Goal: Transaction & Acquisition: Purchase product/service

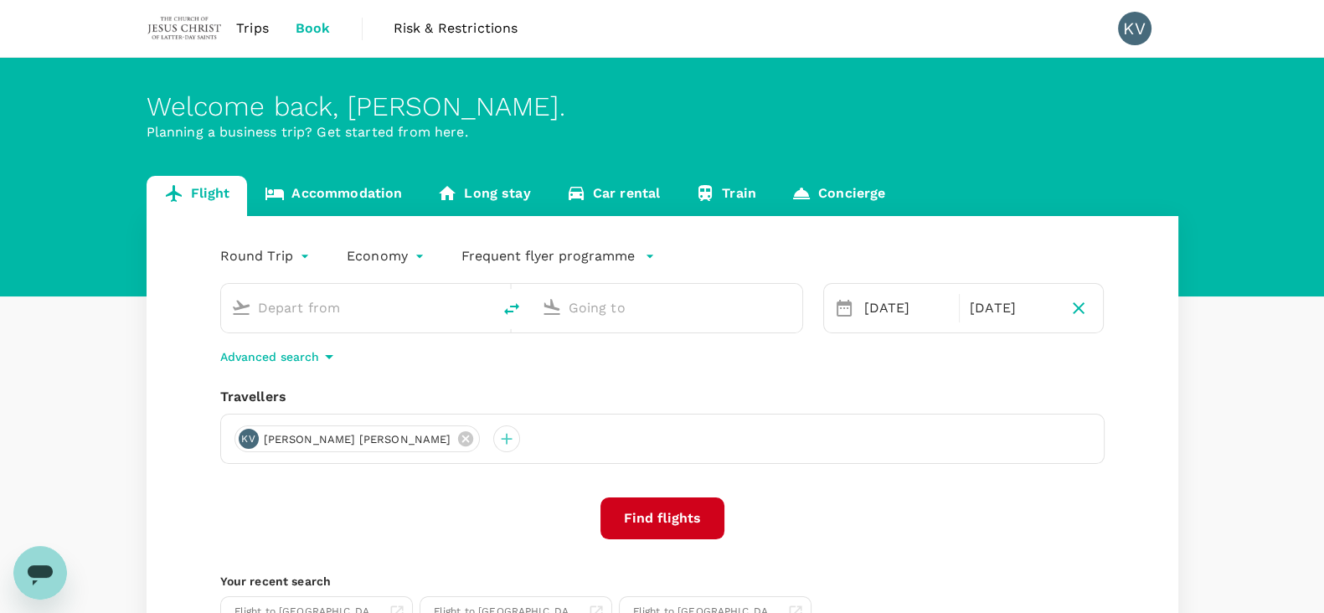
type input "[GEOGRAPHIC_DATA], [GEOGRAPHIC_DATA] (any)"
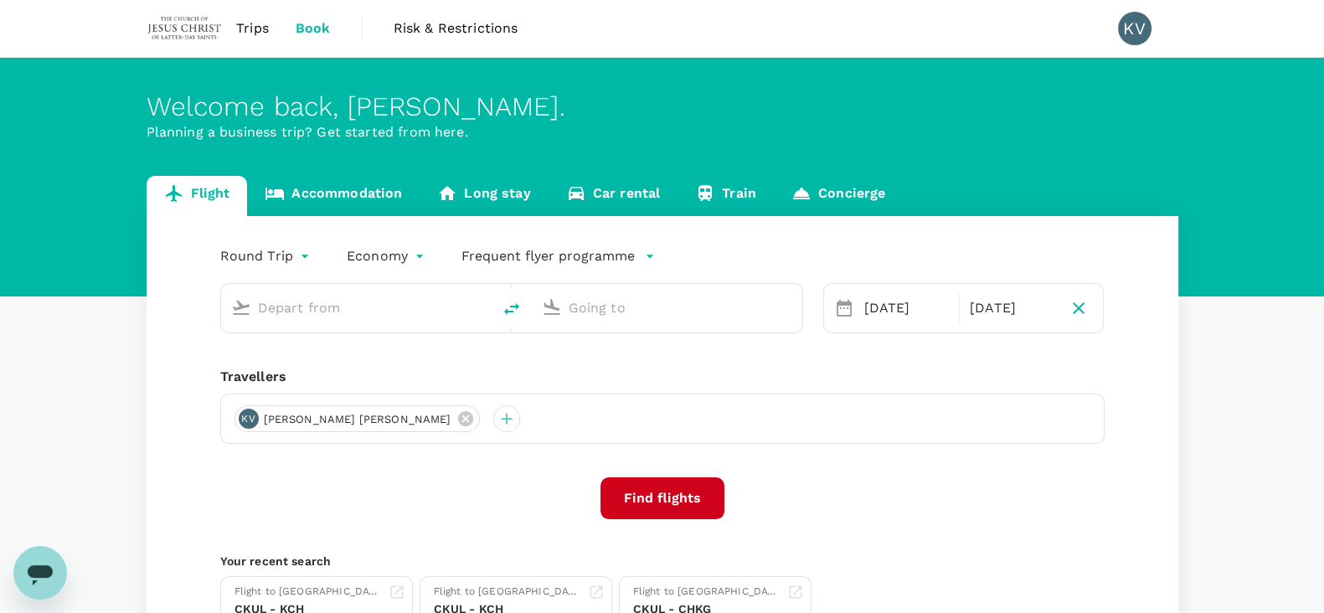
type input "[GEOGRAPHIC_DATA], [GEOGRAPHIC_DATA] (any)"
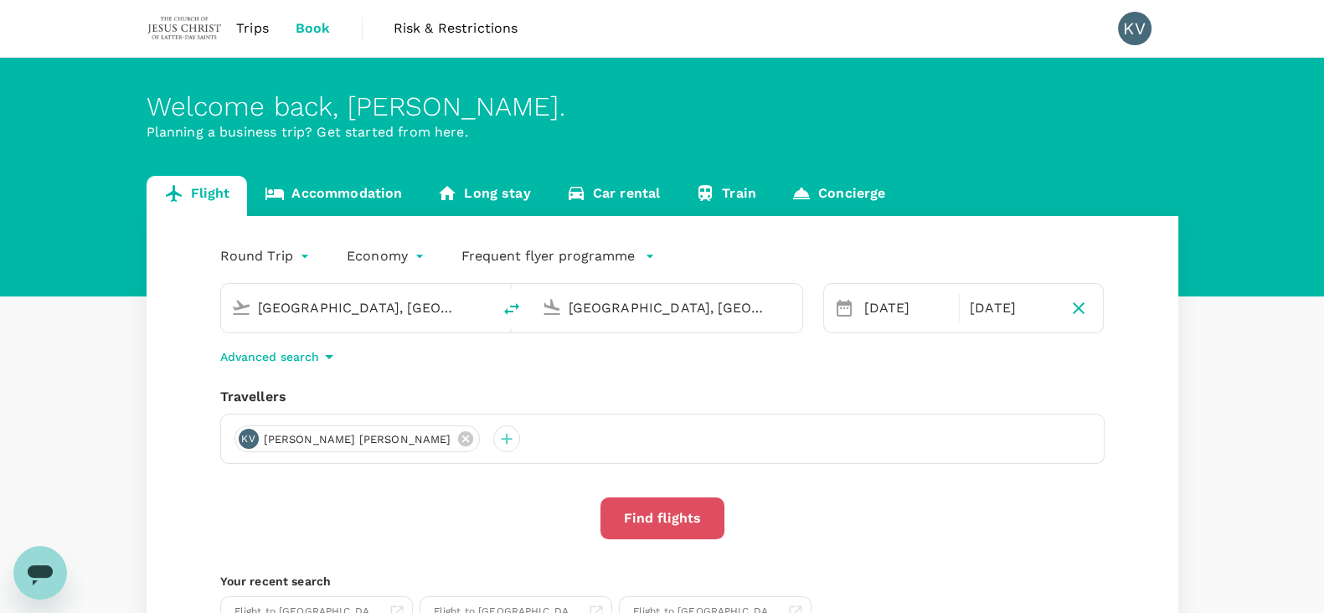
click at [684, 511] on button "Find flights" at bounding box center [663, 519] width 124 height 42
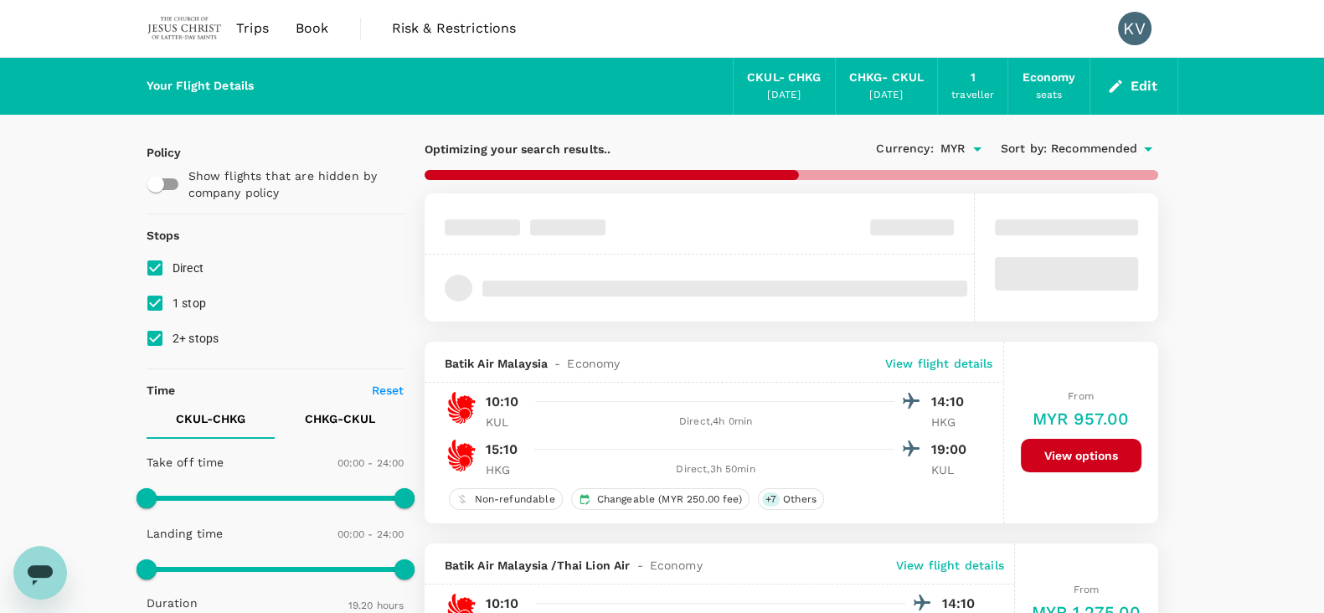
type input "1175"
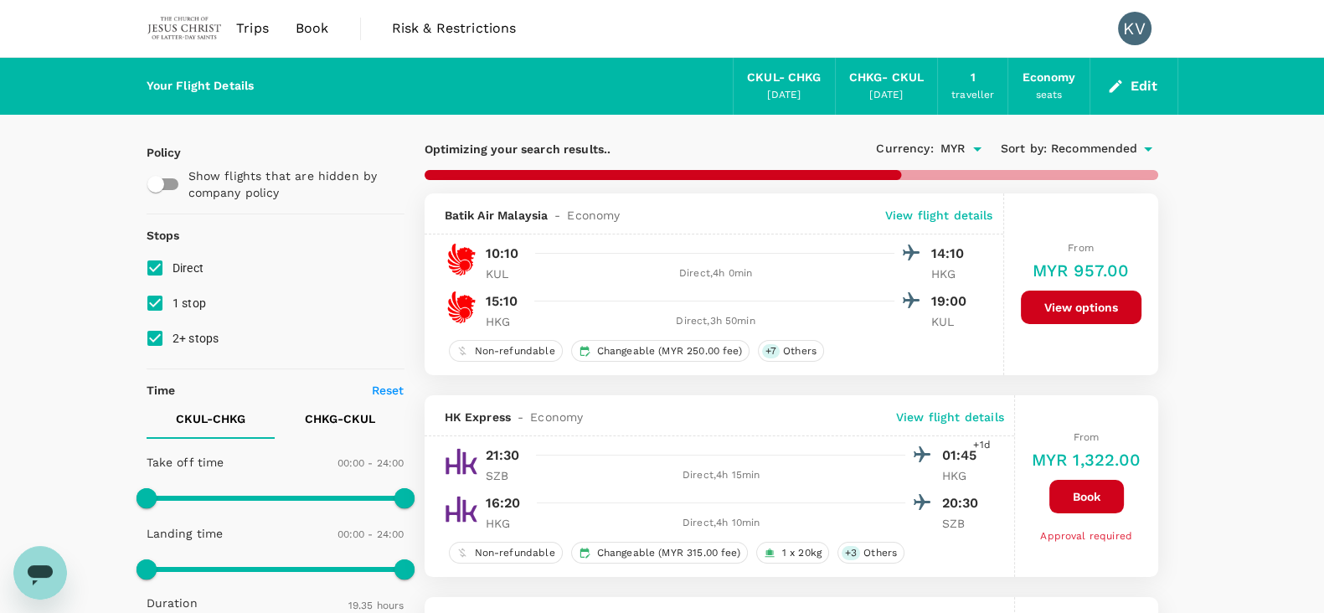
click at [156, 307] on input "1 stop" at bounding box center [154, 303] width 35 height 35
checkbox input "false"
click at [162, 343] on input "2+ stops" at bounding box center [154, 338] width 35 height 35
checkbox input "false"
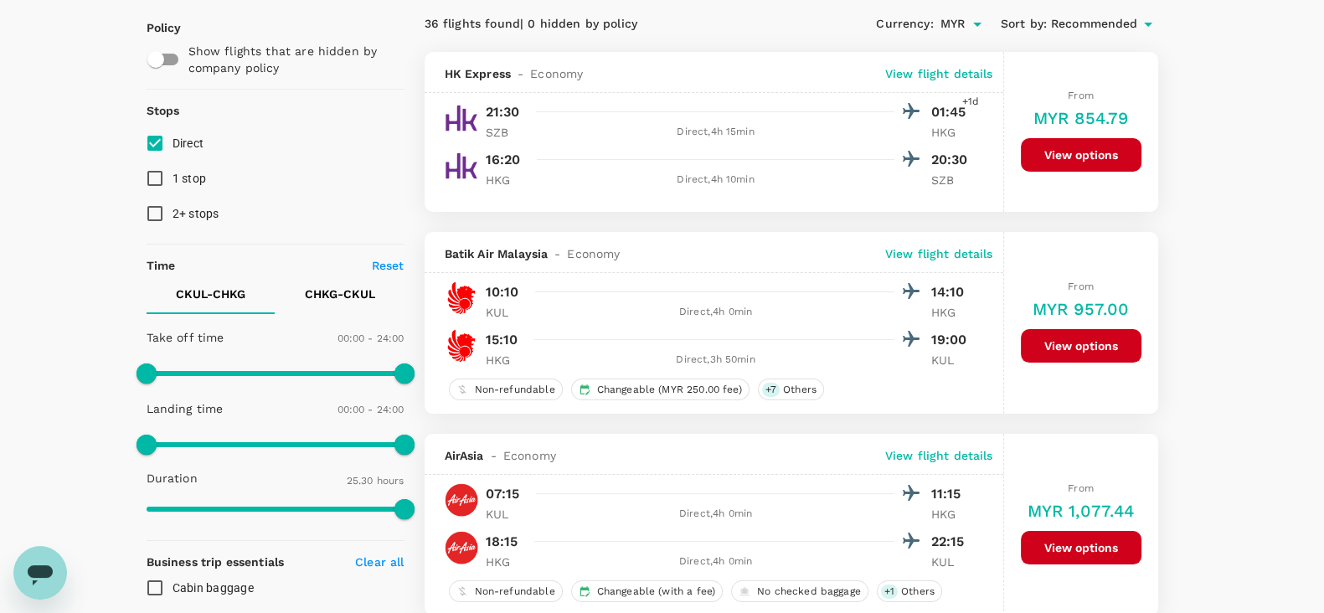
scroll to position [104, 0]
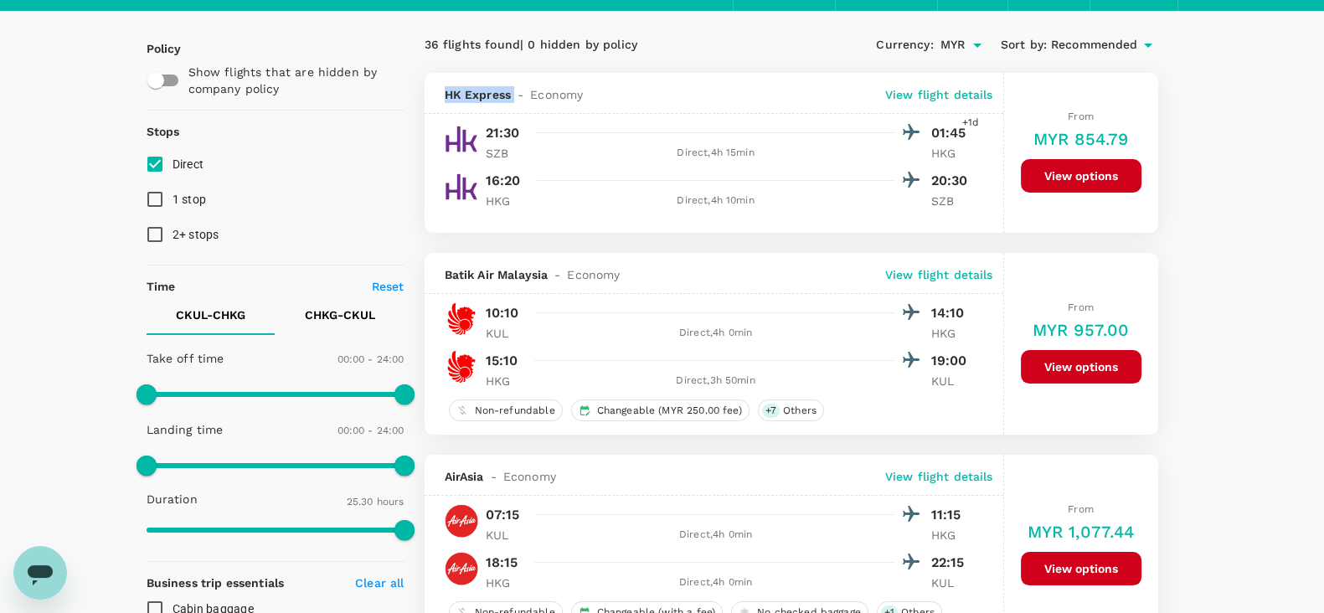
drag, startPoint x: 447, startPoint y: 93, endPoint x: 511, endPoint y: 89, distance: 63.8
click at [511, 89] on div "HK Express - Economy" at bounding box center [514, 94] width 139 height 17
copy span "HK Express"
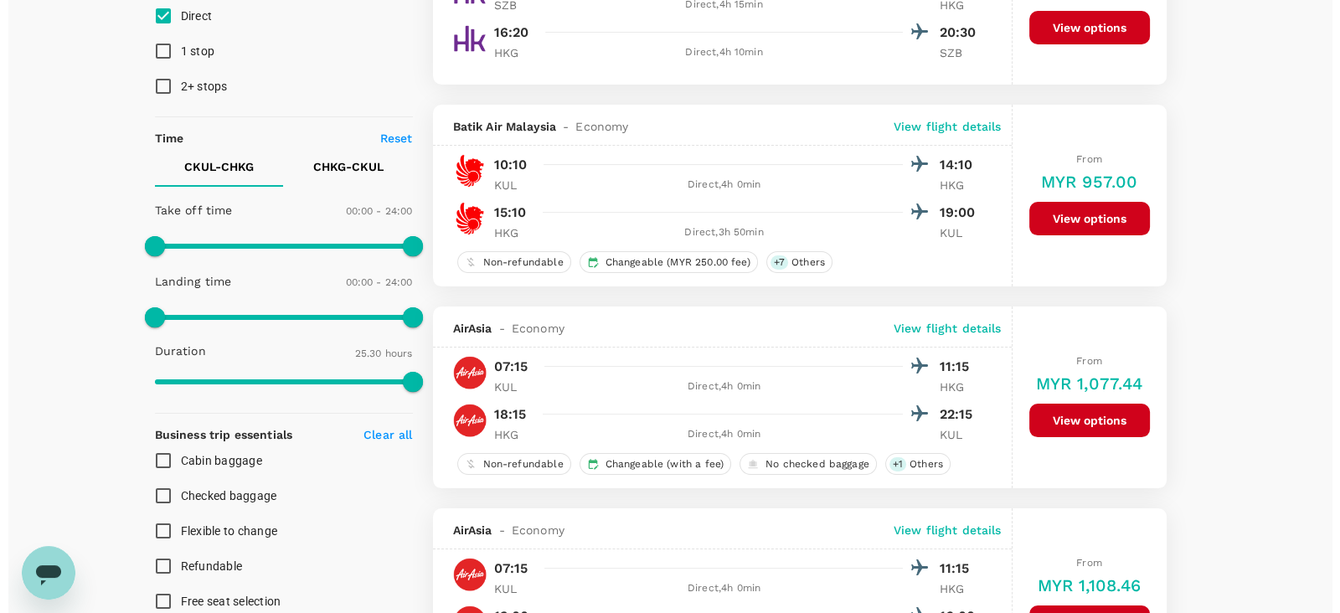
scroll to position [209, 0]
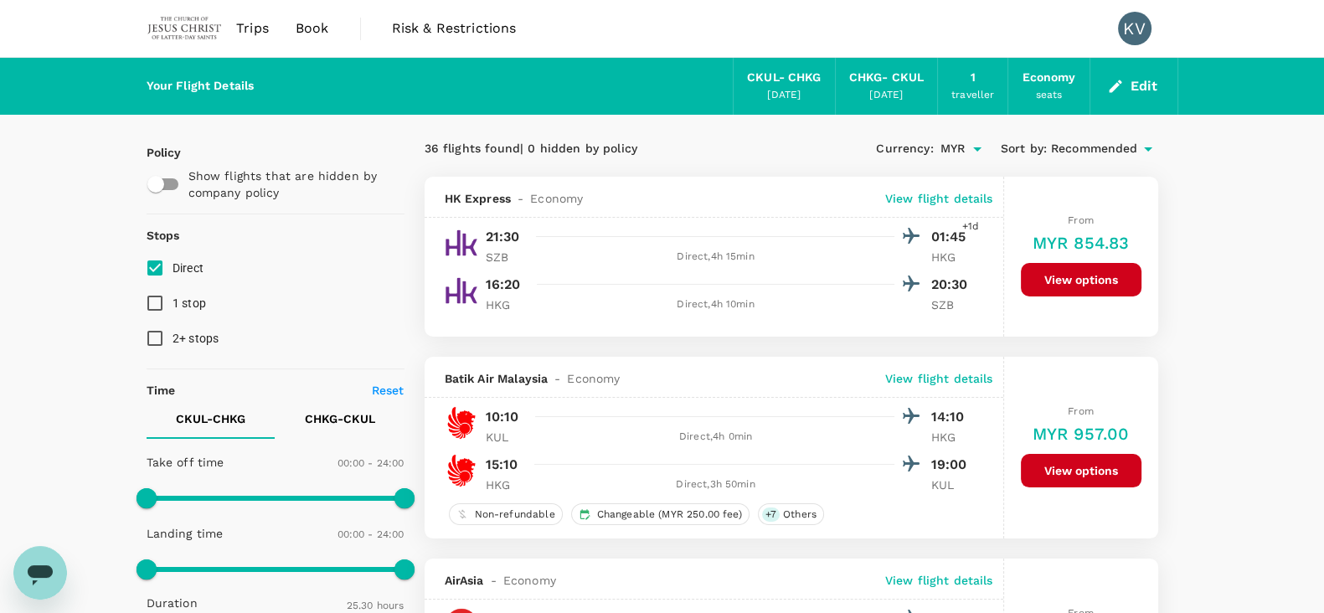
type input "1530"
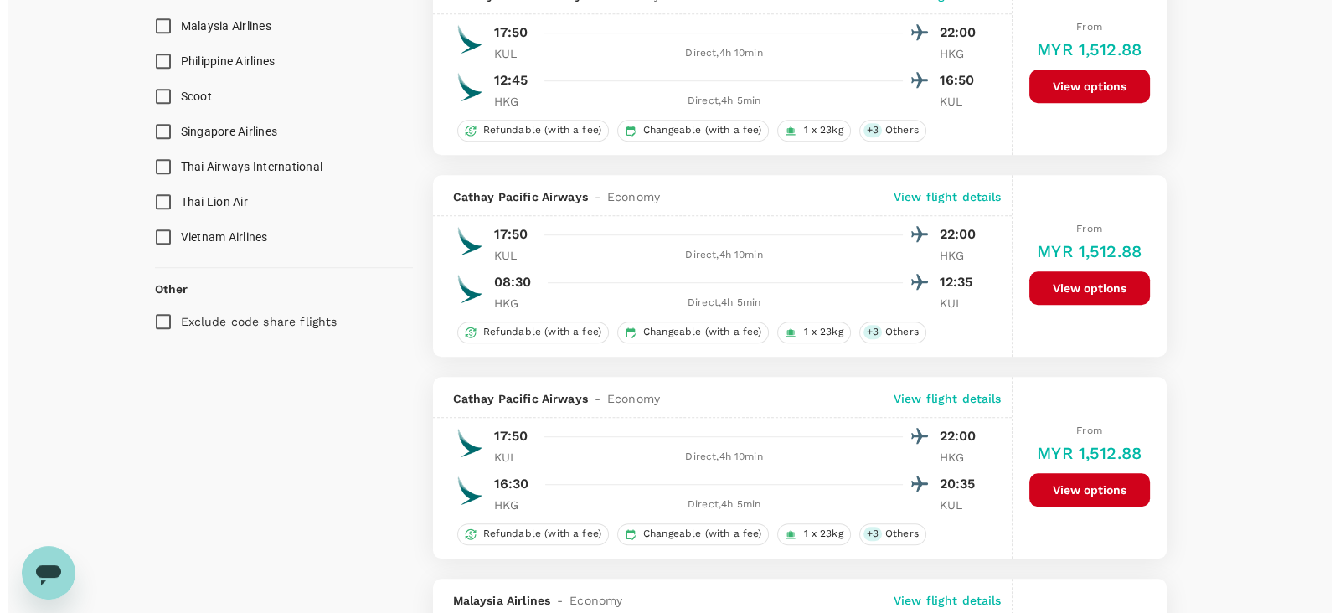
scroll to position [1360, 0]
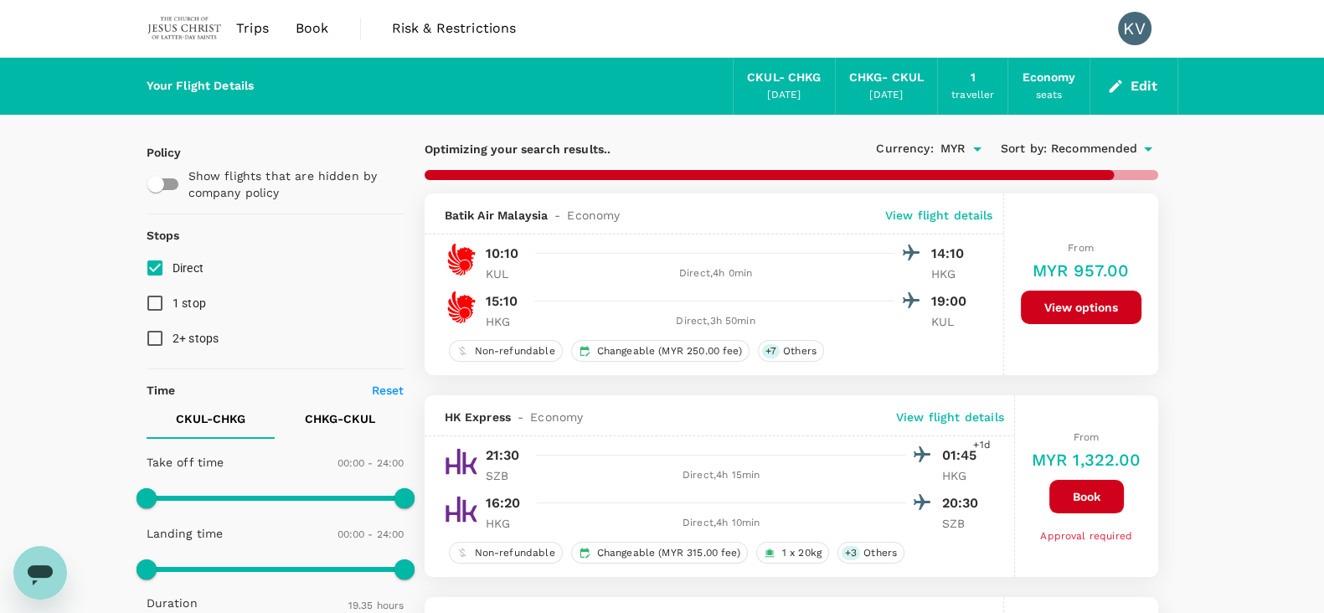
type input "MYR"
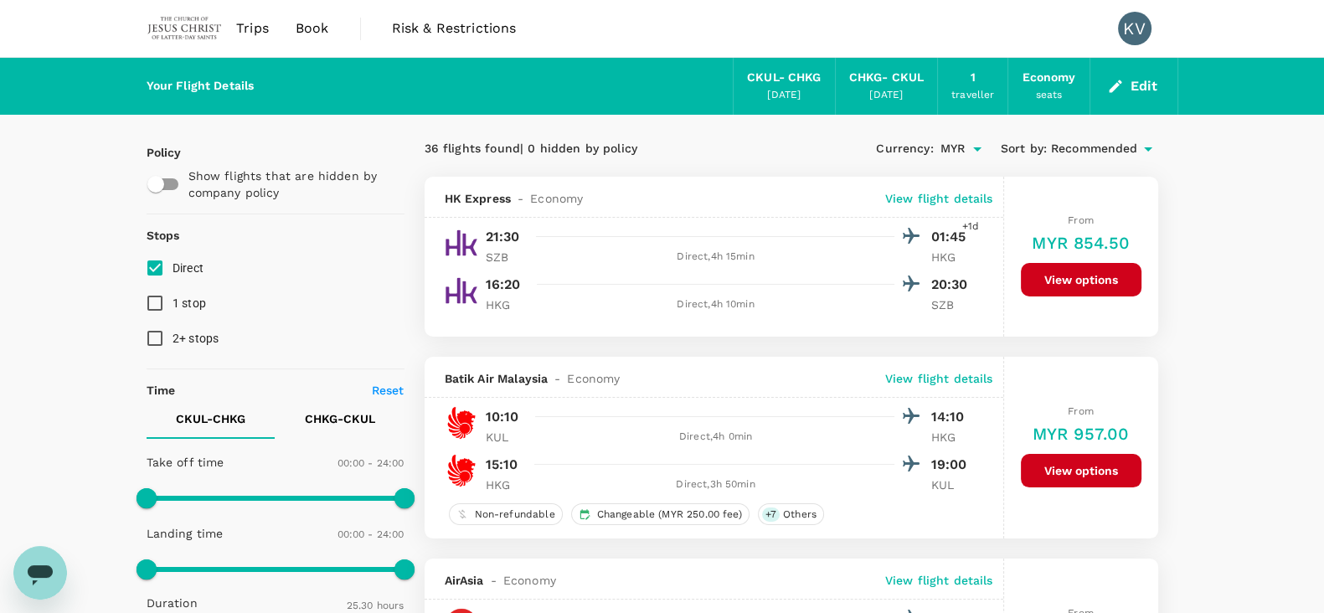
click at [1128, 86] on button "Edit" at bounding box center [1134, 86] width 60 height 27
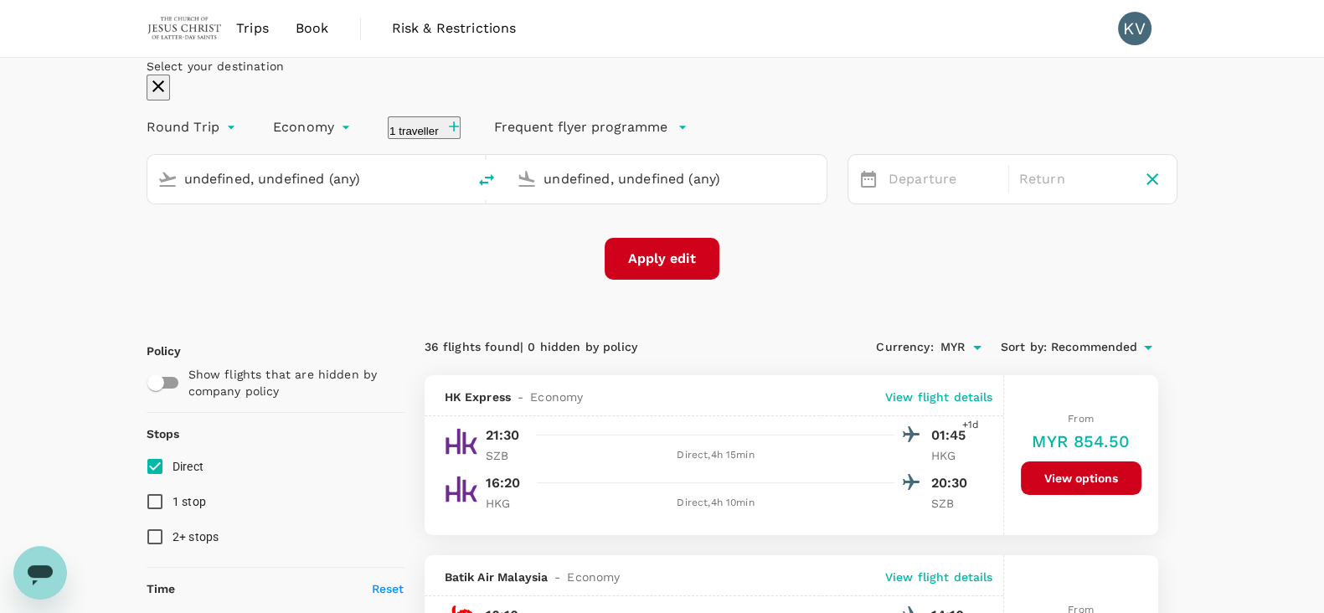
type input "[GEOGRAPHIC_DATA], [GEOGRAPHIC_DATA] (any)"
click at [1013, 196] on div "[DATE]" at bounding box center [1074, 179] width 123 height 33
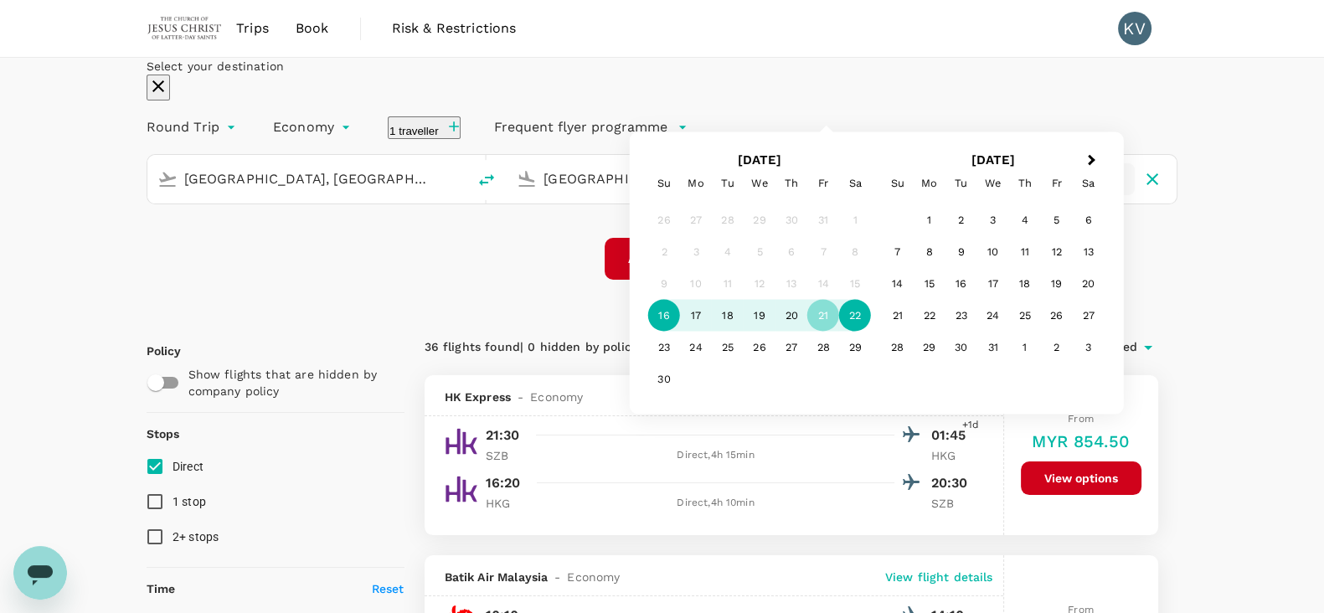
click at [871, 332] on div "22" at bounding box center [855, 316] width 32 height 32
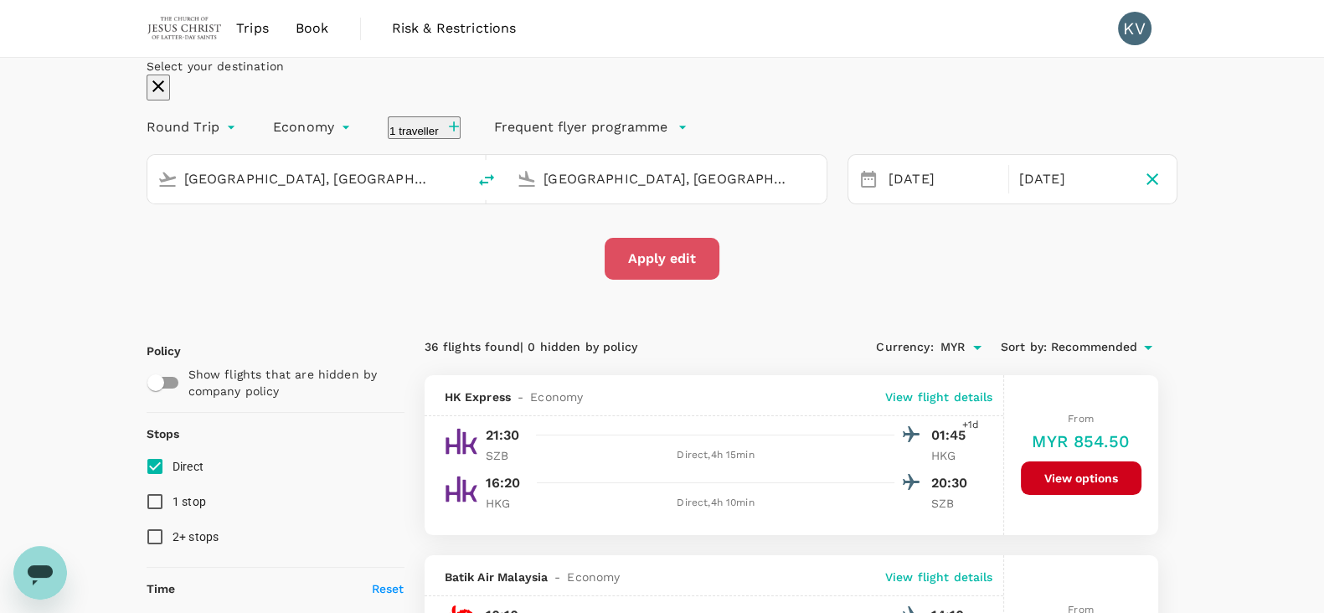
click at [679, 280] on button "Apply edit" at bounding box center [662, 259] width 115 height 42
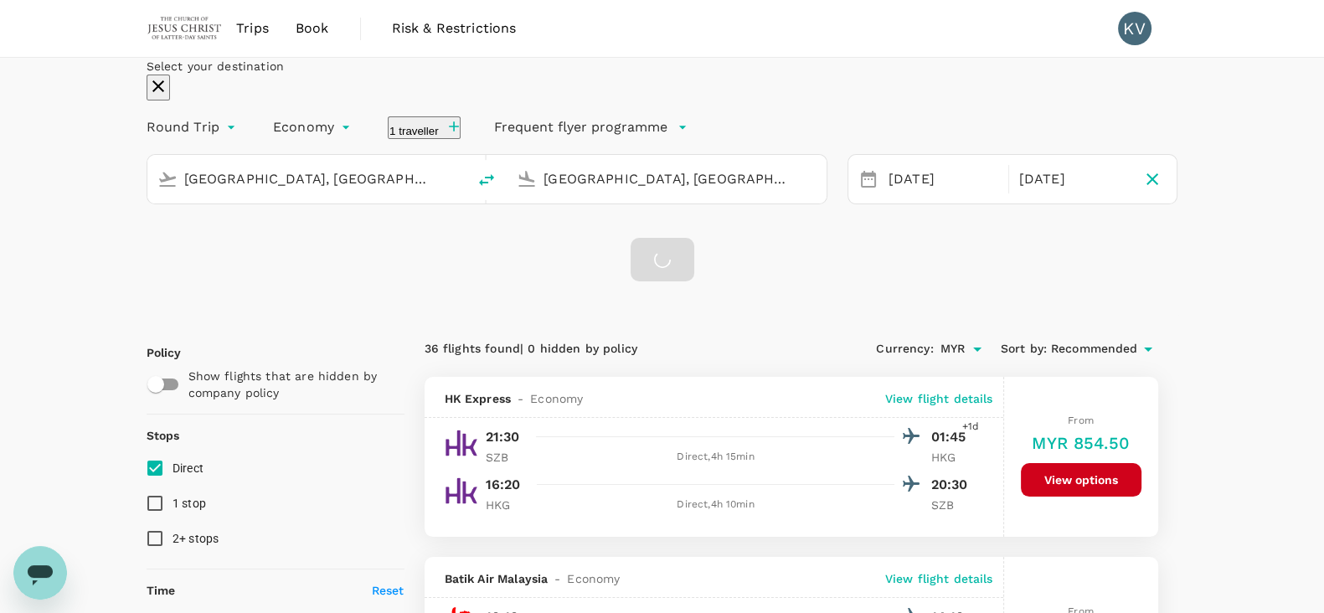
checkbox input "false"
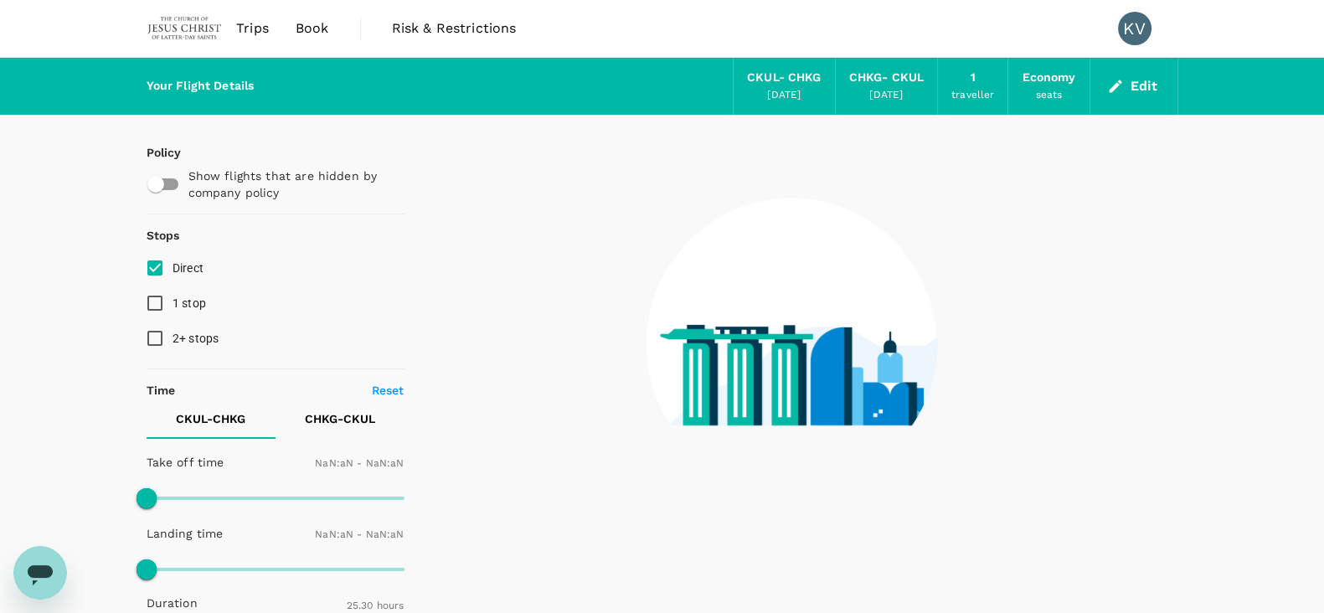
type input "1440"
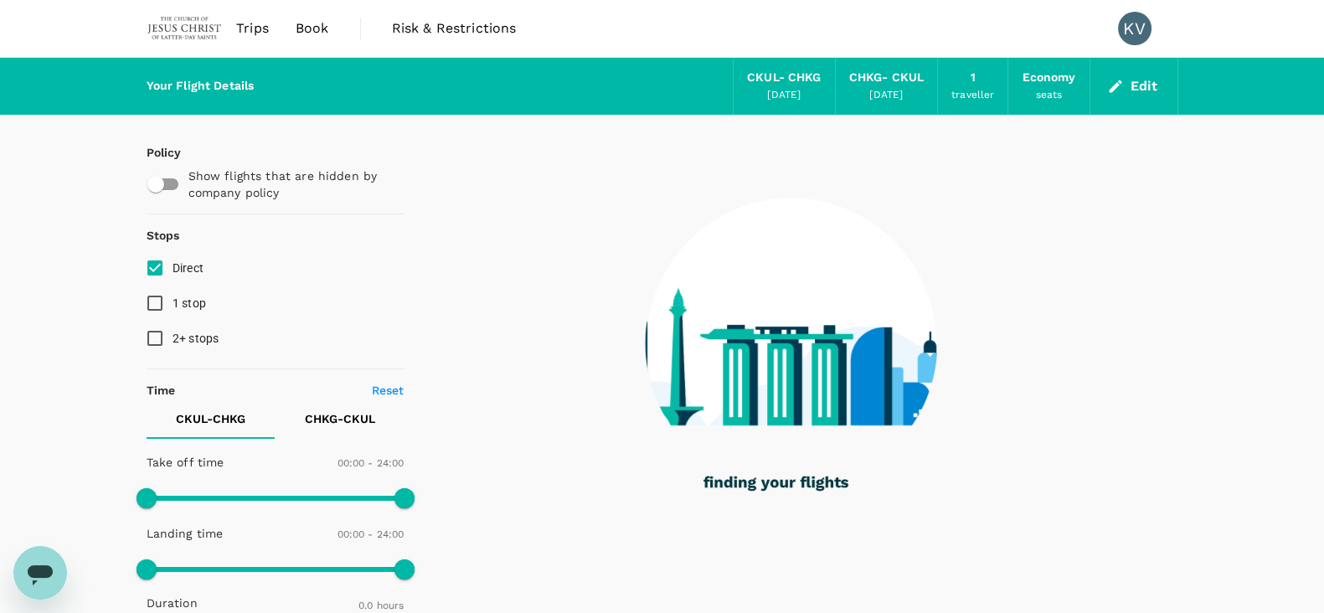
type input "1160"
checkbox input "true"
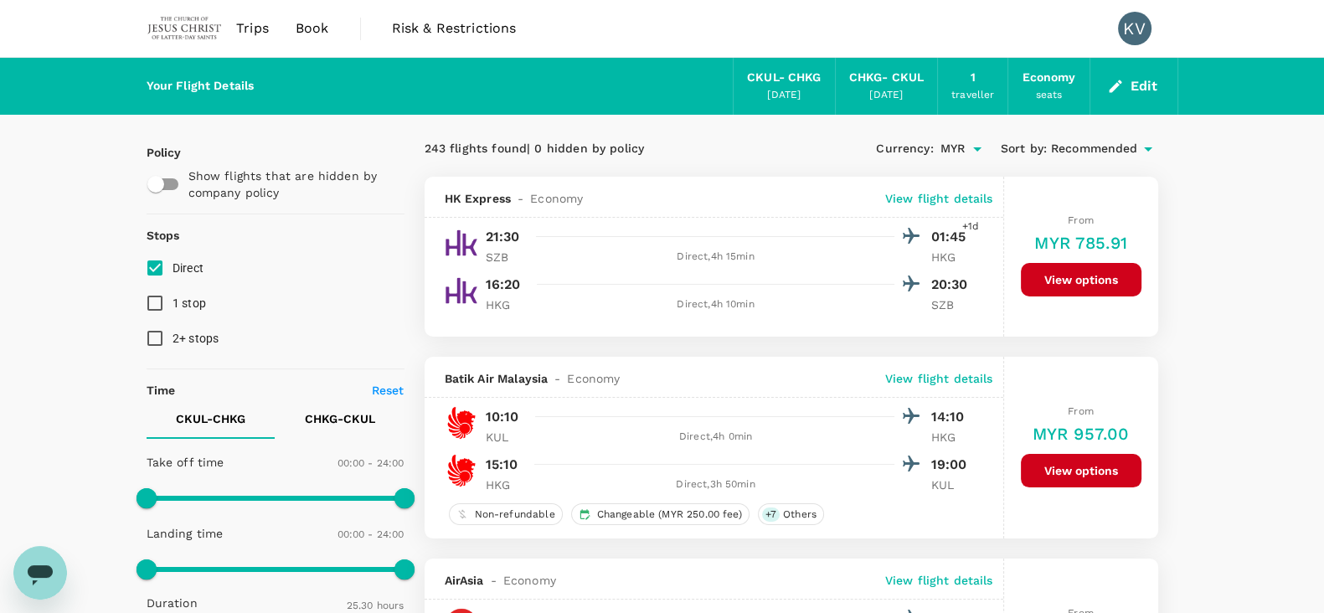
type input "1530"
click at [161, 264] on input "Direct" at bounding box center [154, 267] width 35 height 35
checkbox input "true"
click at [1142, 87] on button "Edit" at bounding box center [1134, 86] width 60 height 27
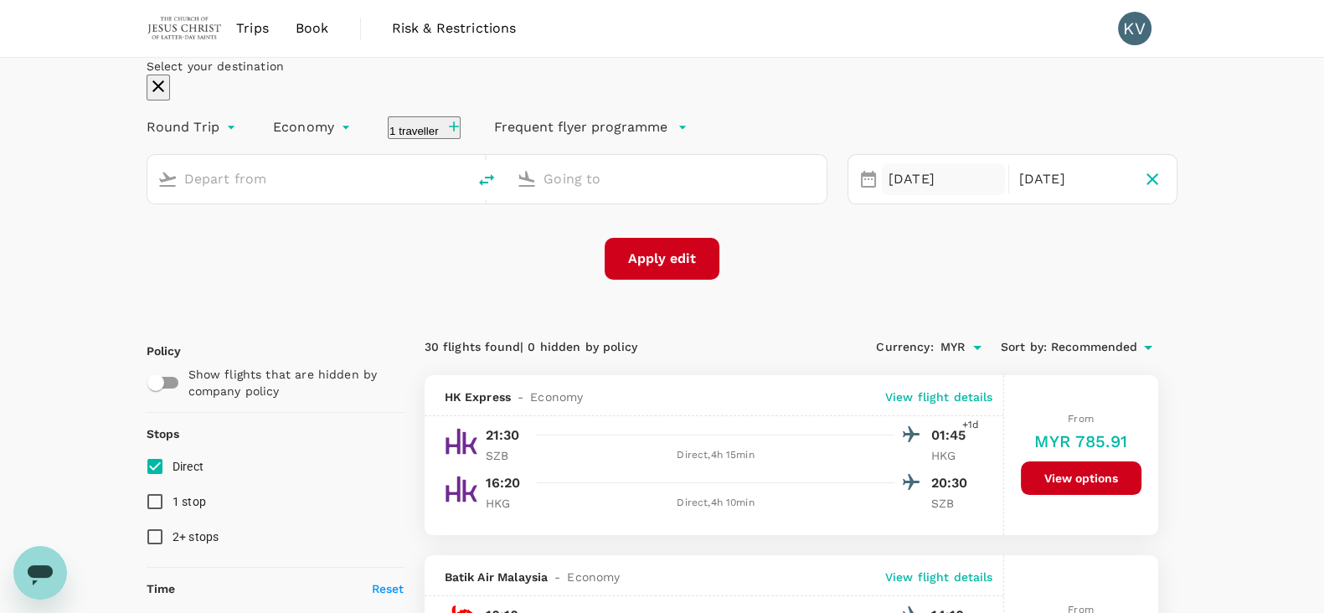
type input "[GEOGRAPHIC_DATA], [GEOGRAPHIC_DATA] (any)"
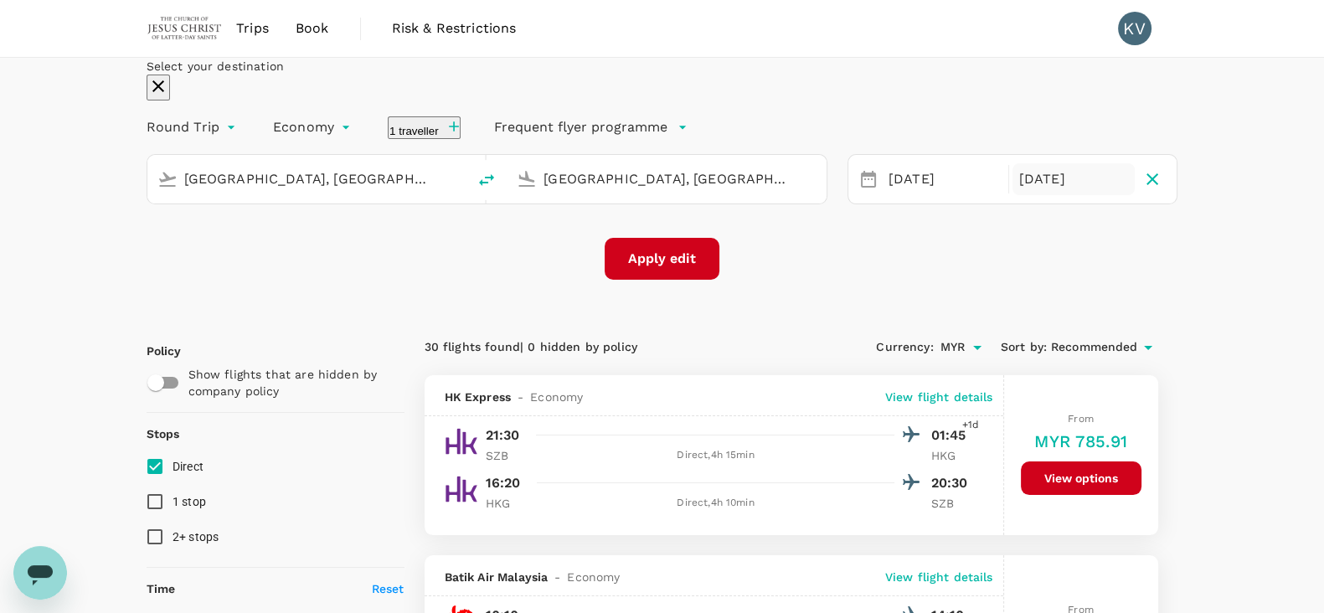
click at [1013, 196] on div "[DATE]" at bounding box center [1074, 179] width 123 height 33
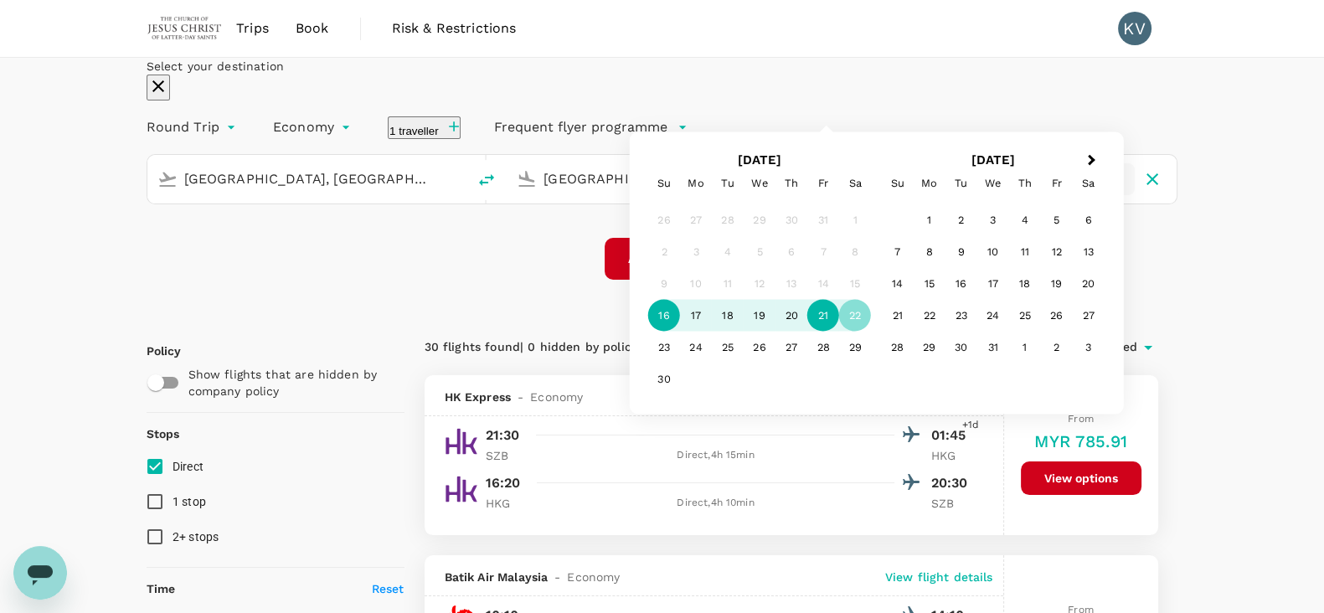
click at [839, 332] on div "21" at bounding box center [823, 316] width 32 height 32
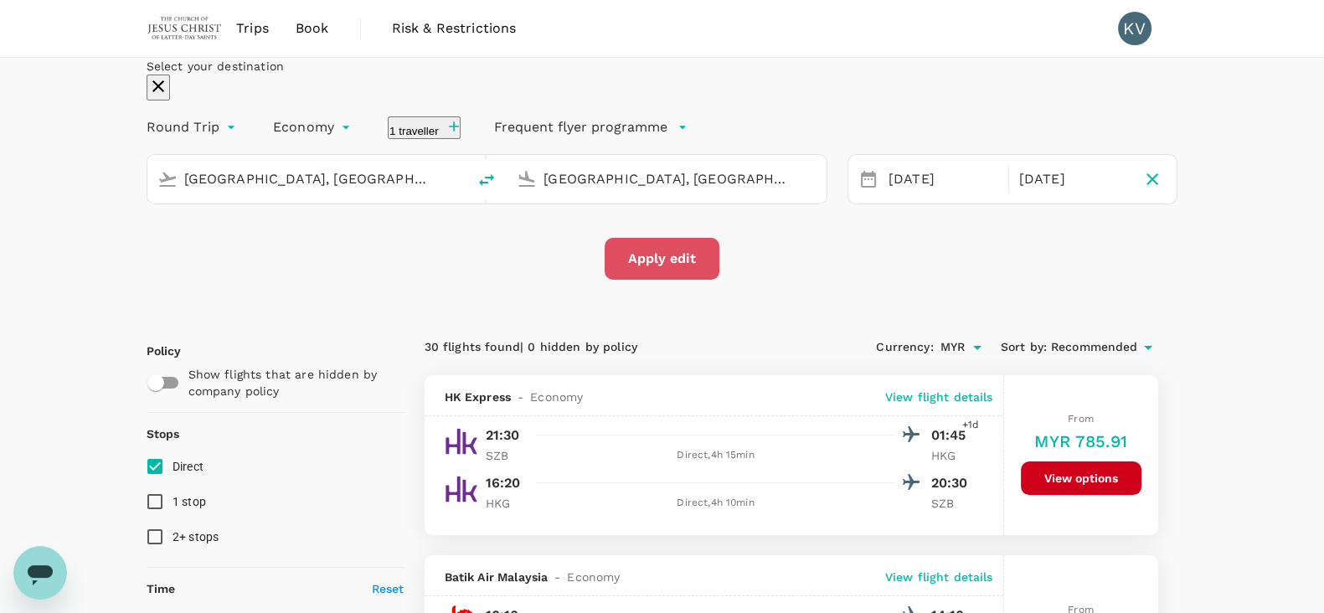
click at [694, 280] on button "Apply edit" at bounding box center [662, 259] width 115 height 42
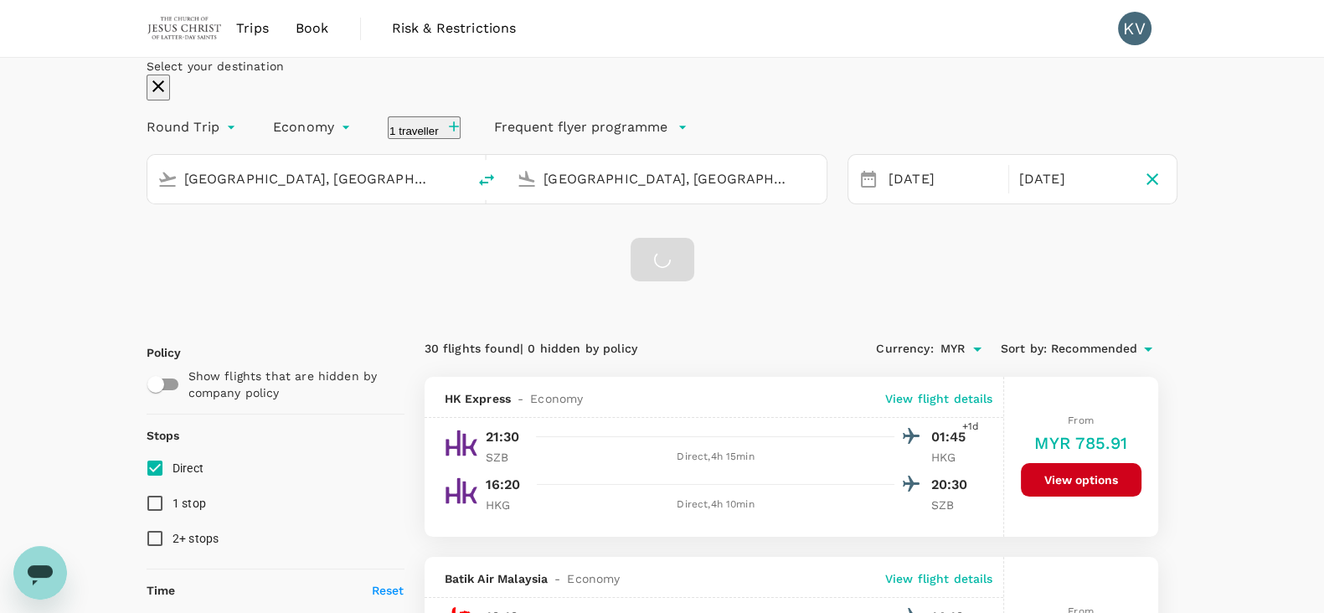
checkbox input "false"
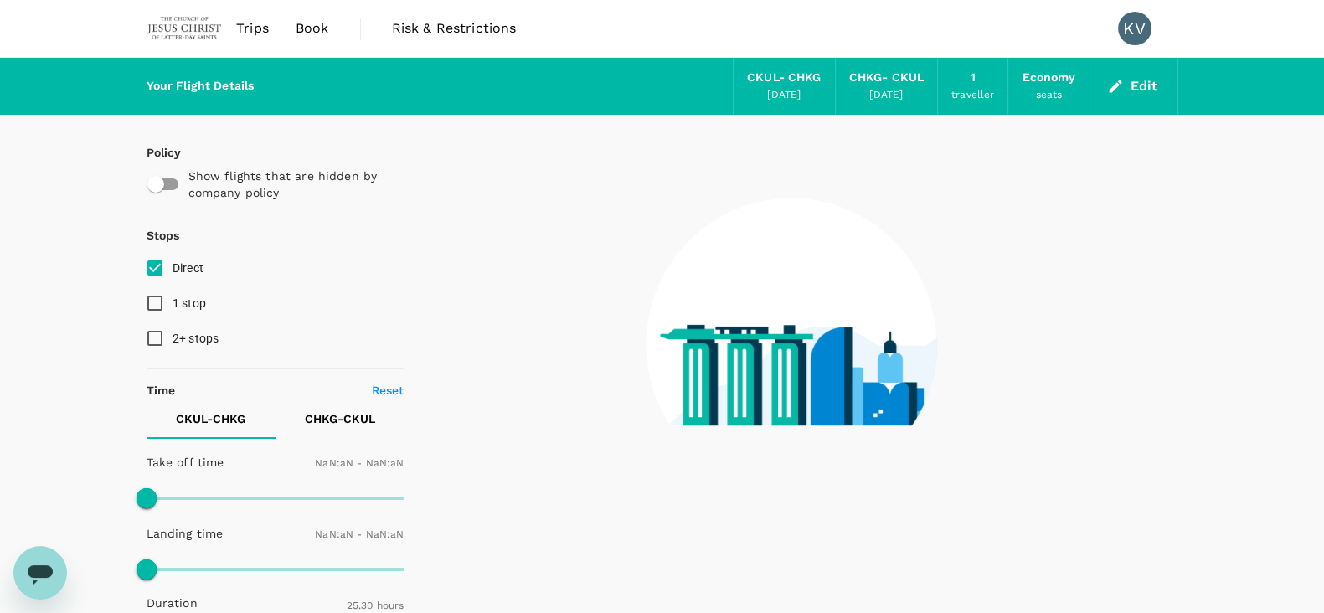
type input "1440"
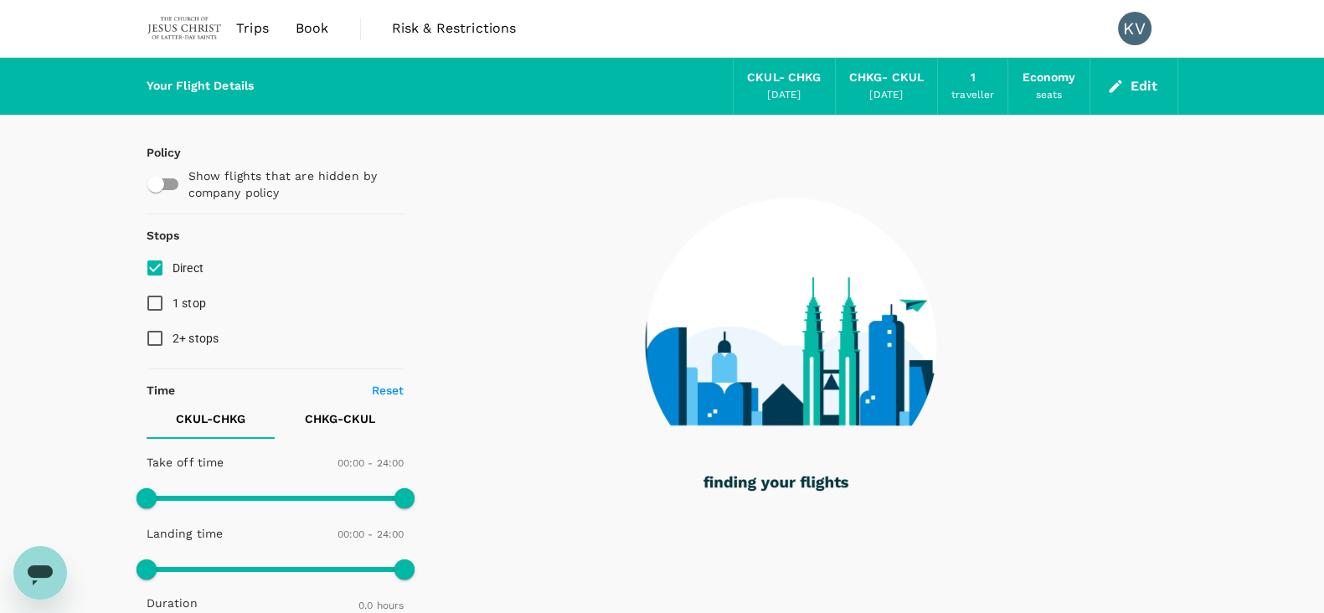
type input "1175"
checkbox input "true"
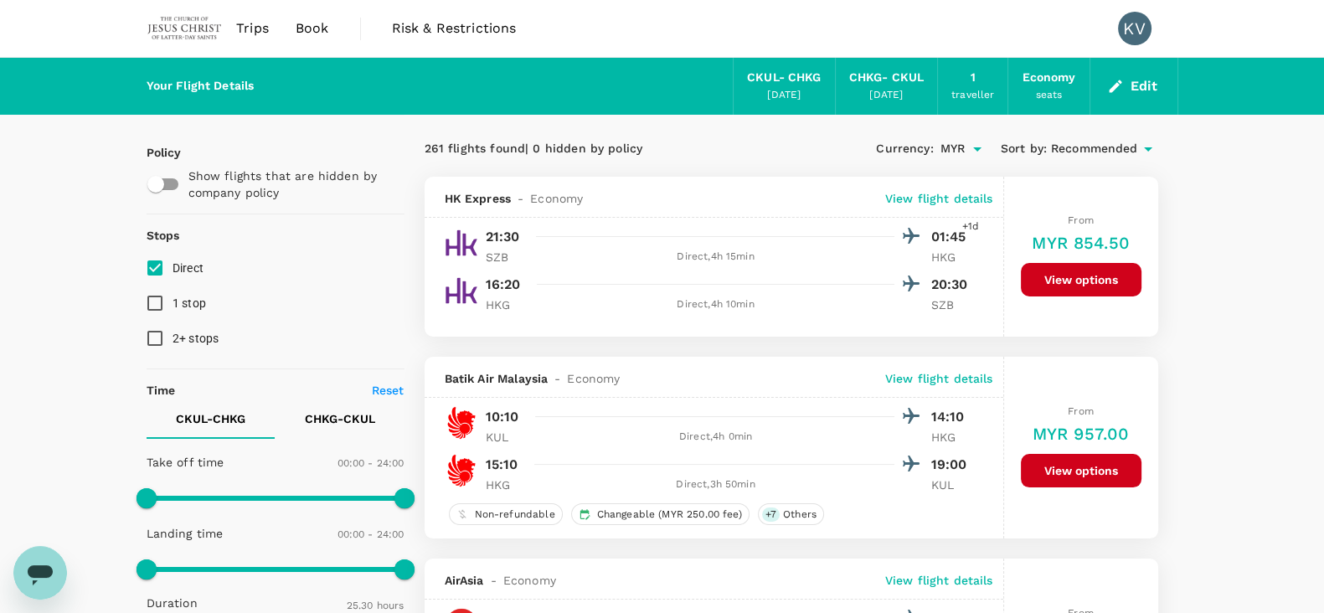
type input "1530"
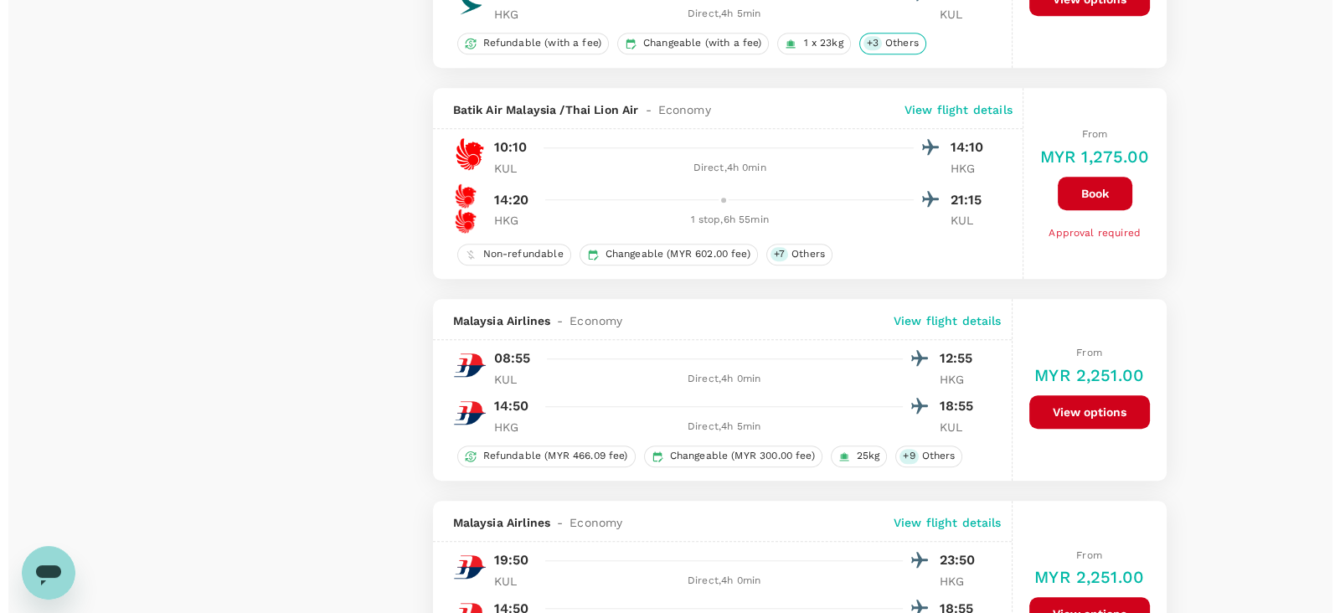
scroll to position [1989, 0]
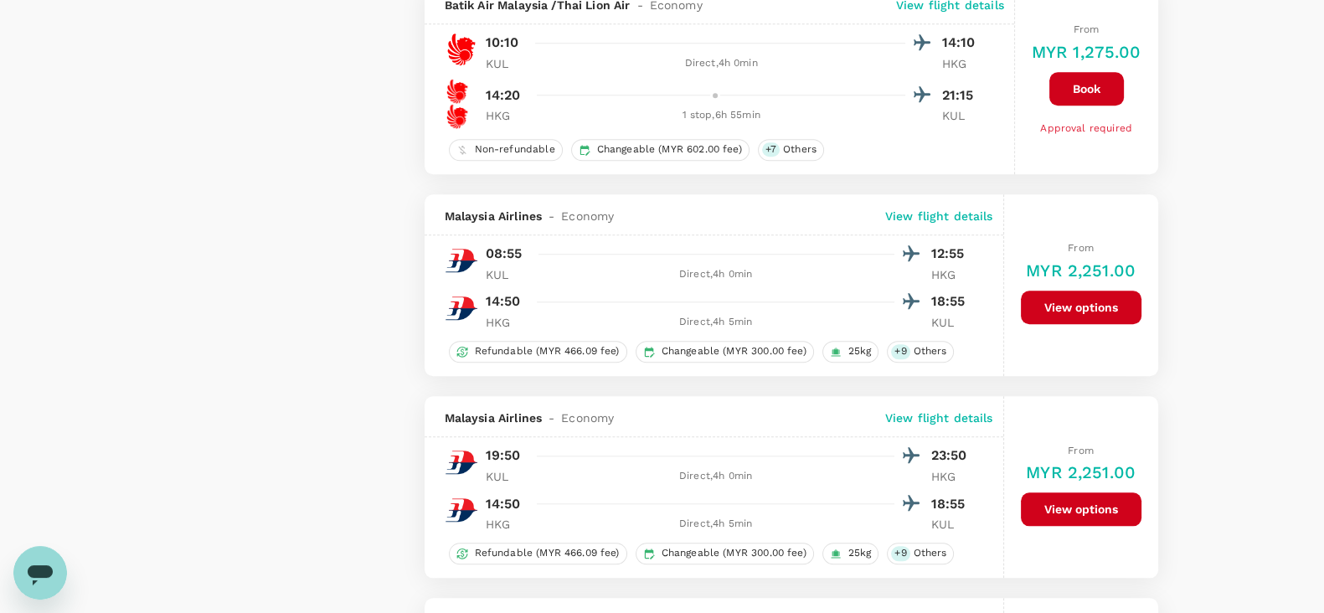
click at [953, 209] on p "View flight details" at bounding box center [939, 216] width 108 height 17
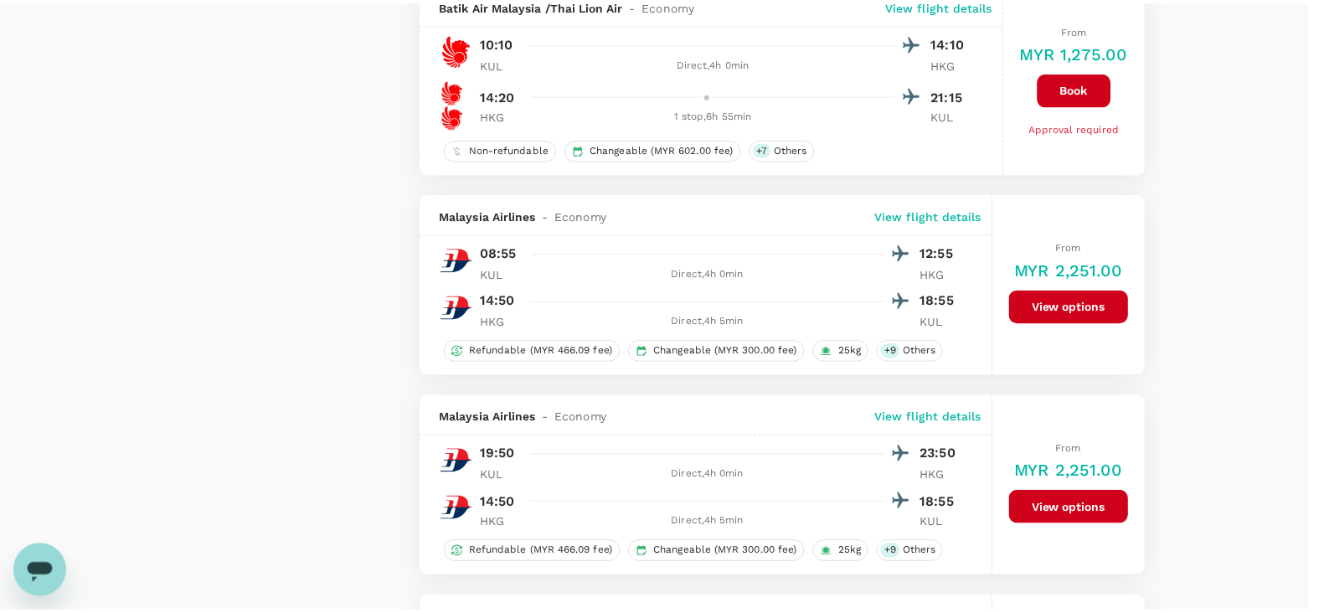
scroll to position [4, 0]
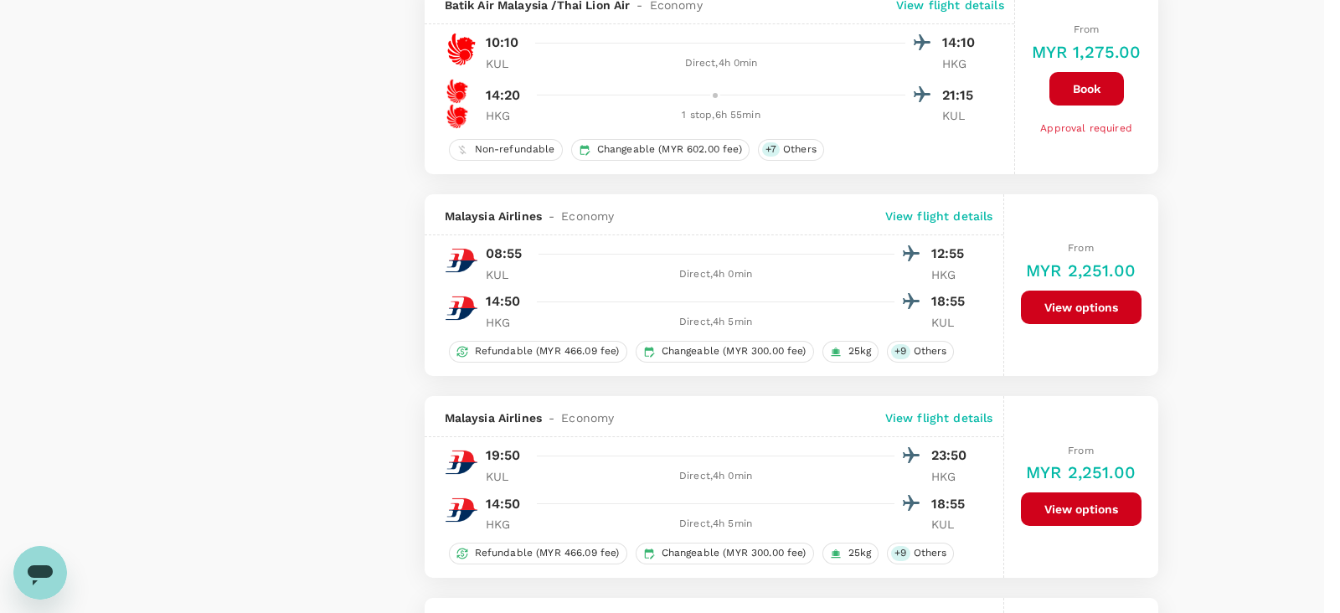
drag, startPoint x: 1033, startPoint y: 56, endPoint x: 1081, endPoint y: 189, distance: 141.5
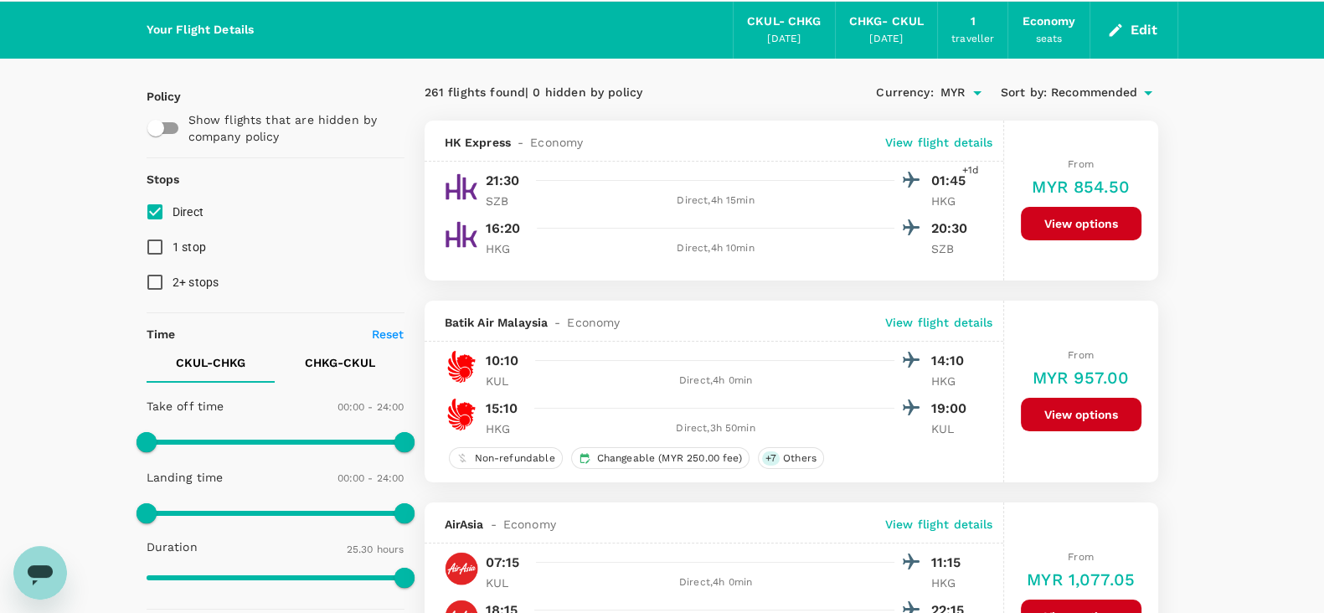
scroll to position [0, 0]
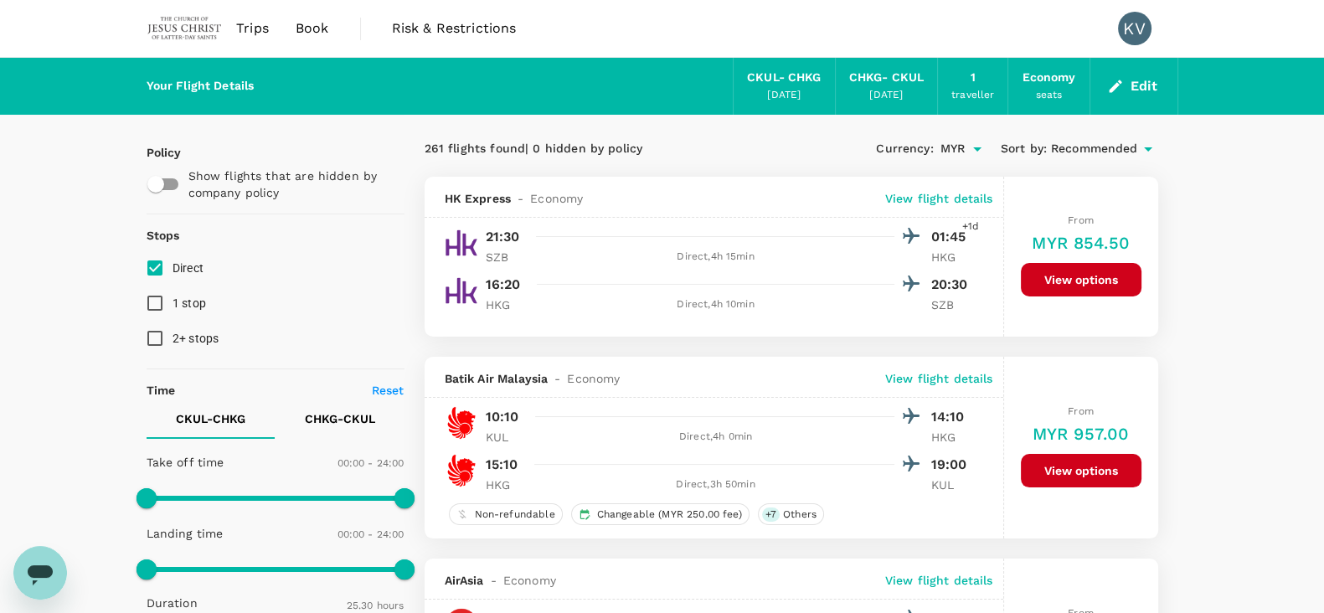
click at [163, 264] on input "Direct" at bounding box center [154, 267] width 35 height 35
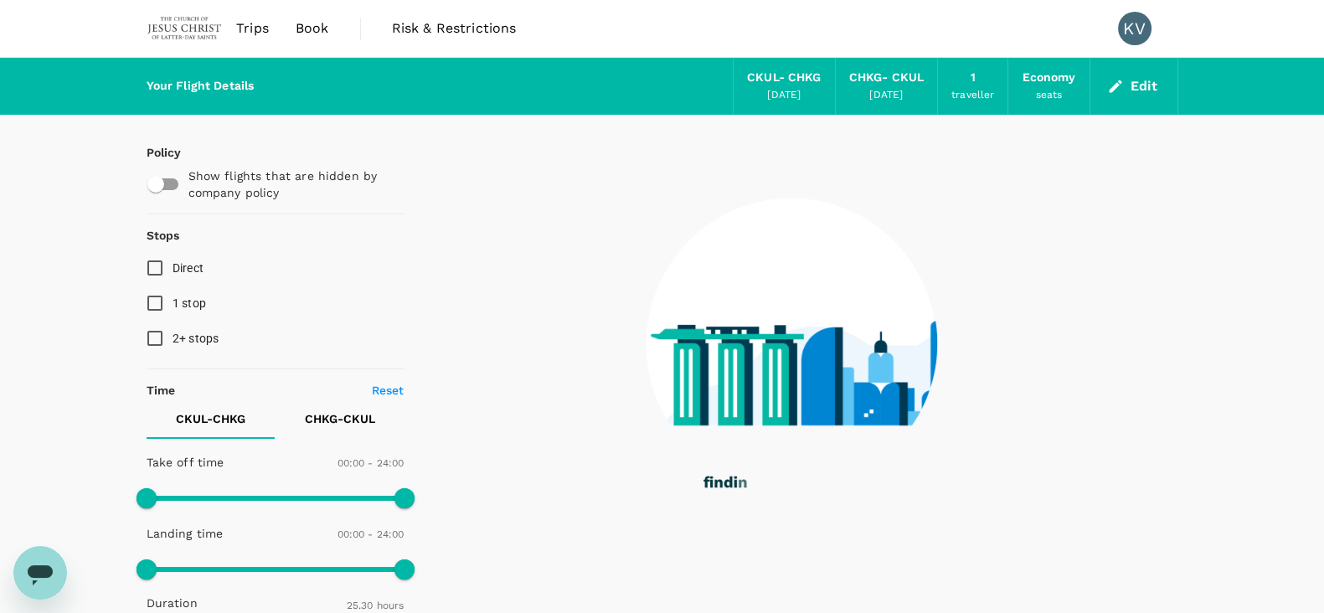
click at [161, 266] on input "Direct" at bounding box center [154, 267] width 35 height 35
checkbox input "true"
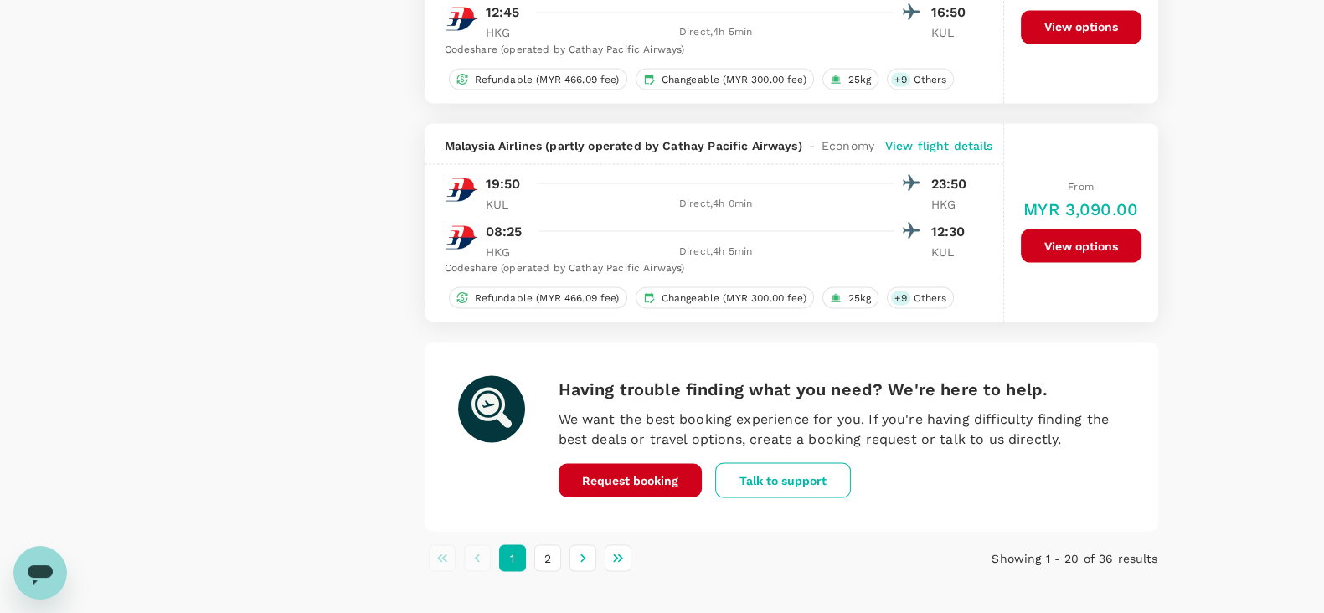
scroll to position [3959, 0]
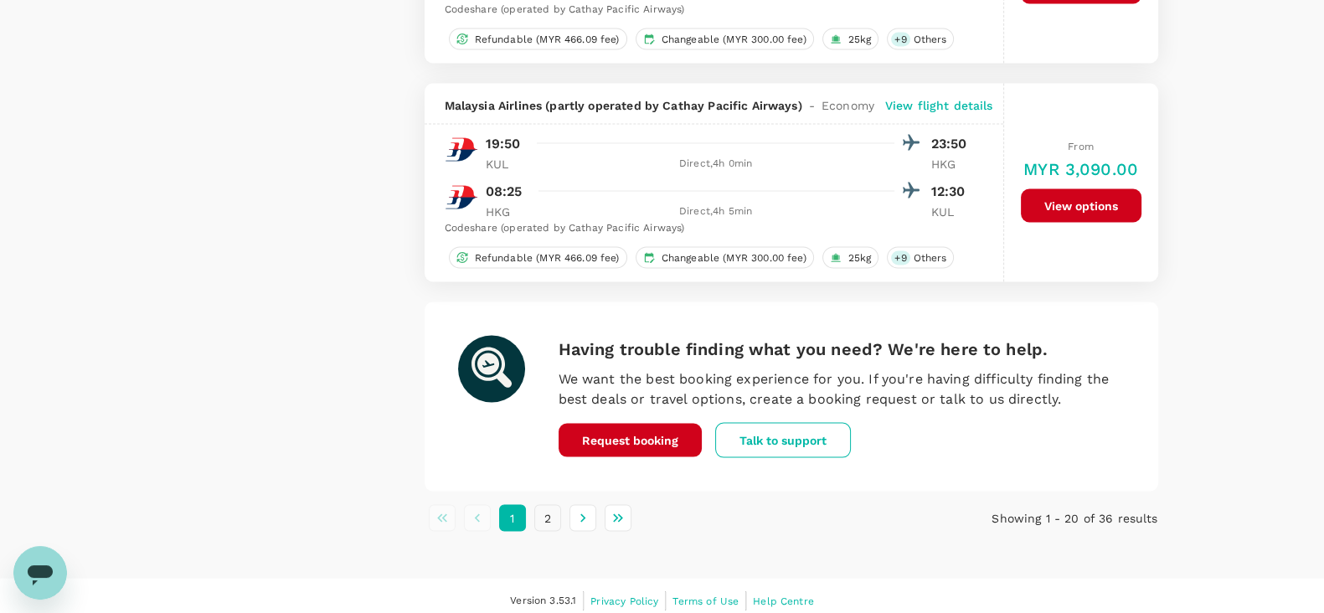
click at [551, 505] on button "2" at bounding box center [547, 517] width 27 height 27
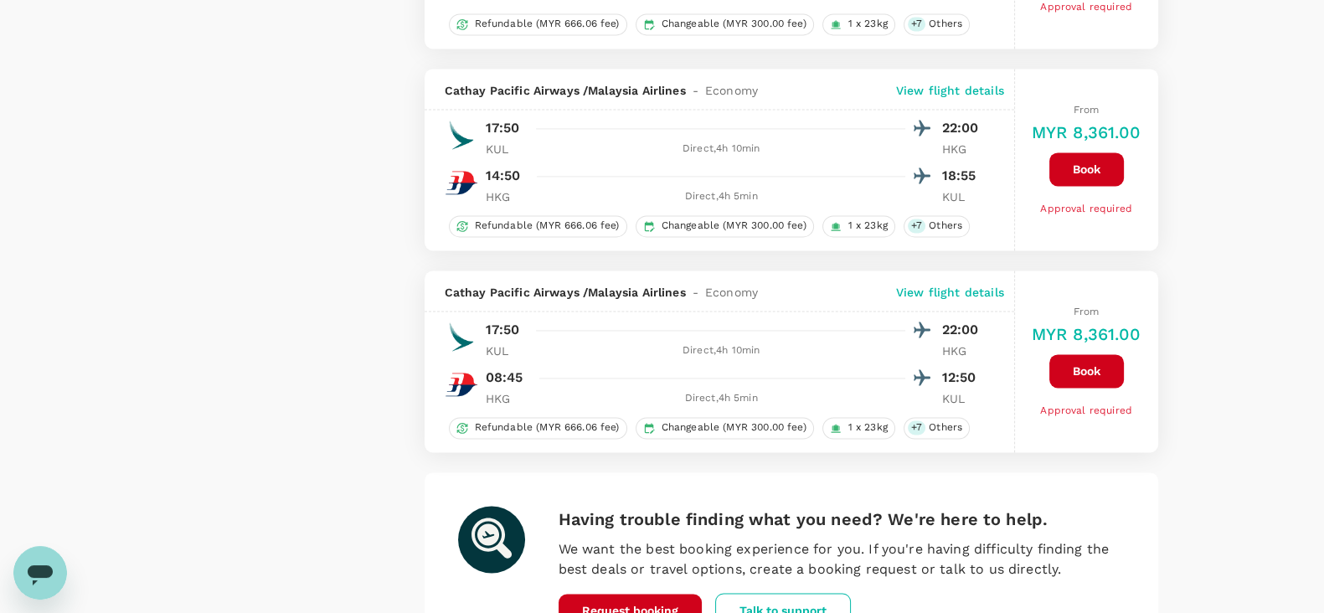
scroll to position [3207, 0]
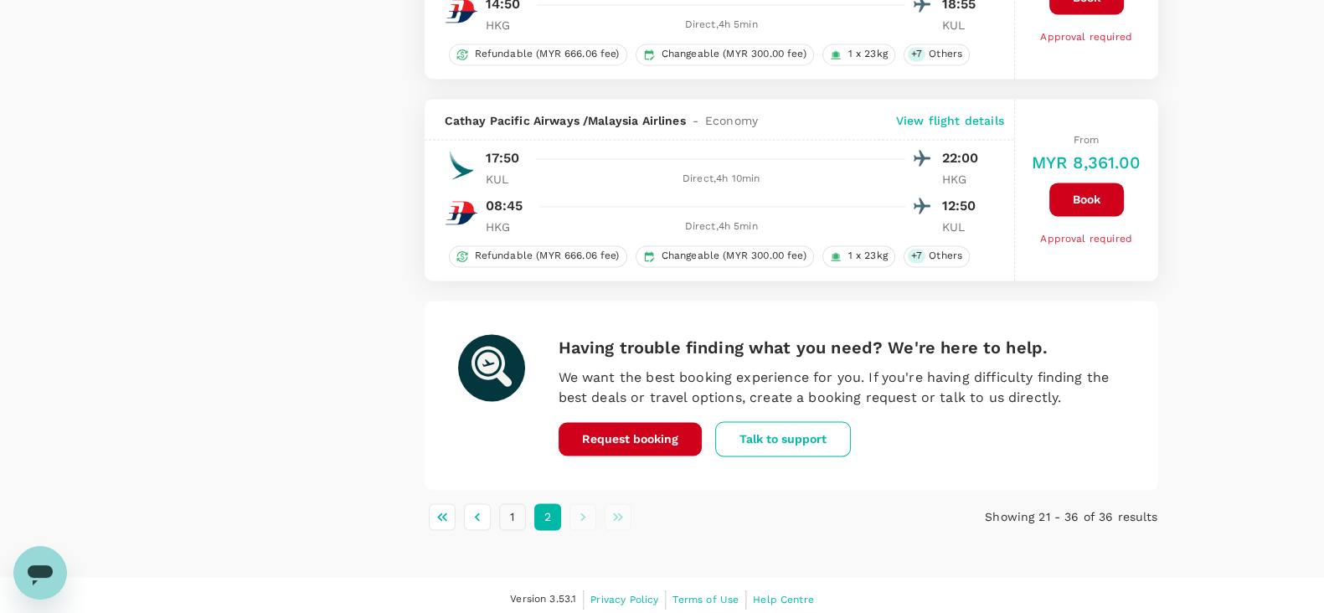
click at [507, 510] on button "1" at bounding box center [512, 516] width 27 height 27
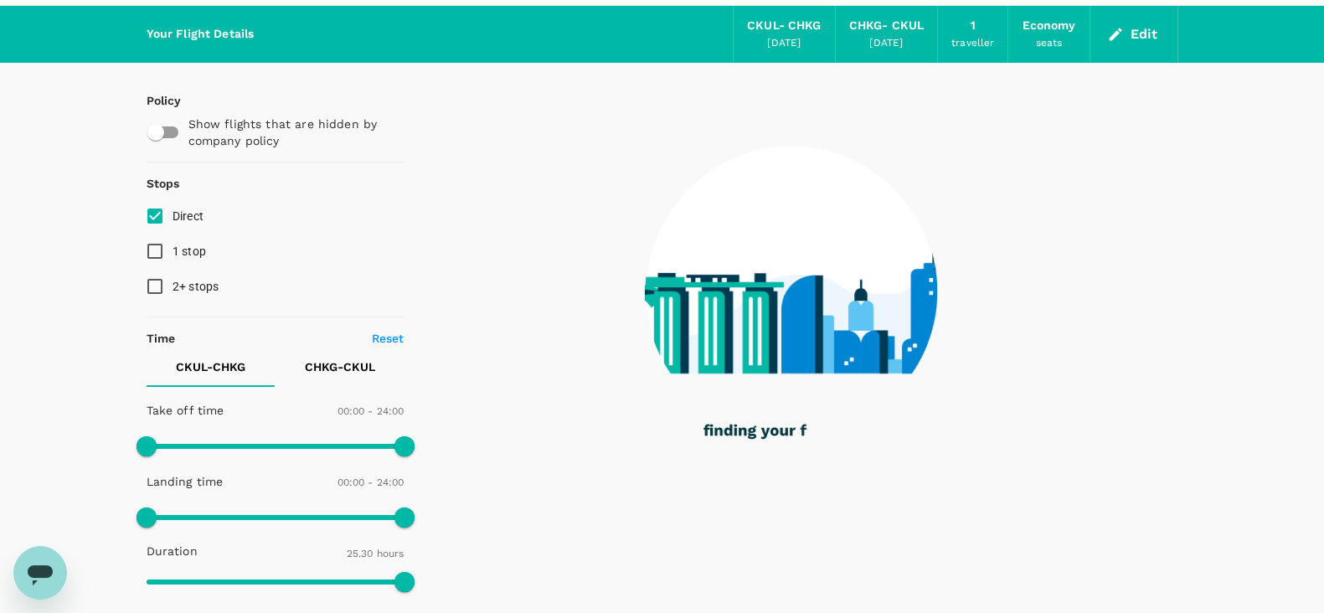
scroll to position [0, 0]
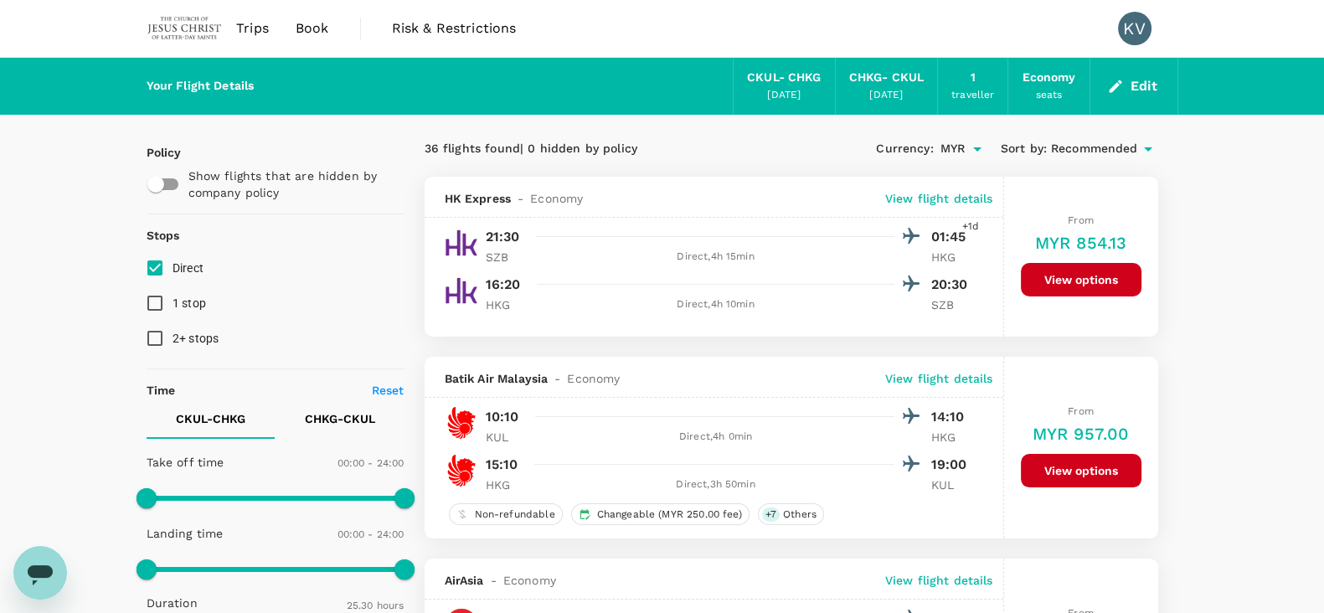
type input "1530"
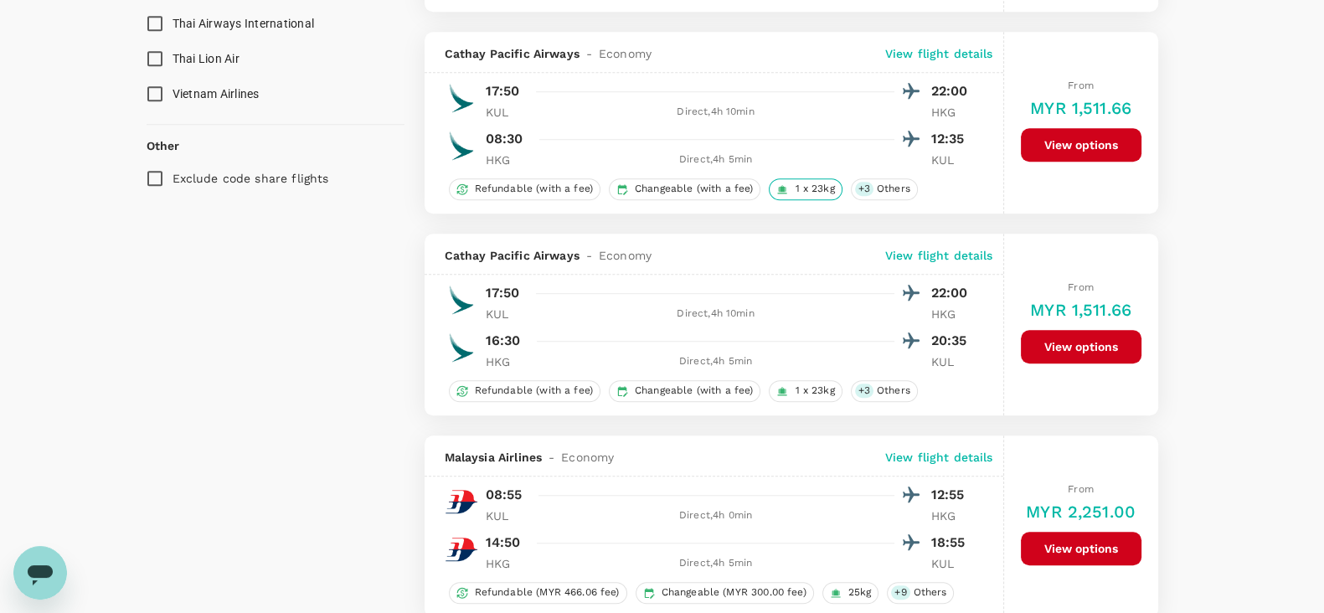
scroll to position [1570, 0]
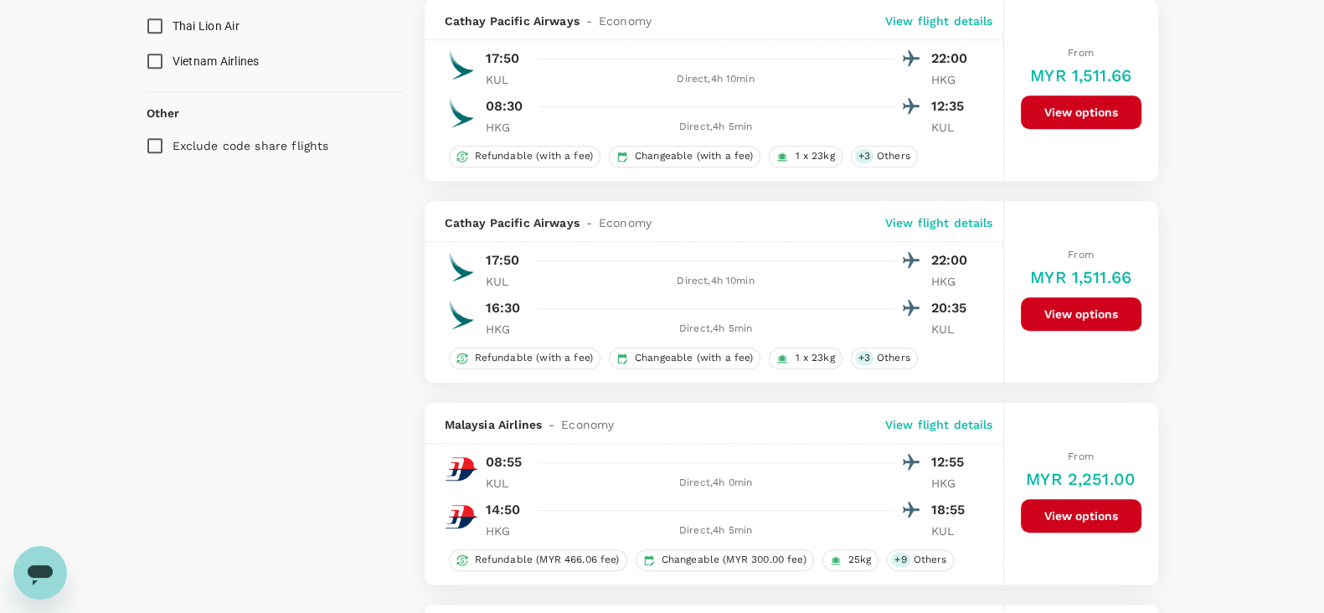
click at [924, 214] on p "View flight details" at bounding box center [939, 222] width 108 height 17
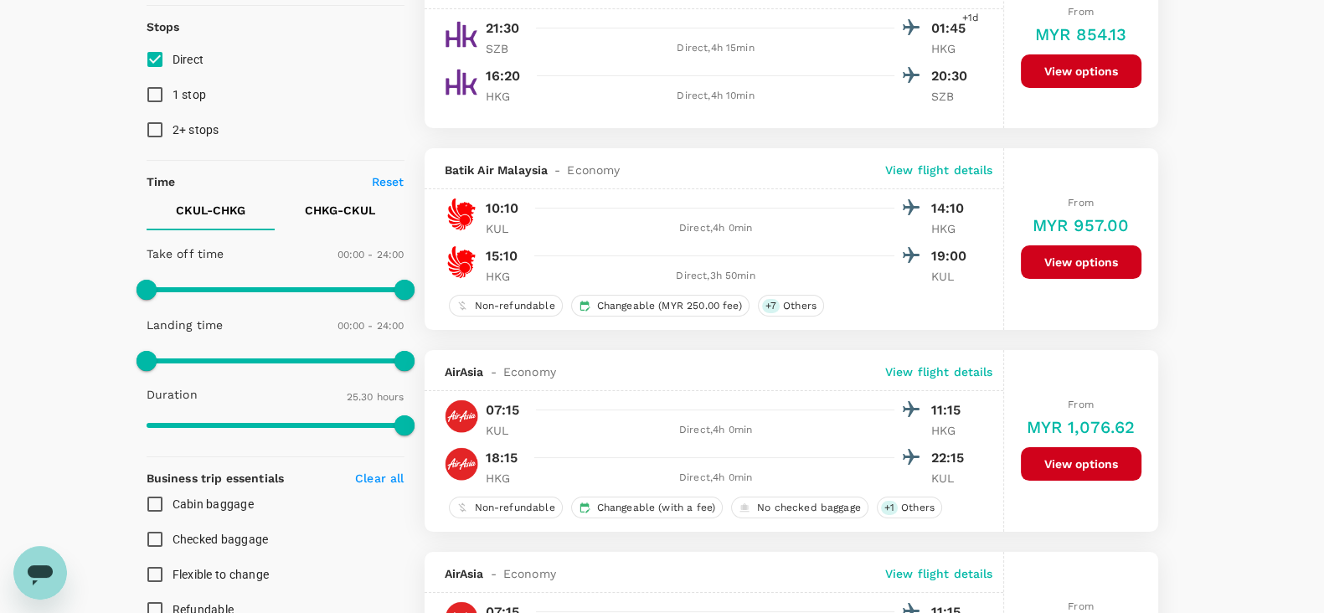
scroll to position [0, 0]
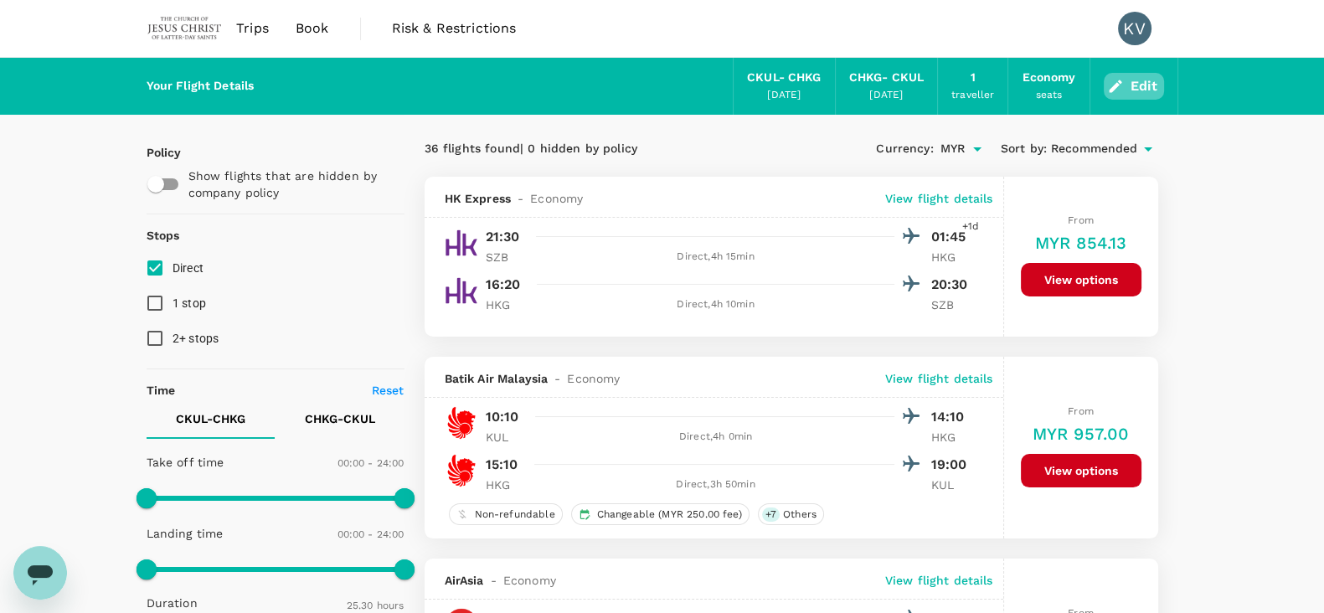
click at [1118, 84] on icon "button" at bounding box center [1115, 86] width 13 height 13
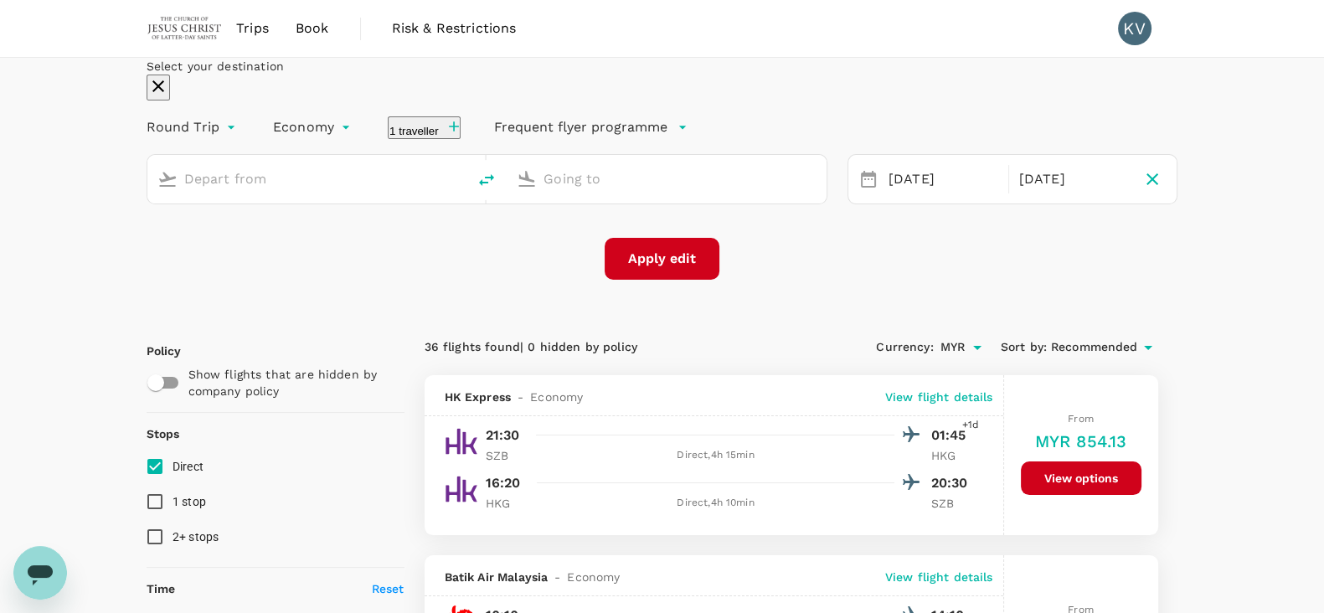
type input "[GEOGRAPHIC_DATA], [GEOGRAPHIC_DATA] (any)"
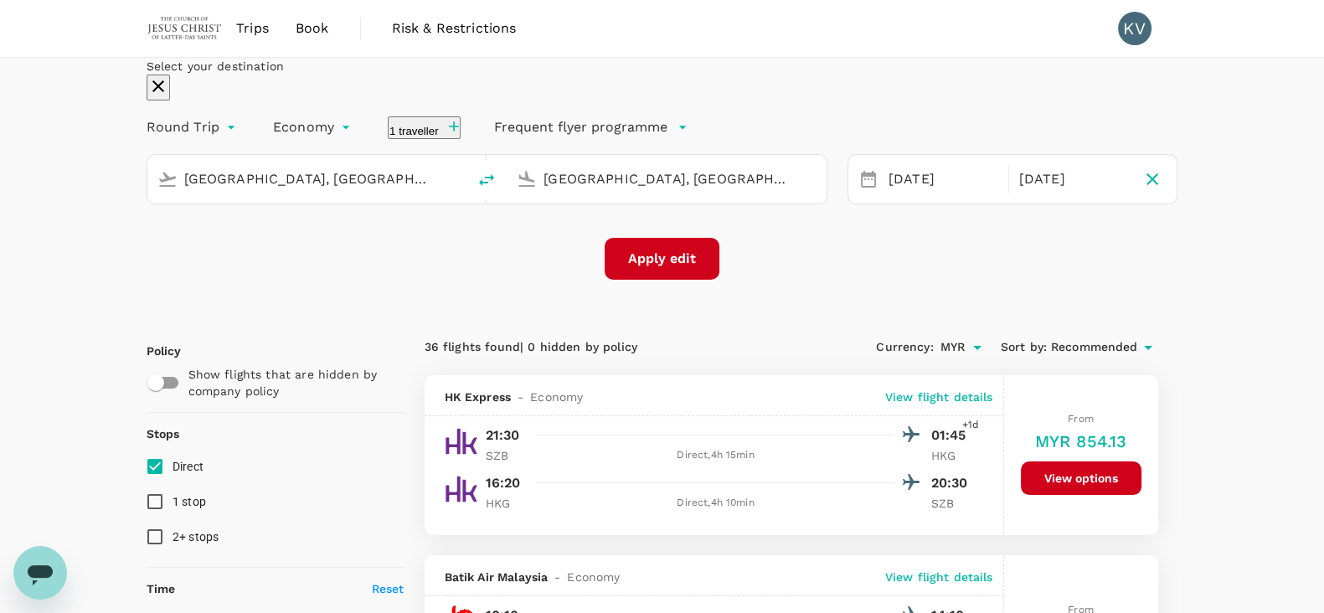
click at [861, 188] on icon at bounding box center [868, 179] width 15 height 17
click at [882, 196] on div "[DATE]" at bounding box center [943, 179] width 123 height 33
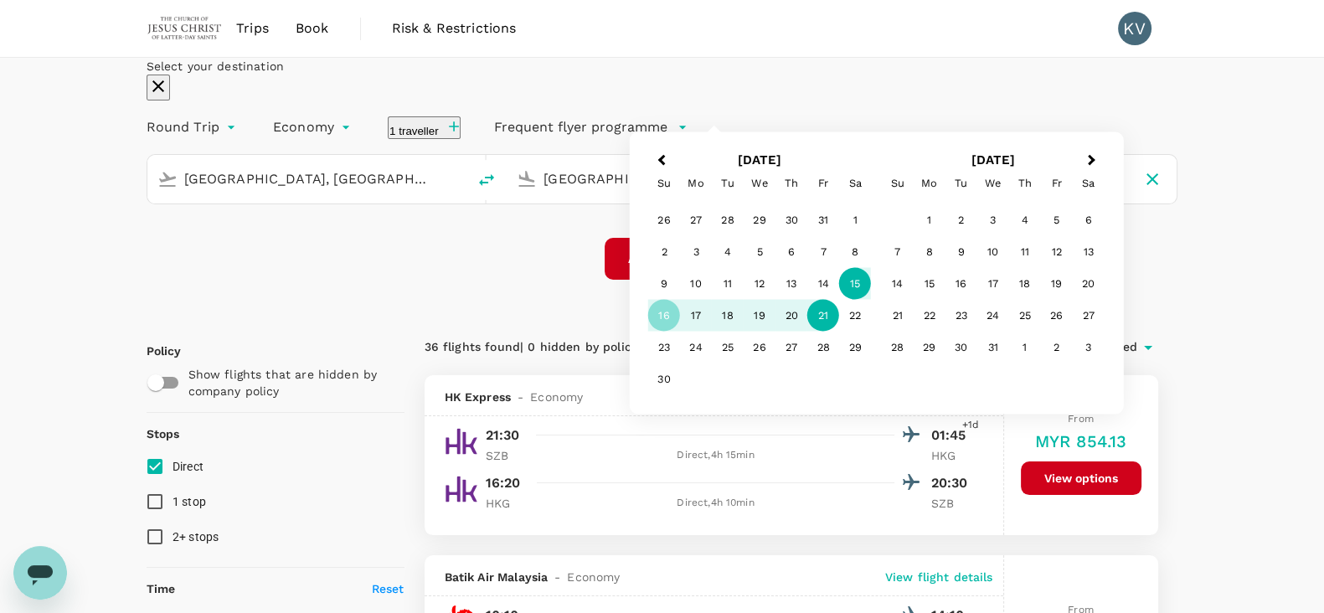
click at [871, 300] on div "15" at bounding box center [855, 284] width 32 height 32
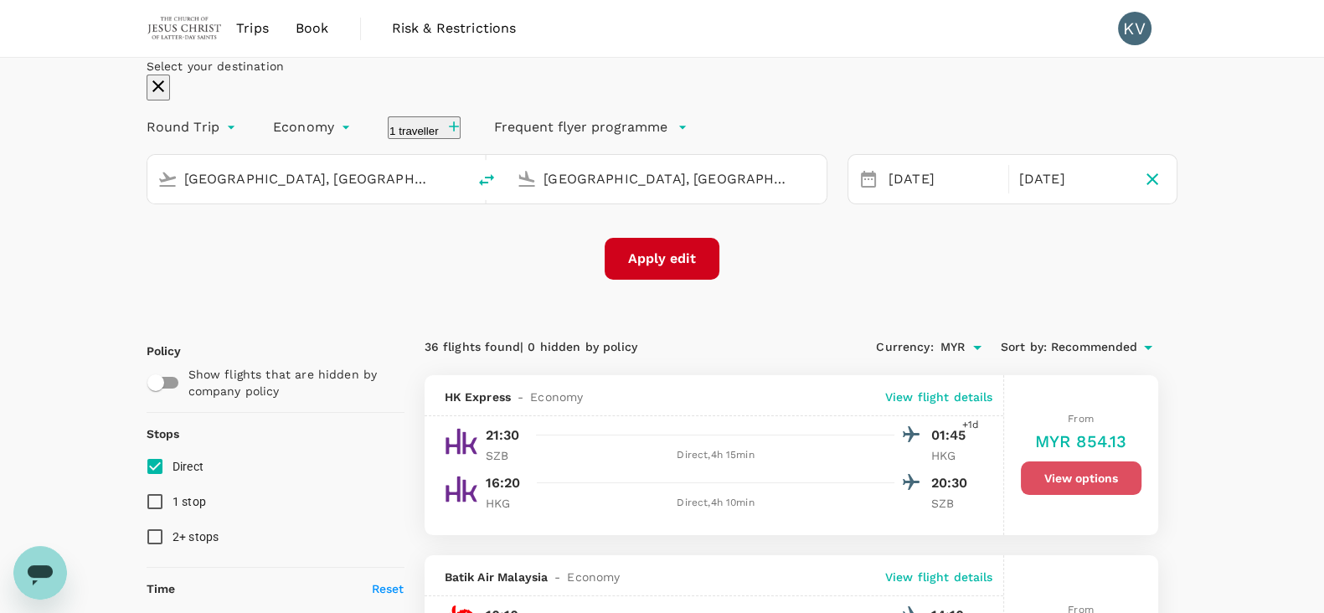
click at [1101, 495] on button "View options" at bounding box center [1081, 479] width 121 height 34
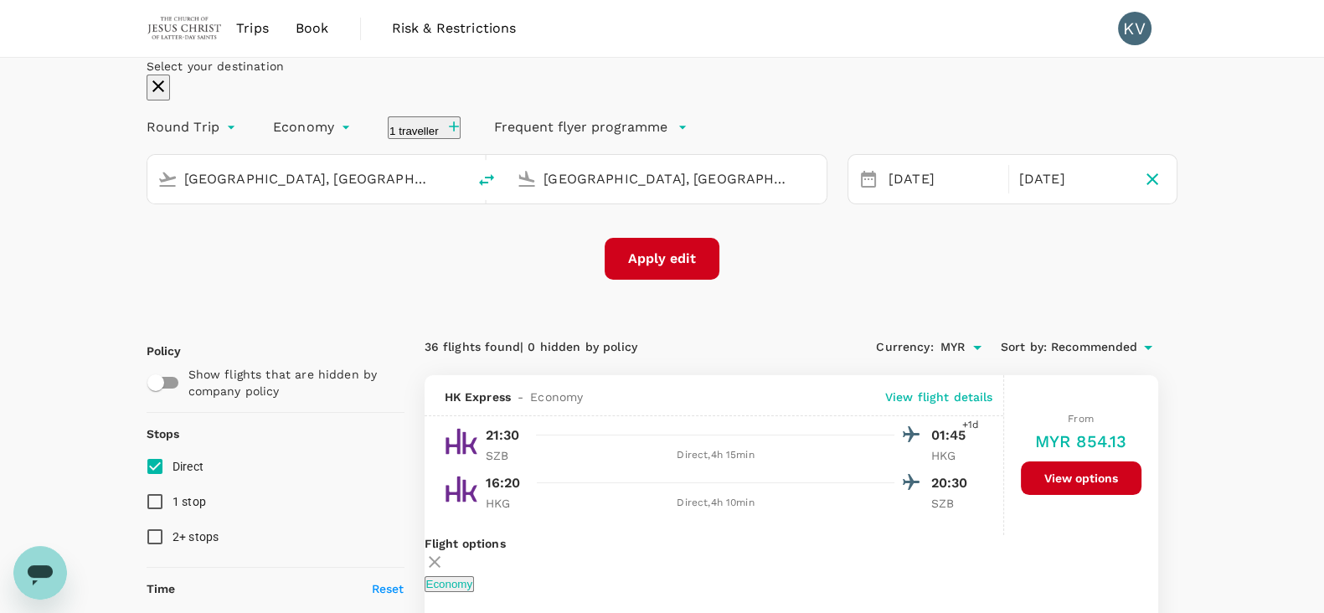
click at [682, 280] on button "Apply edit" at bounding box center [662, 259] width 115 height 42
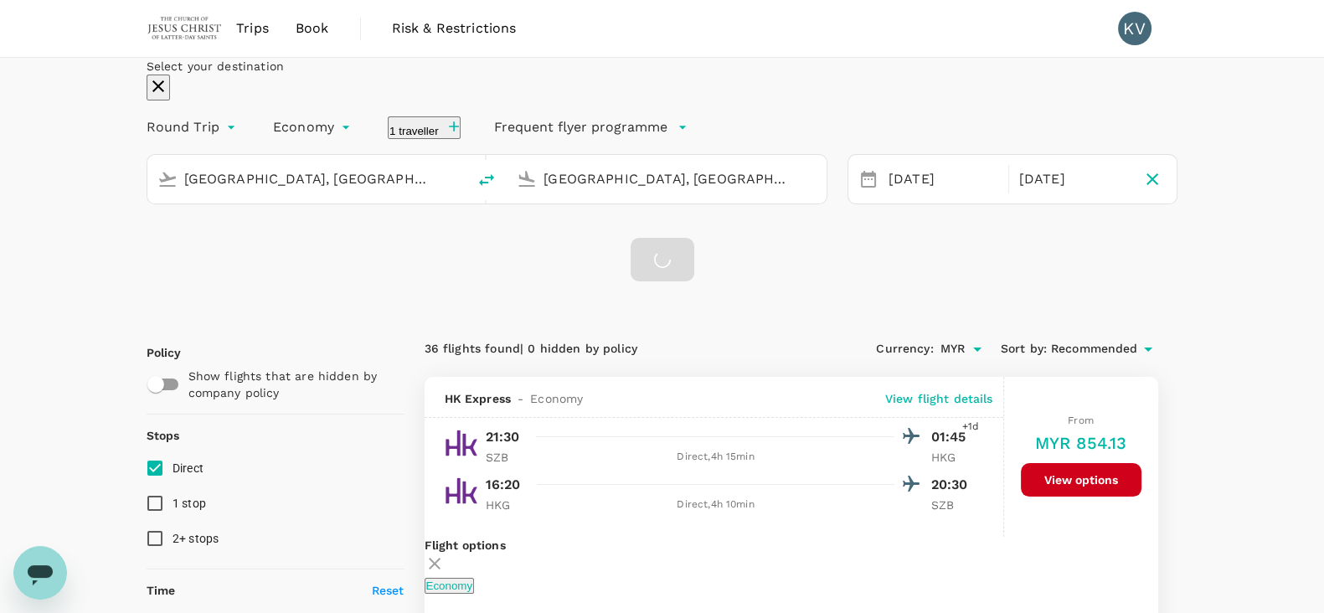
checkbox input "false"
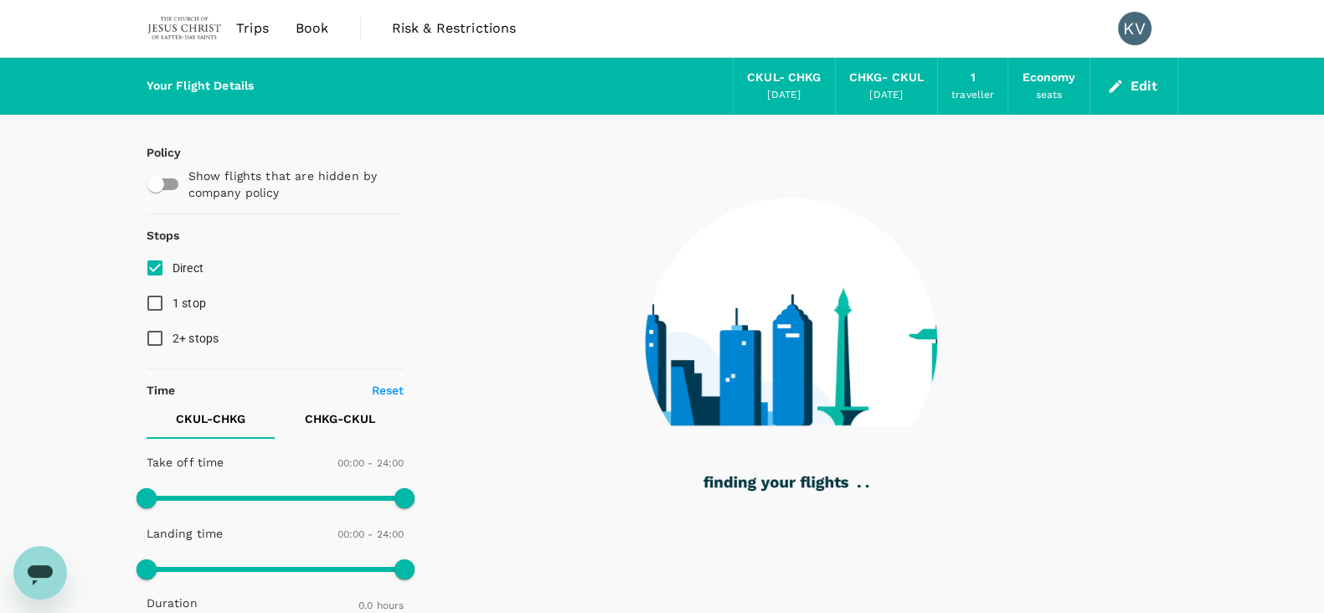
type input "1160"
checkbox input "true"
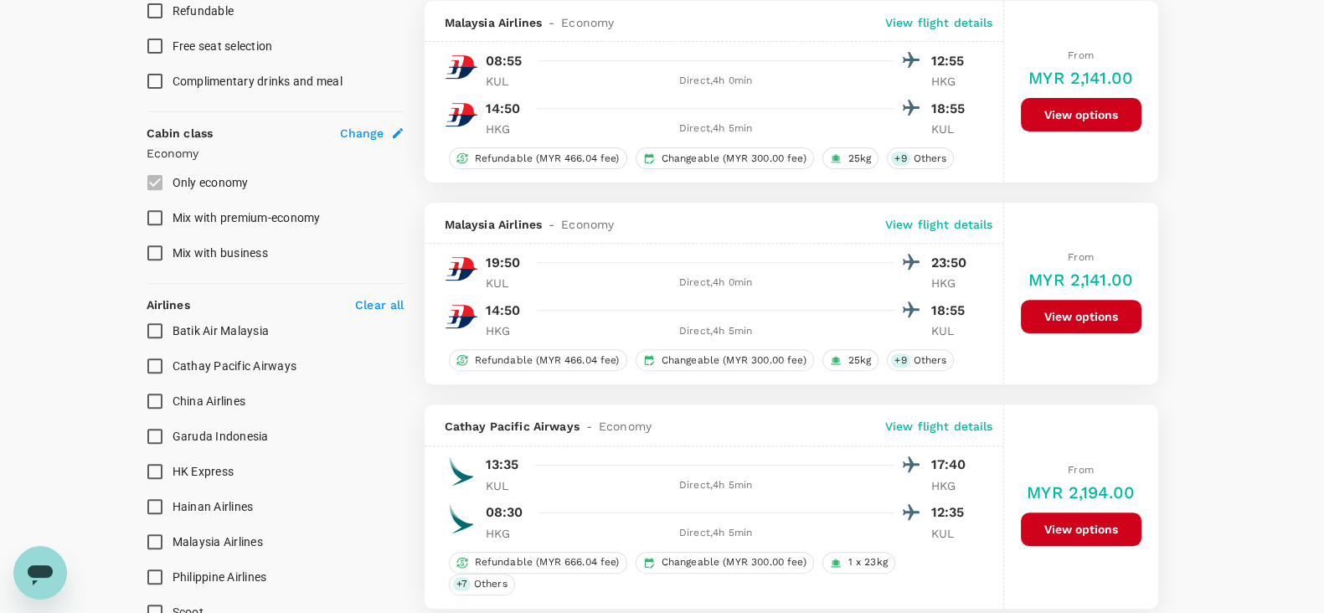
scroll to position [942, 0]
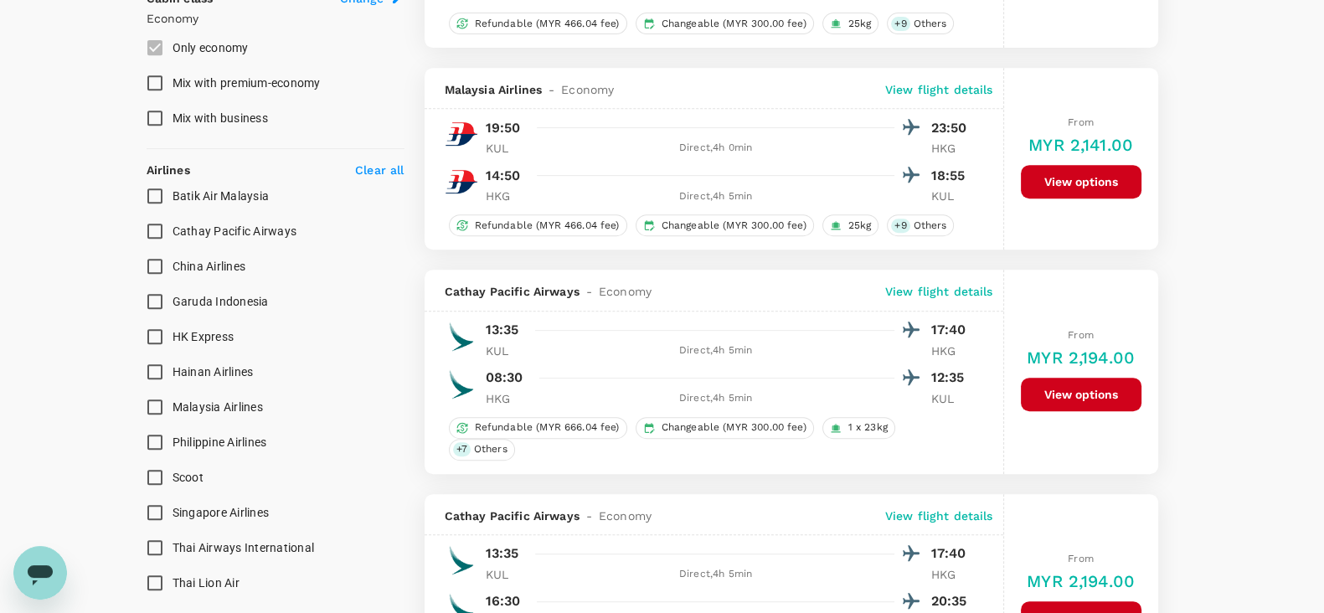
type input "1700"
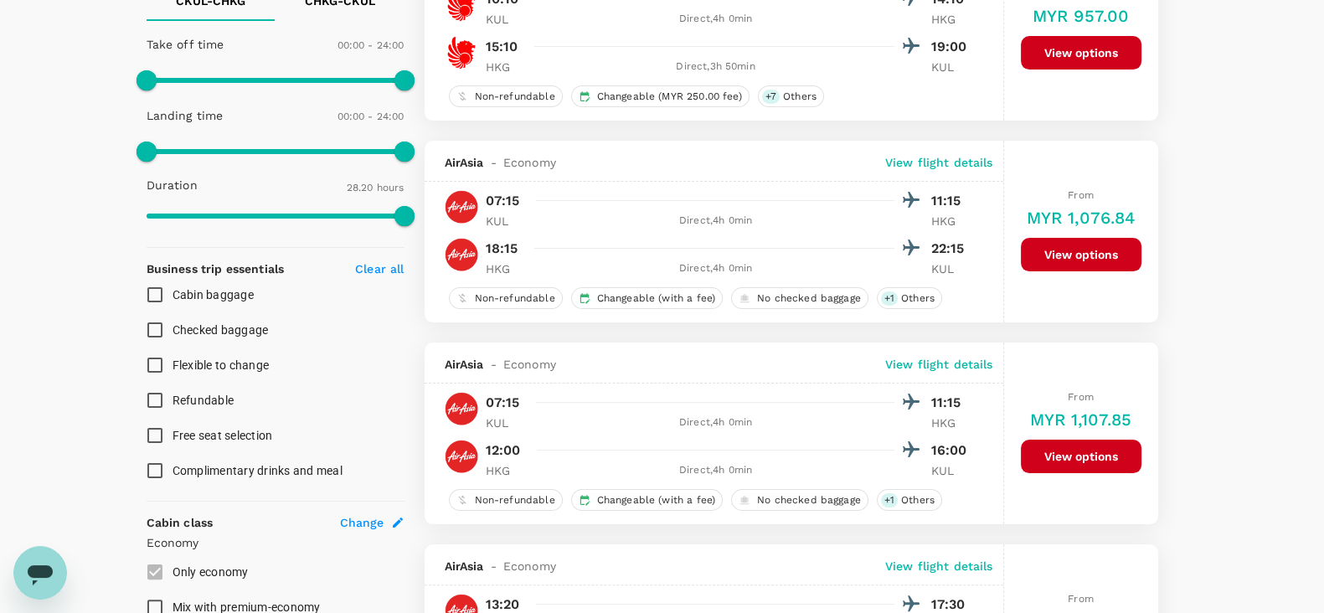
scroll to position [0, 0]
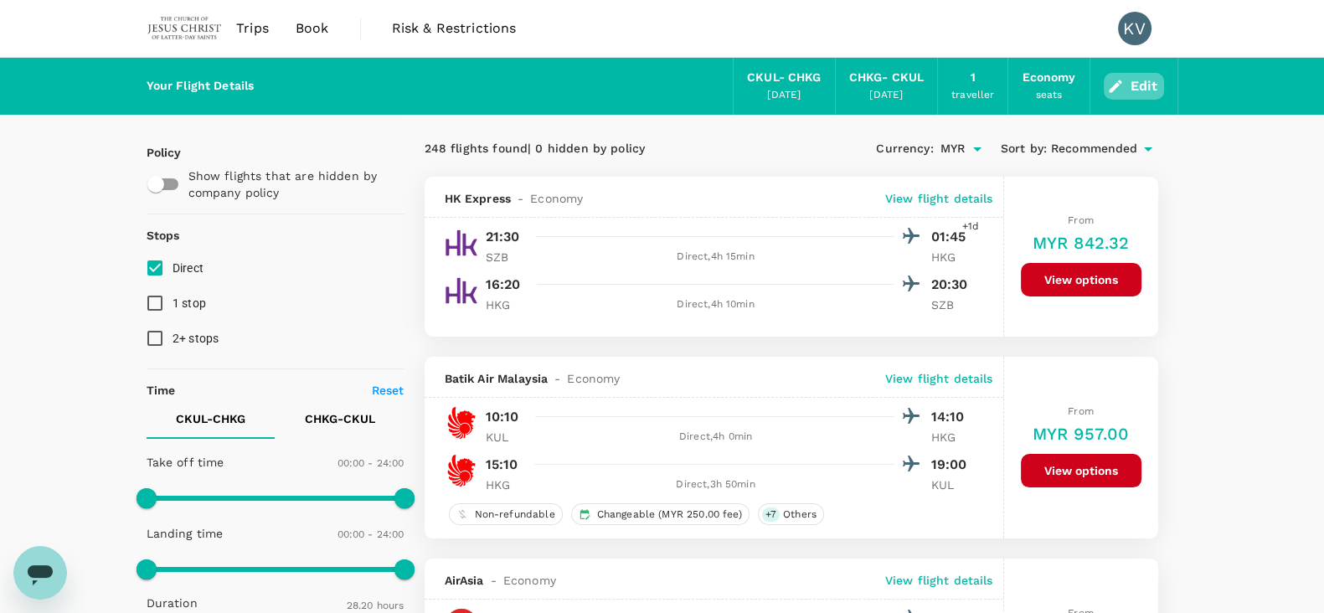
click at [1134, 86] on button "Edit" at bounding box center [1134, 86] width 60 height 27
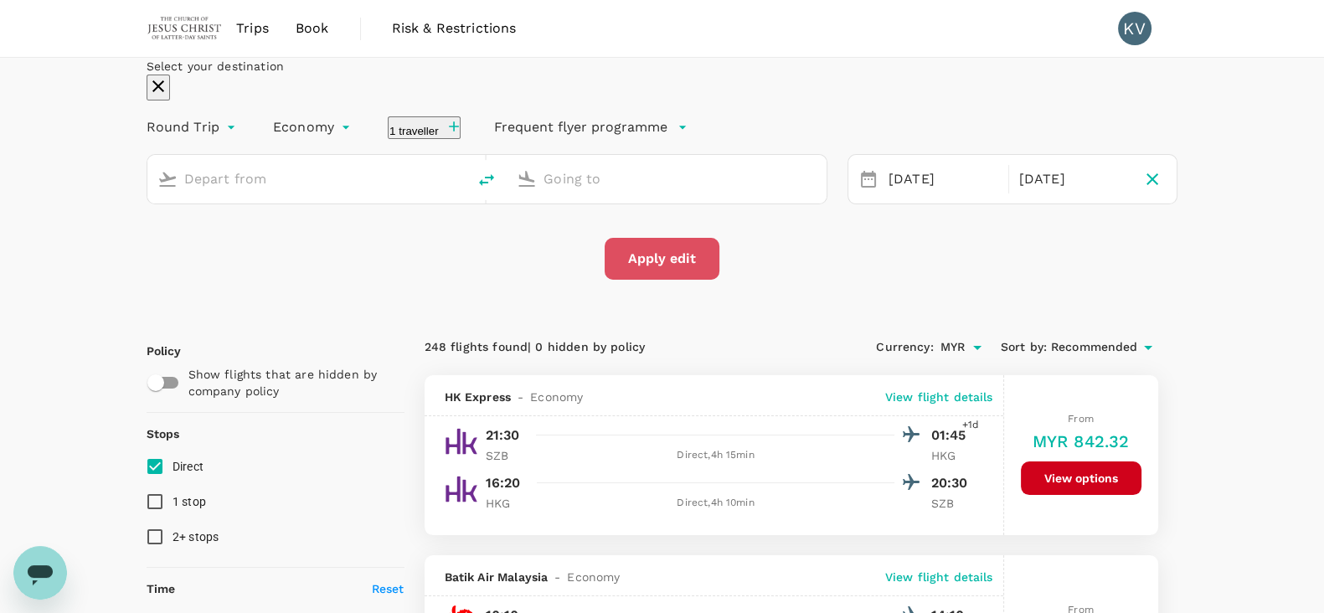
click at [675, 280] on button "Apply edit" at bounding box center [662, 259] width 115 height 42
type input "[GEOGRAPHIC_DATA], [GEOGRAPHIC_DATA] (any)"
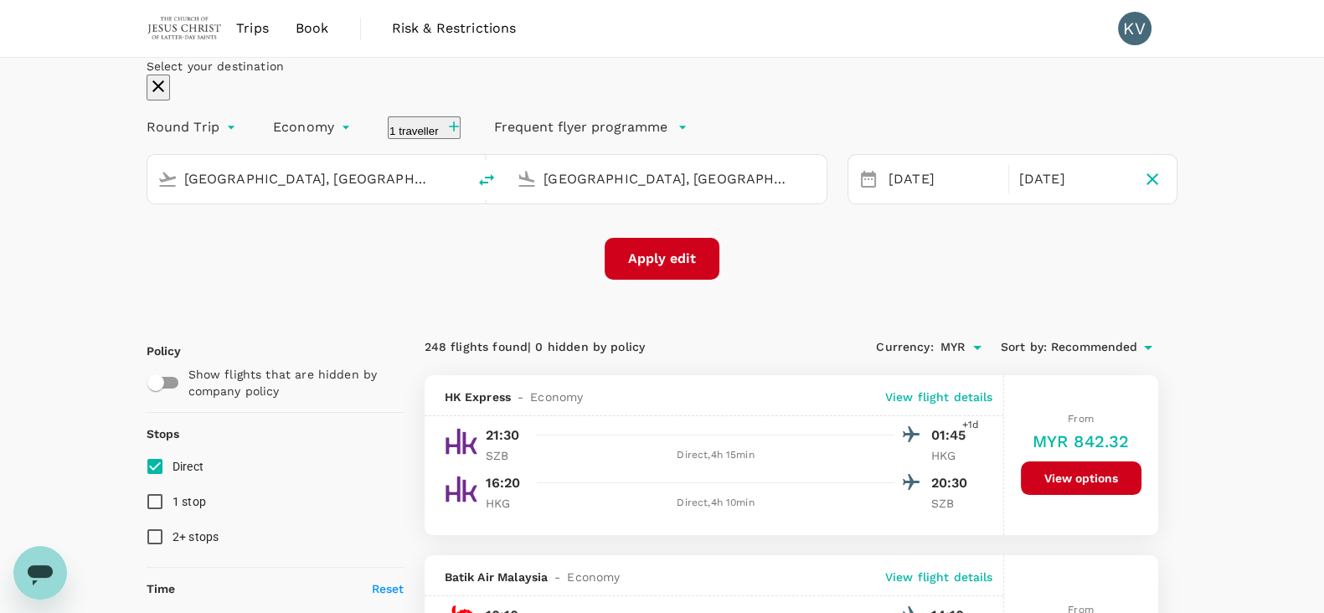
click at [168, 96] on icon "button" at bounding box center [158, 86] width 20 height 20
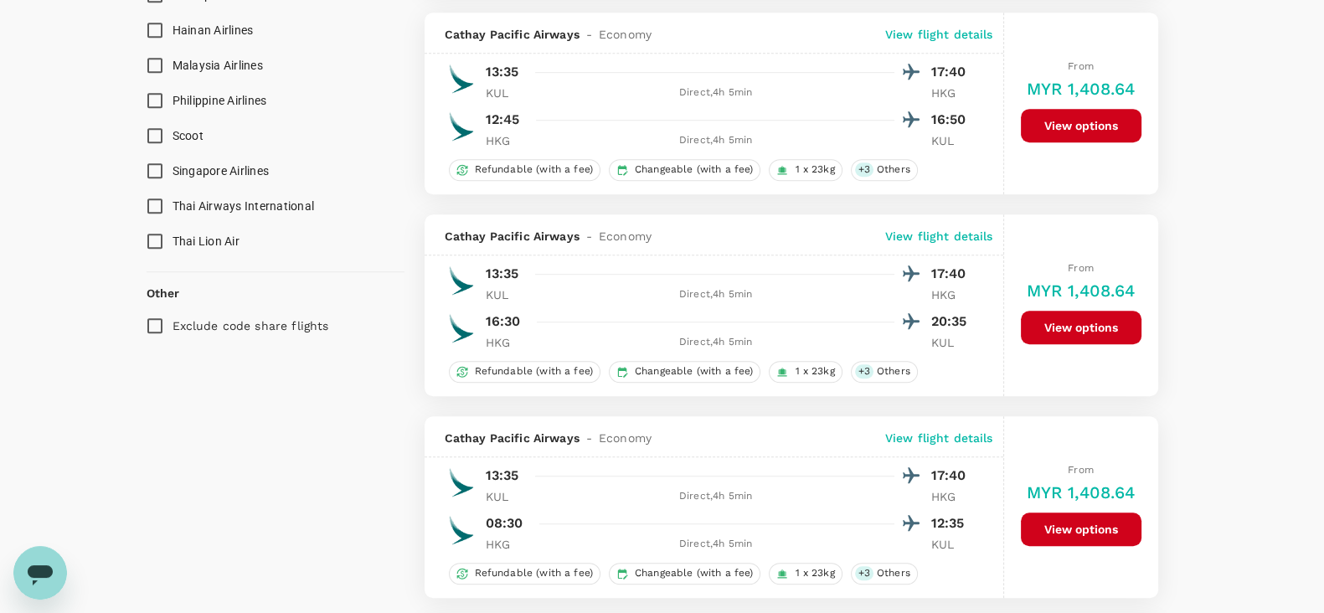
scroll to position [1465, 0]
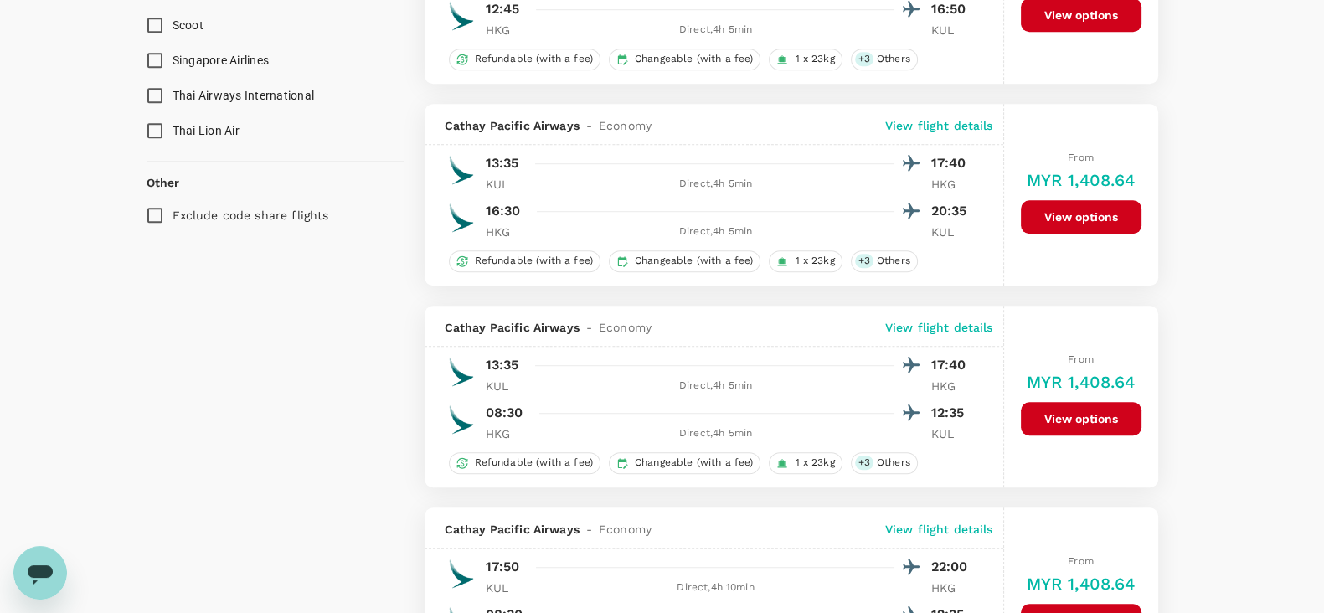
click at [973, 120] on p "View flight details" at bounding box center [939, 125] width 108 height 17
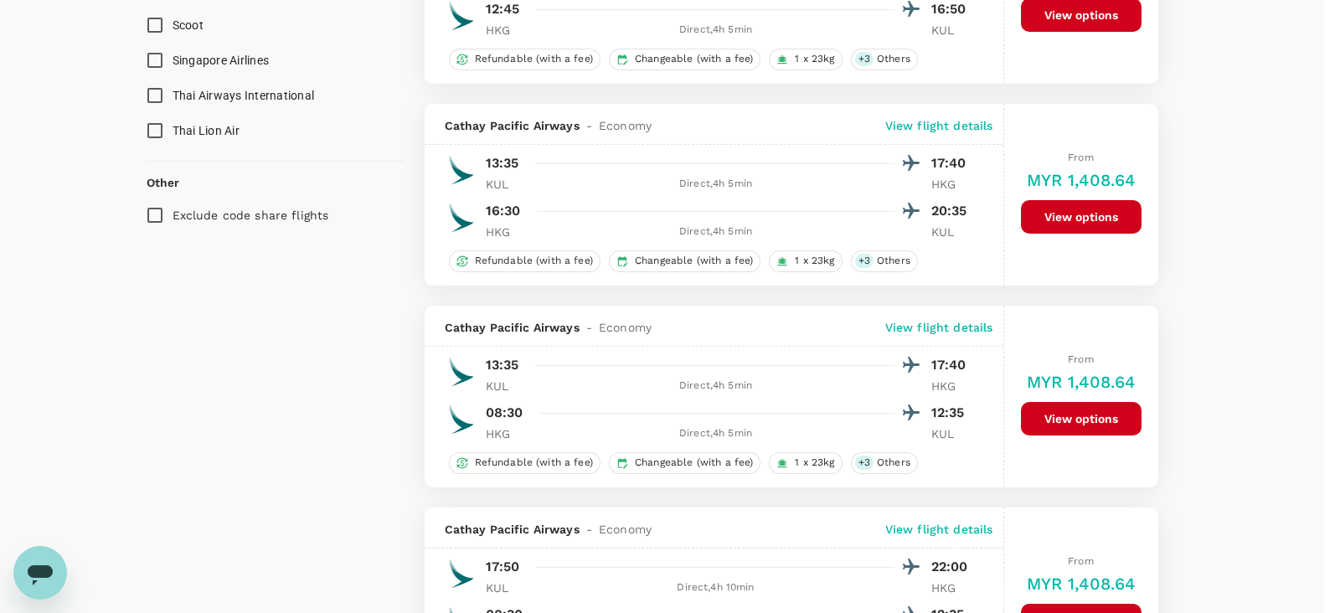
drag, startPoint x: 57, startPoint y: 43, endPoint x: 163, endPoint y: 4, distance: 113.1
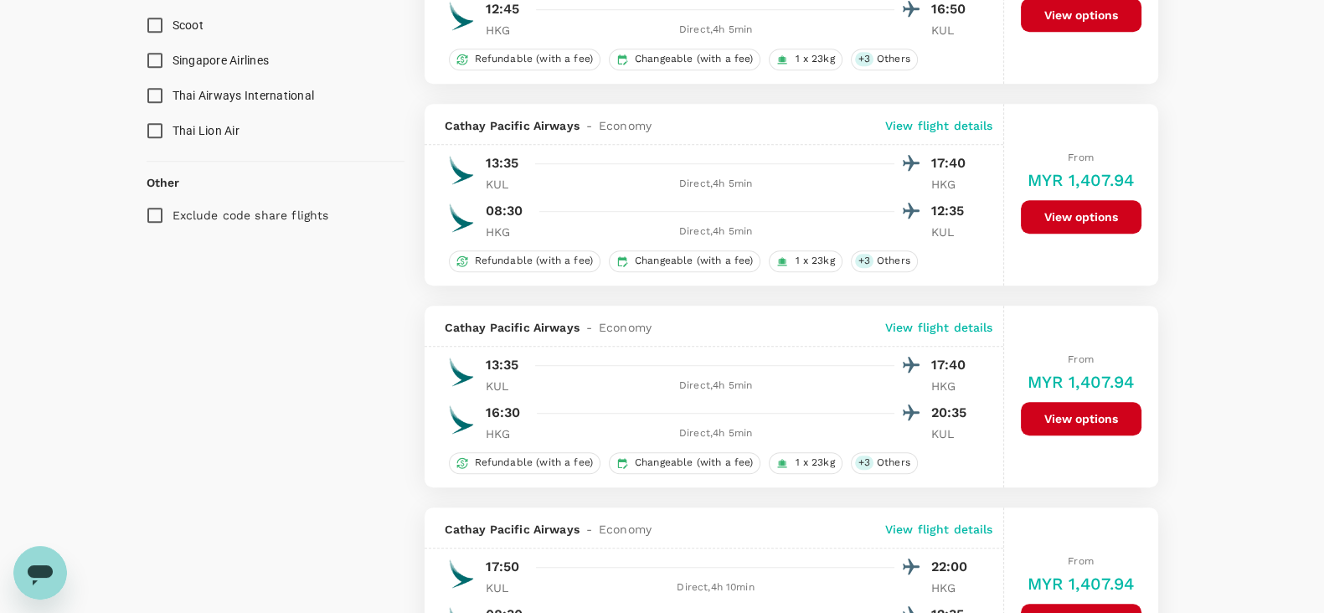
scroll to position [1360, 0]
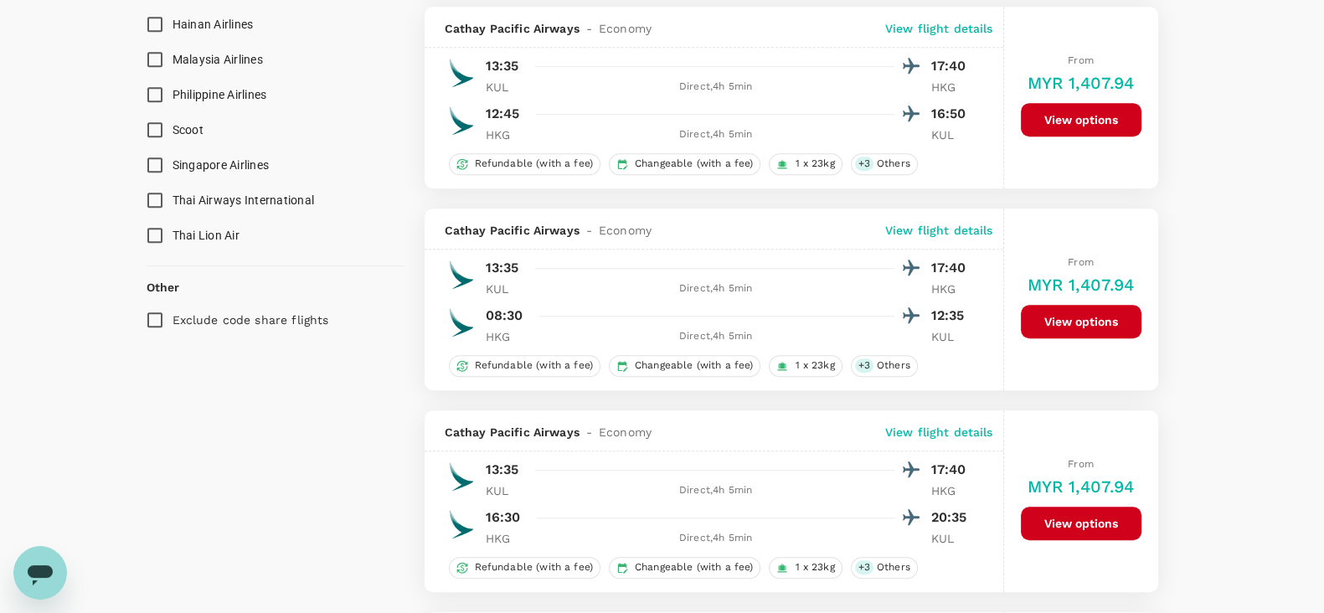
click at [1060, 517] on button "View options" at bounding box center [1081, 524] width 121 height 34
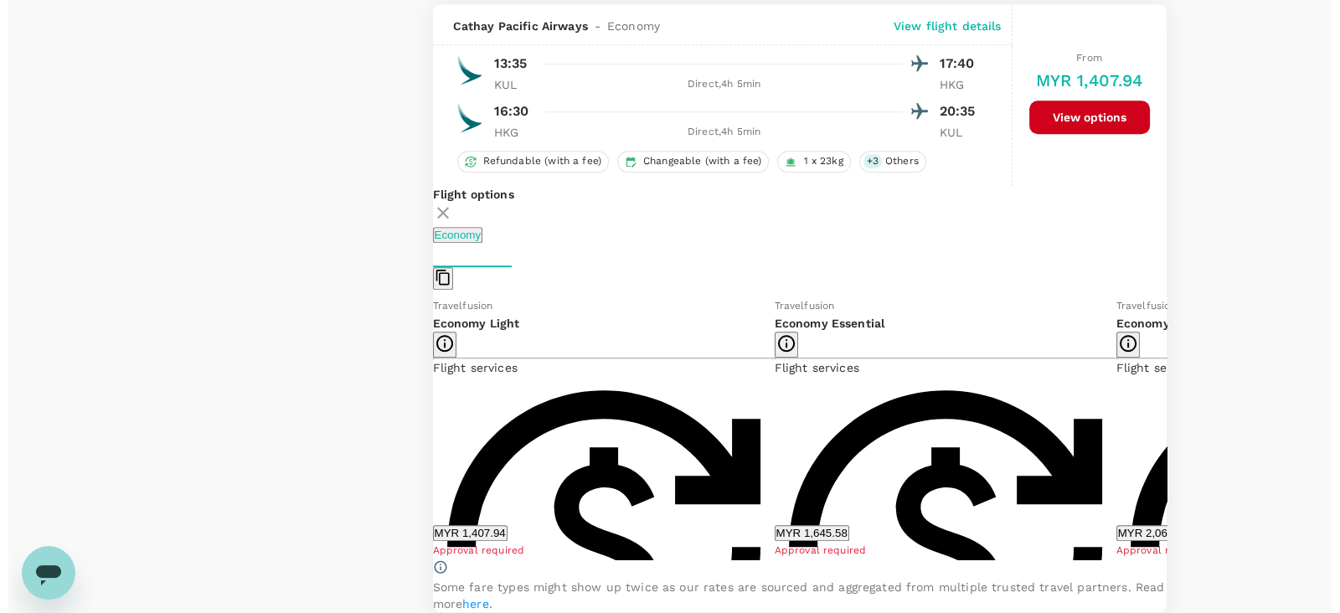
scroll to position [1557, 0]
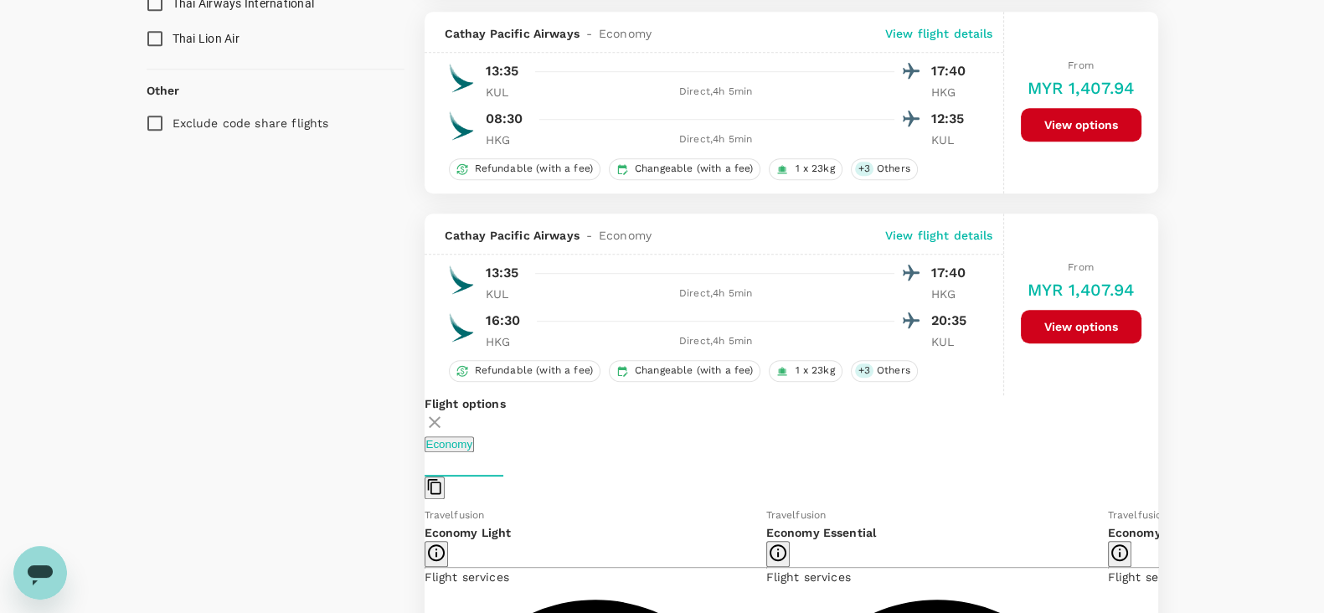
click at [445, 414] on icon at bounding box center [435, 422] width 20 height 20
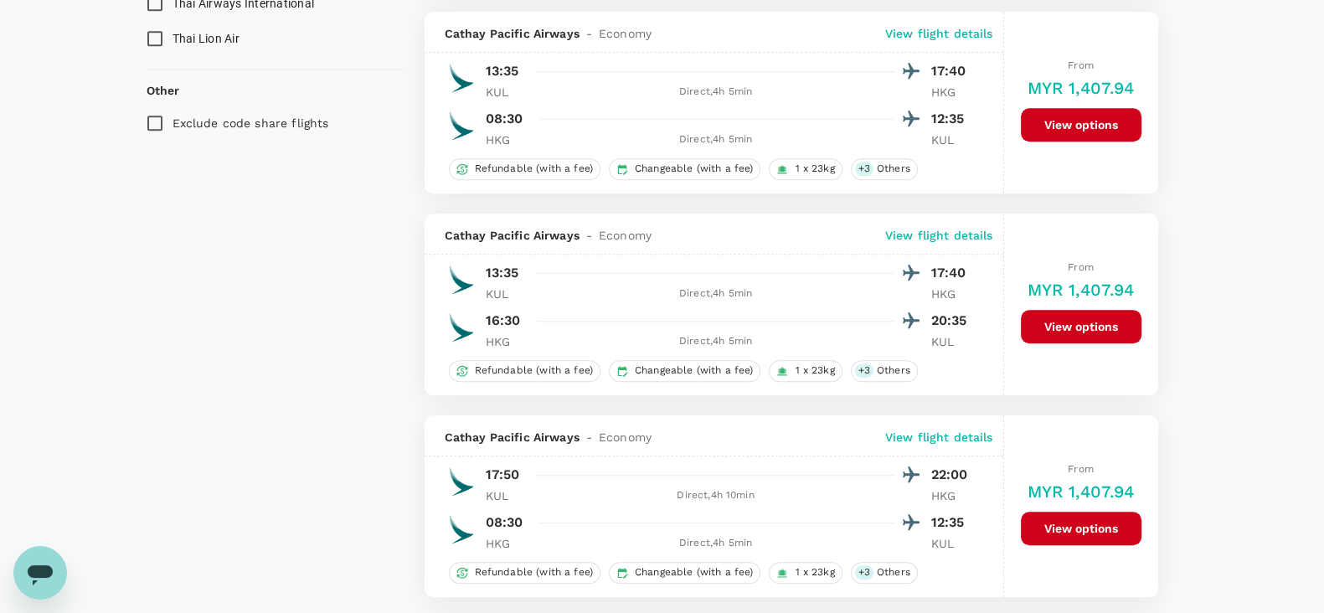
click at [952, 233] on p "View flight details" at bounding box center [939, 235] width 108 height 17
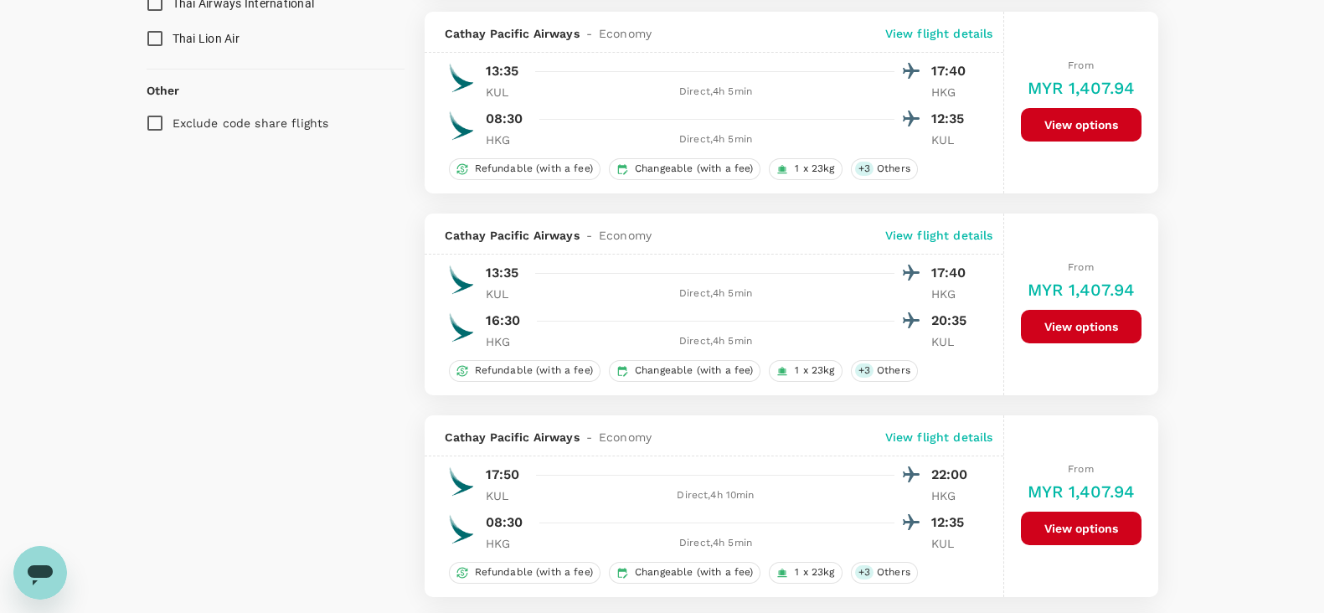
scroll to position [0, 0]
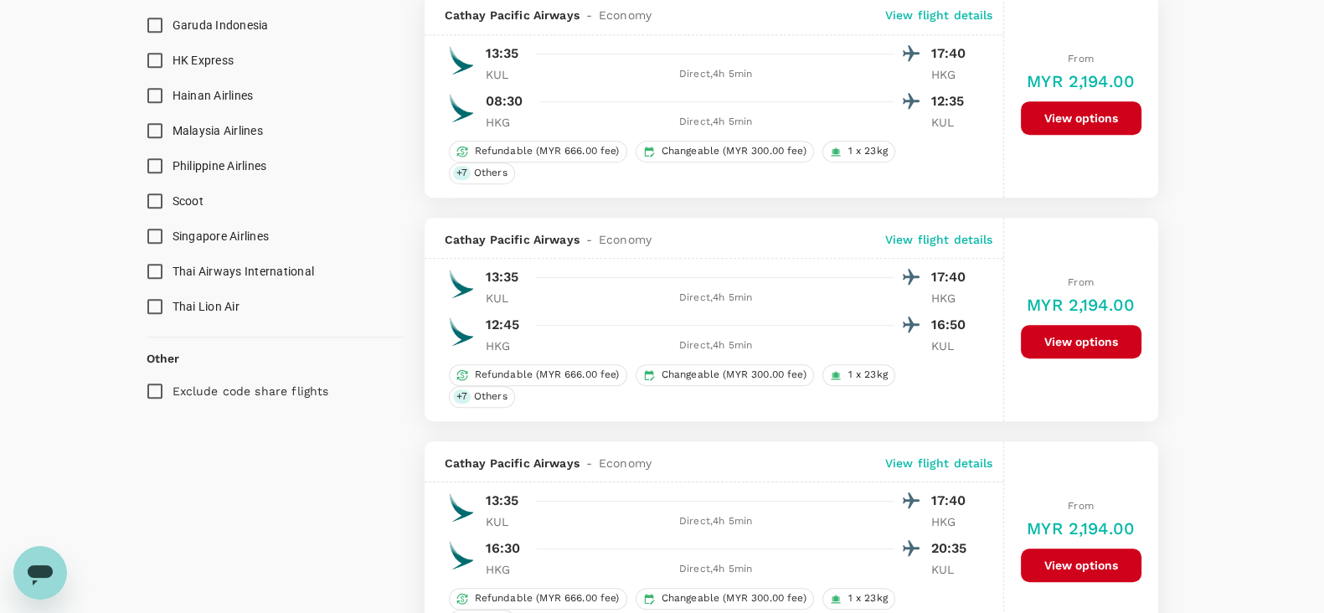
scroll to position [1256, 0]
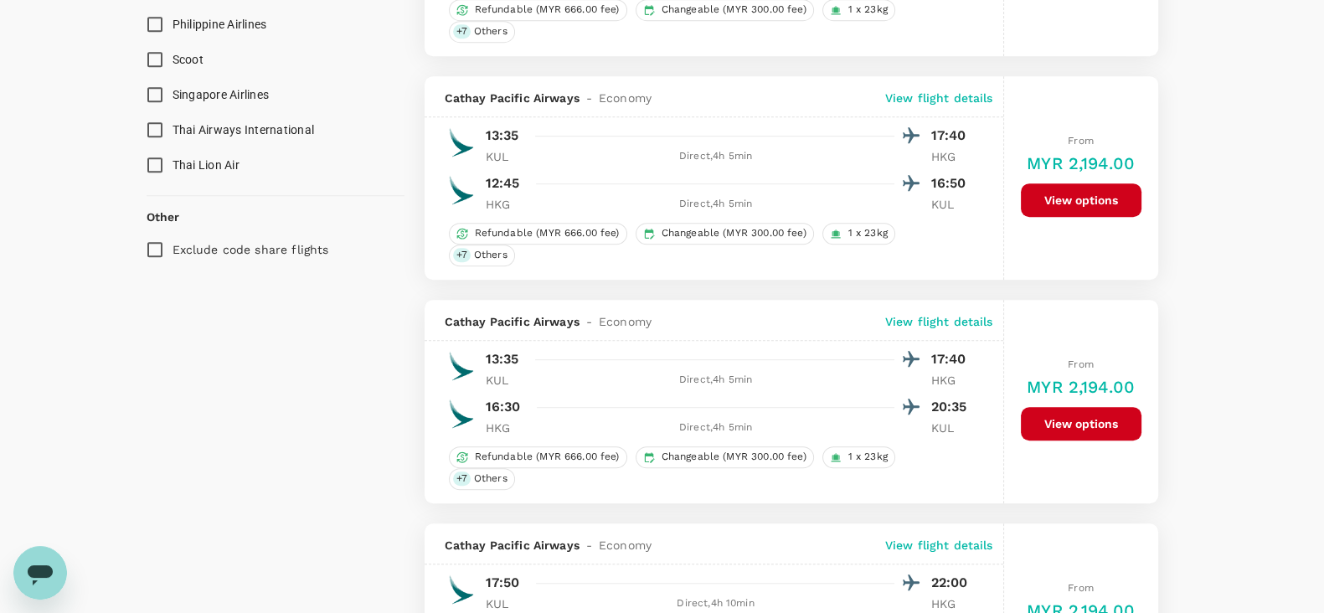
type input "1700"
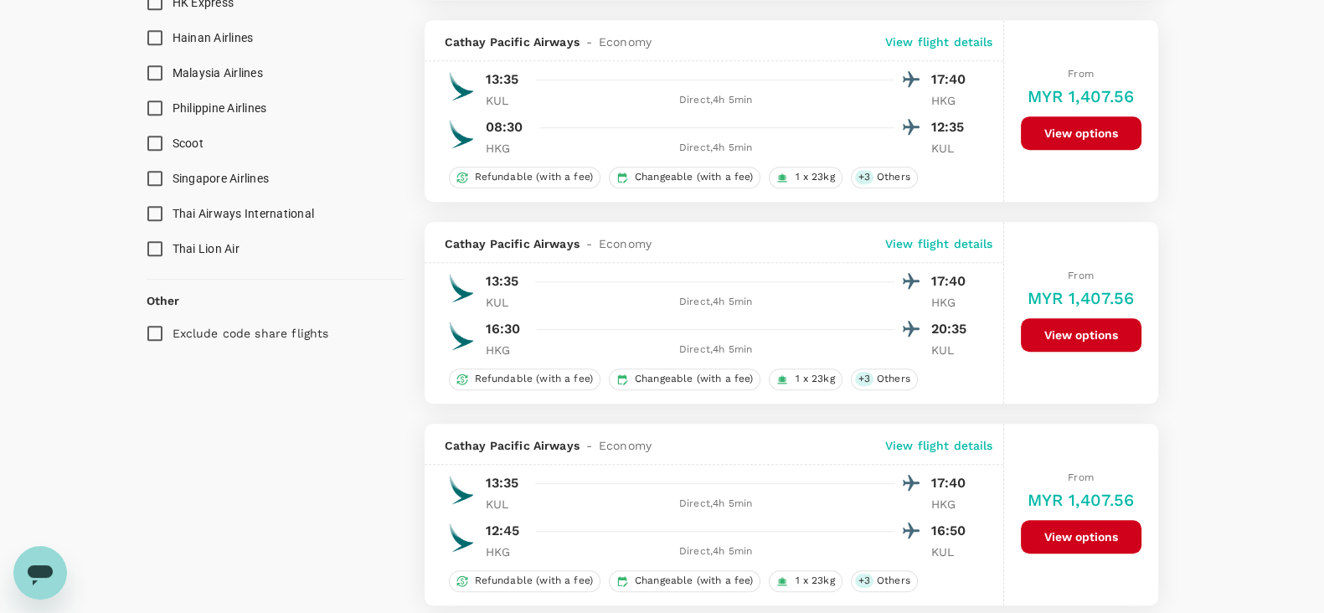
scroll to position [1360, 0]
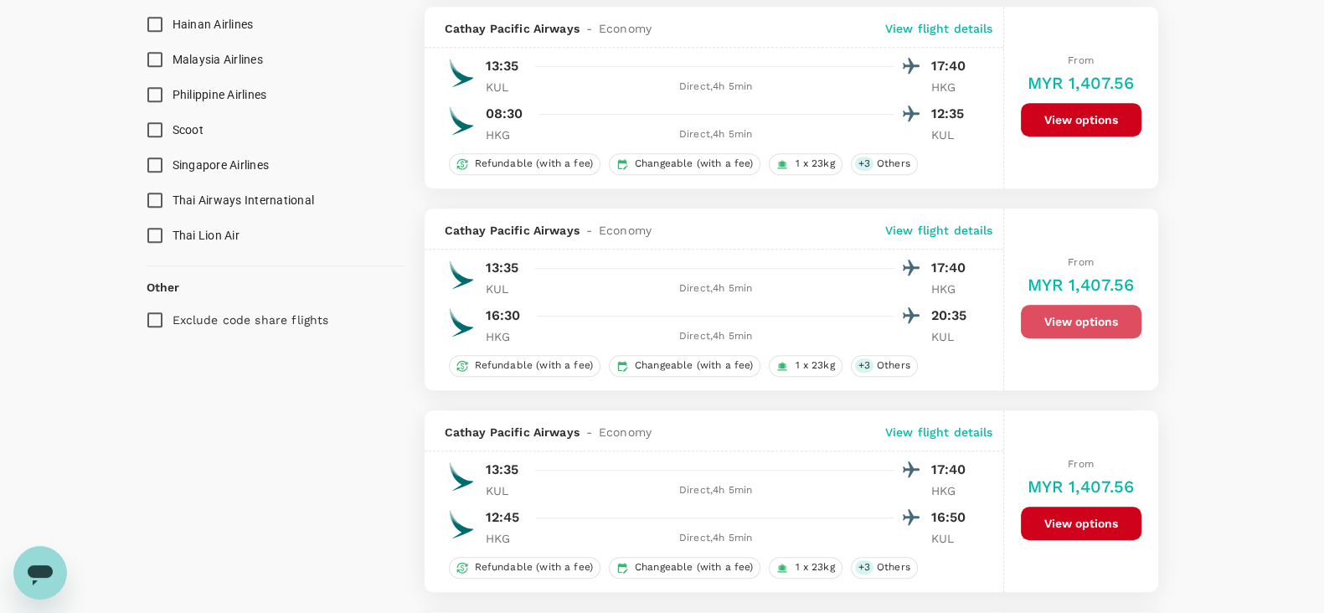
click at [1075, 313] on button "View options" at bounding box center [1081, 322] width 121 height 34
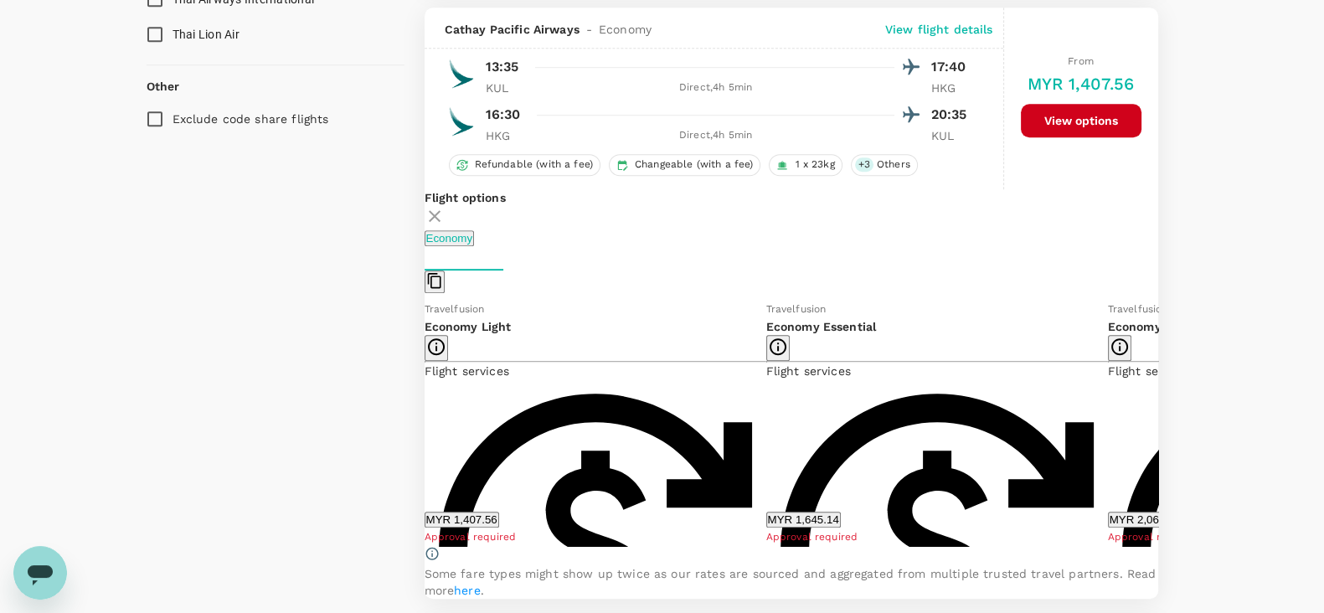
scroll to position [1565, 0]
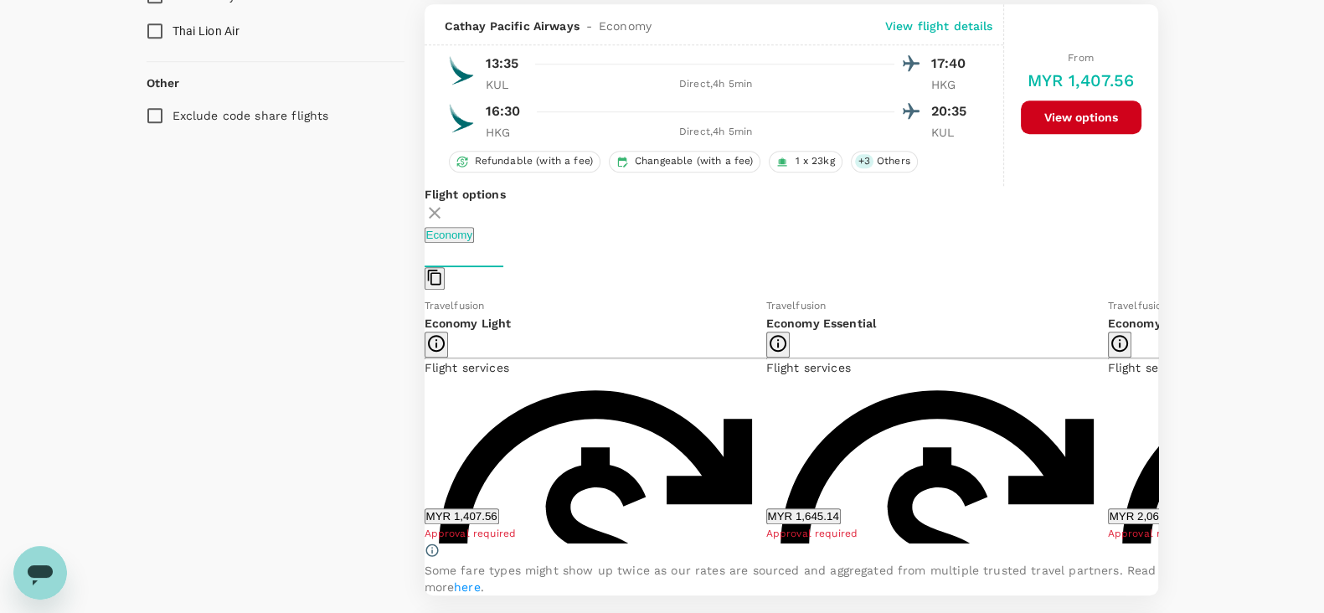
click at [812, 508] on button "MYR 1,645.14" at bounding box center [803, 516] width 75 height 16
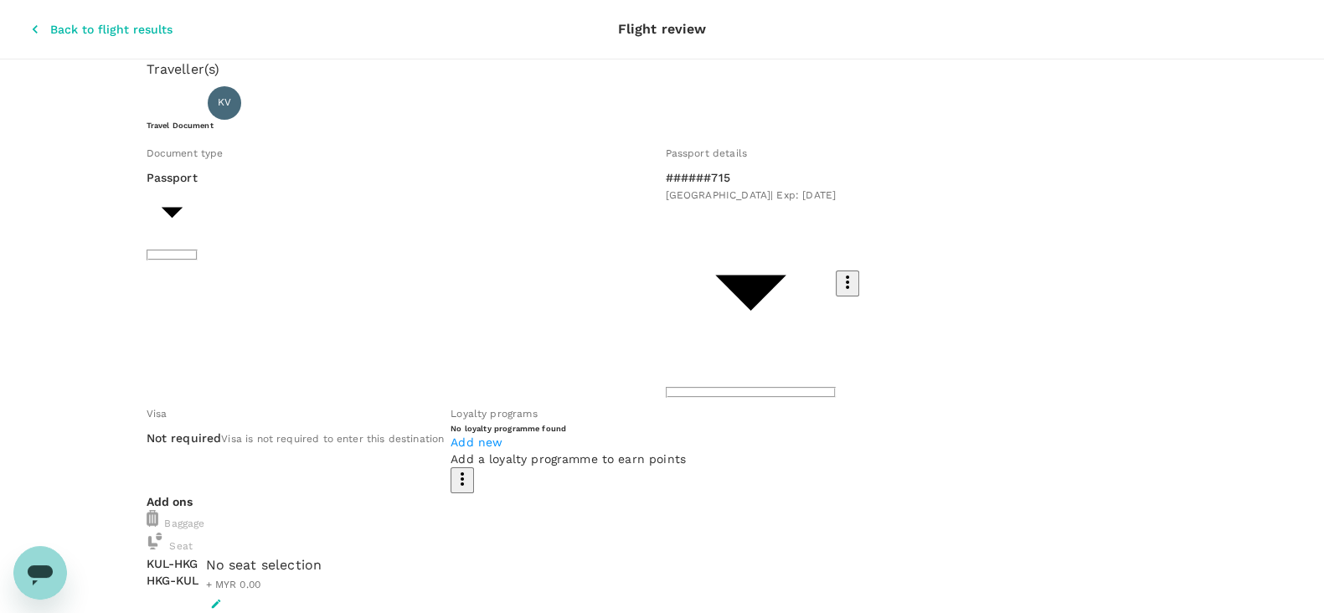
click at [1225, 199] on div "Traveller(s) Traveller 1 : KV [PERSON_NAME] [PERSON_NAME] Travel Document Docum…" at bounding box center [662, 623] width 1324 height 1128
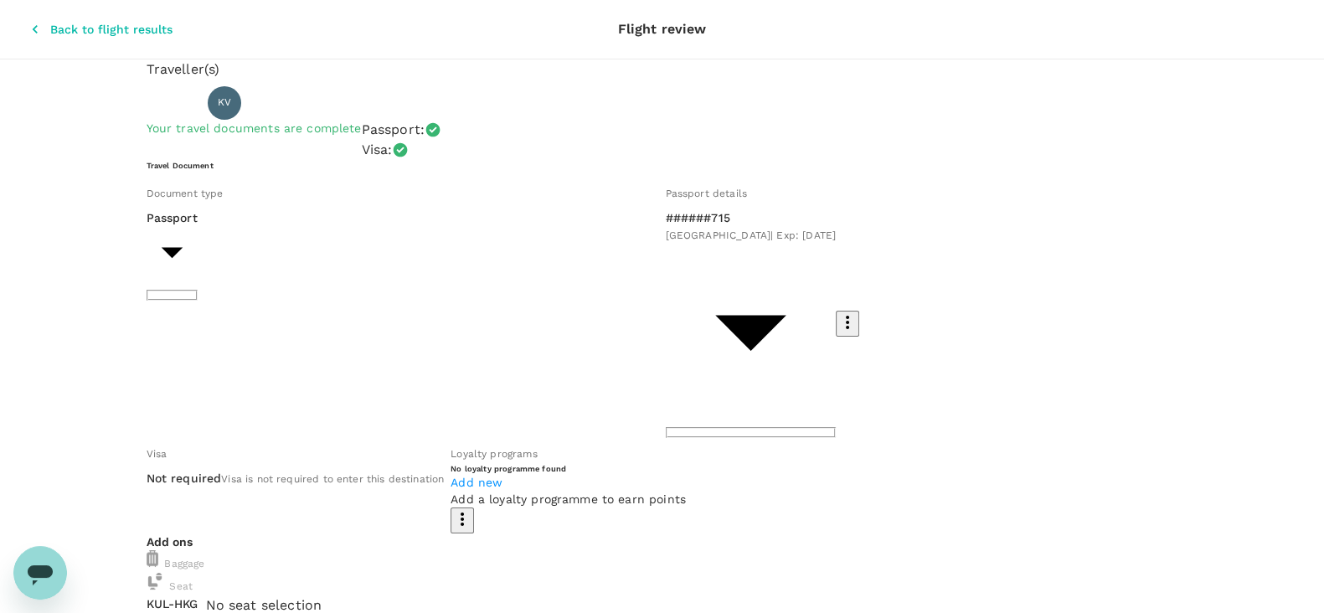
click at [717, 74] on p "Traveller(s)" at bounding box center [663, 69] width 1032 height 20
click at [27, 21] on icon "button" at bounding box center [35, 29] width 17 height 17
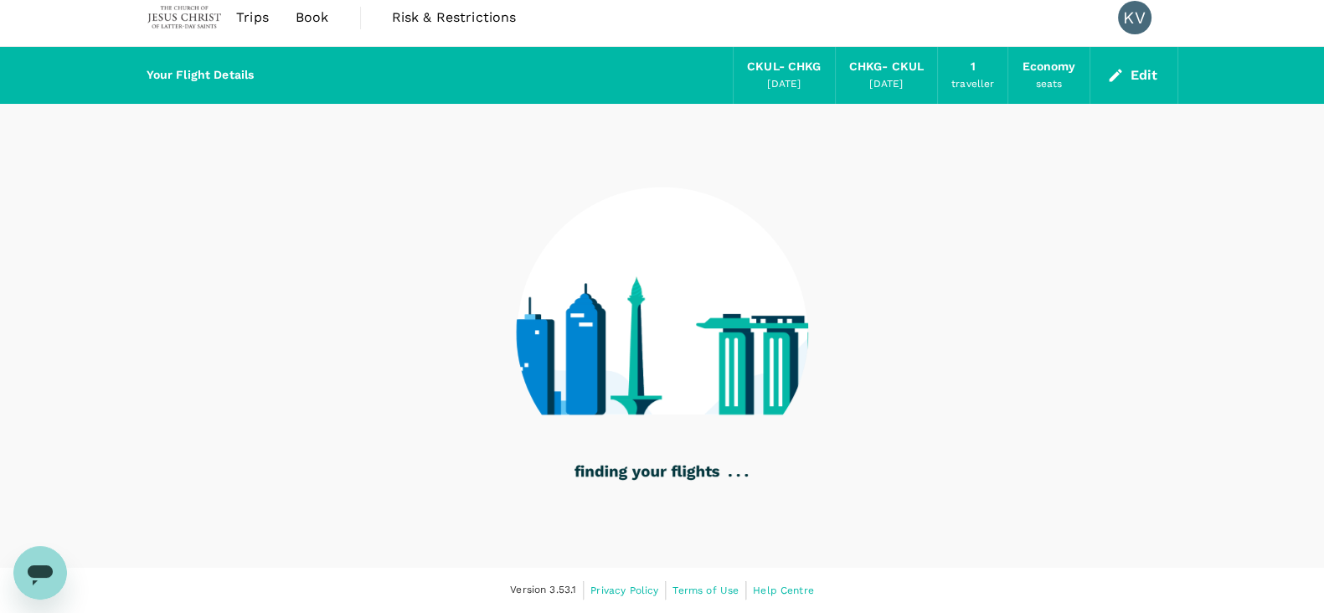
click at [1122, 76] on icon "button" at bounding box center [1115, 75] width 17 height 17
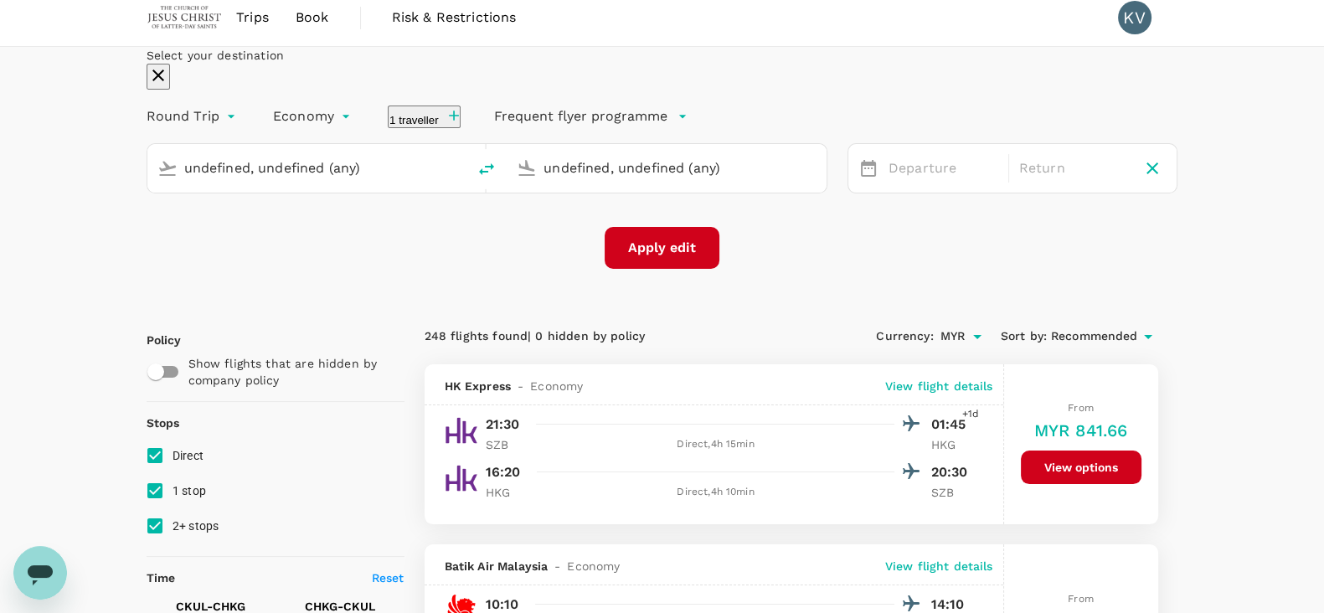
type input "[GEOGRAPHIC_DATA], [GEOGRAPHIC_DATA] (any)"
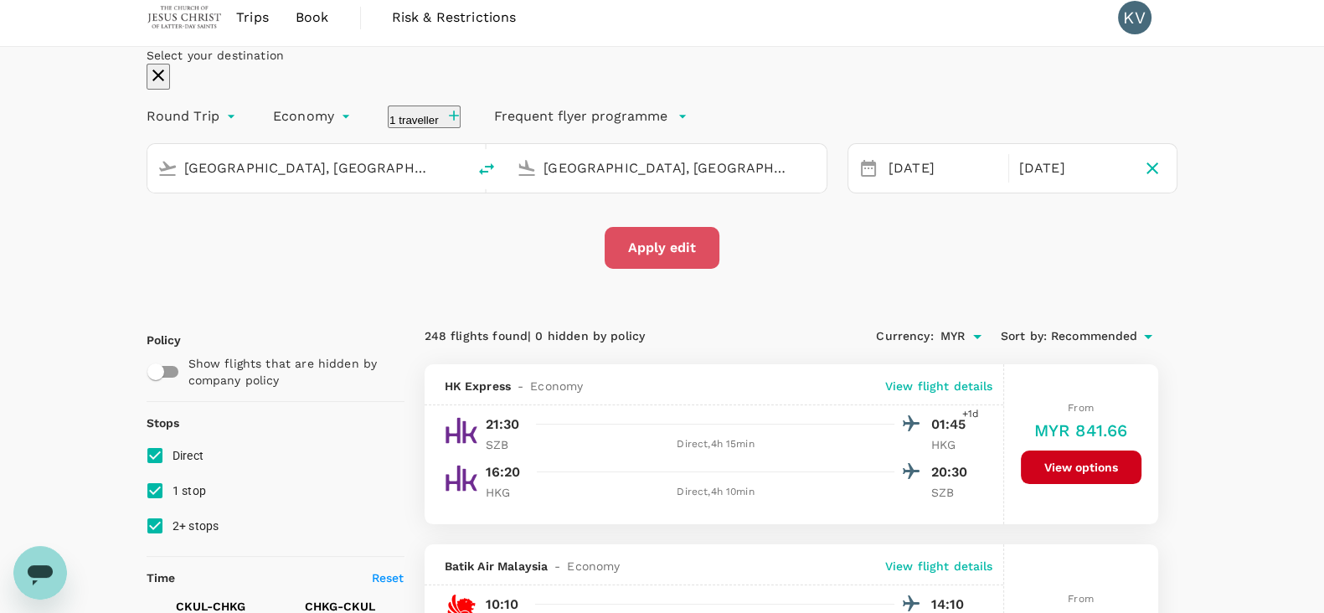
click at [677, 269] on button "Apply edit" at bounding box center [662, 248] width 115 height 42
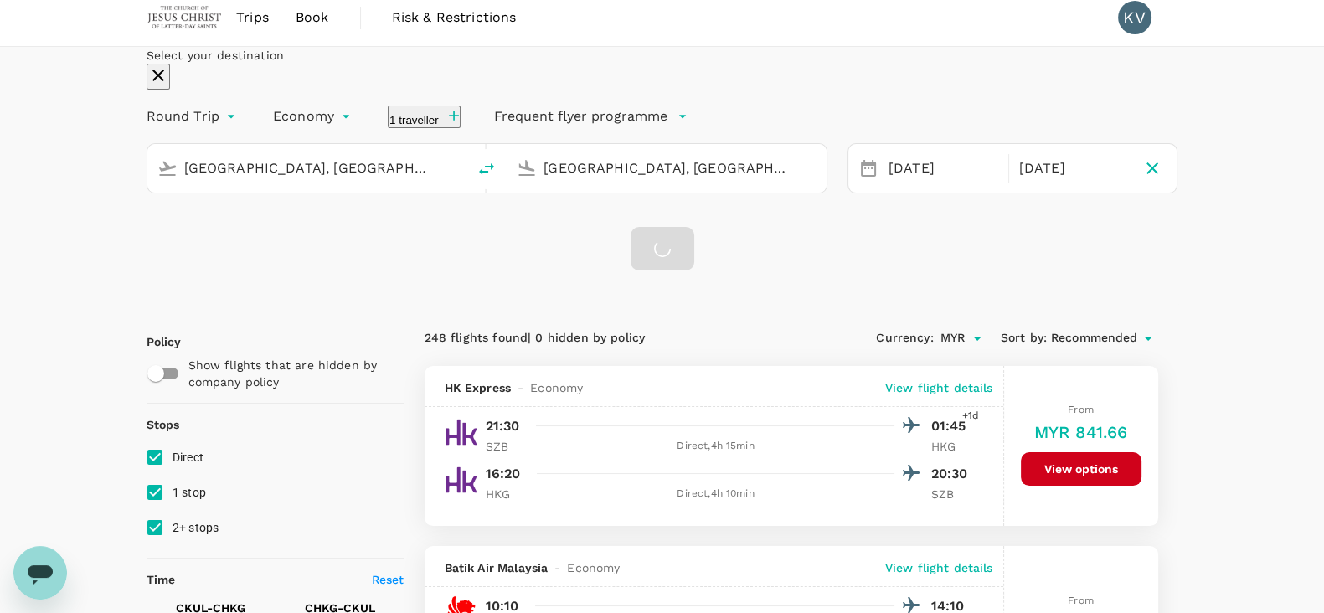
checkbox input "false"
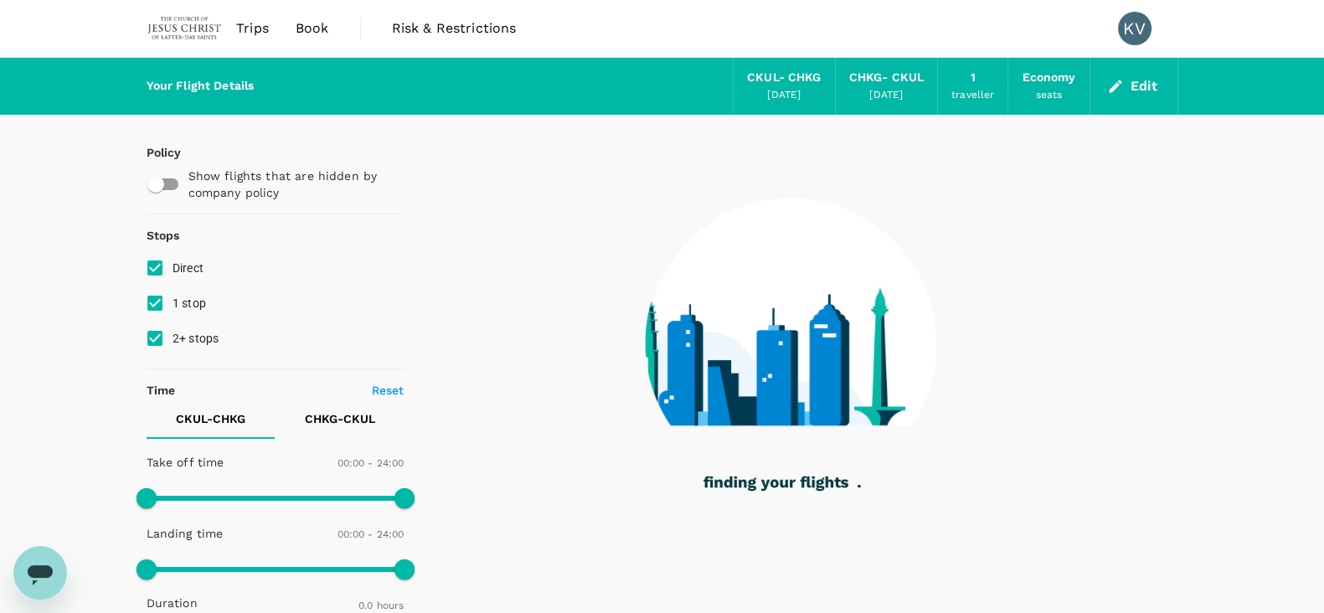
click at [159, 304] on input "1 stop" at bounding box center [154, 303] width 35 height 35
checkbox input "false"
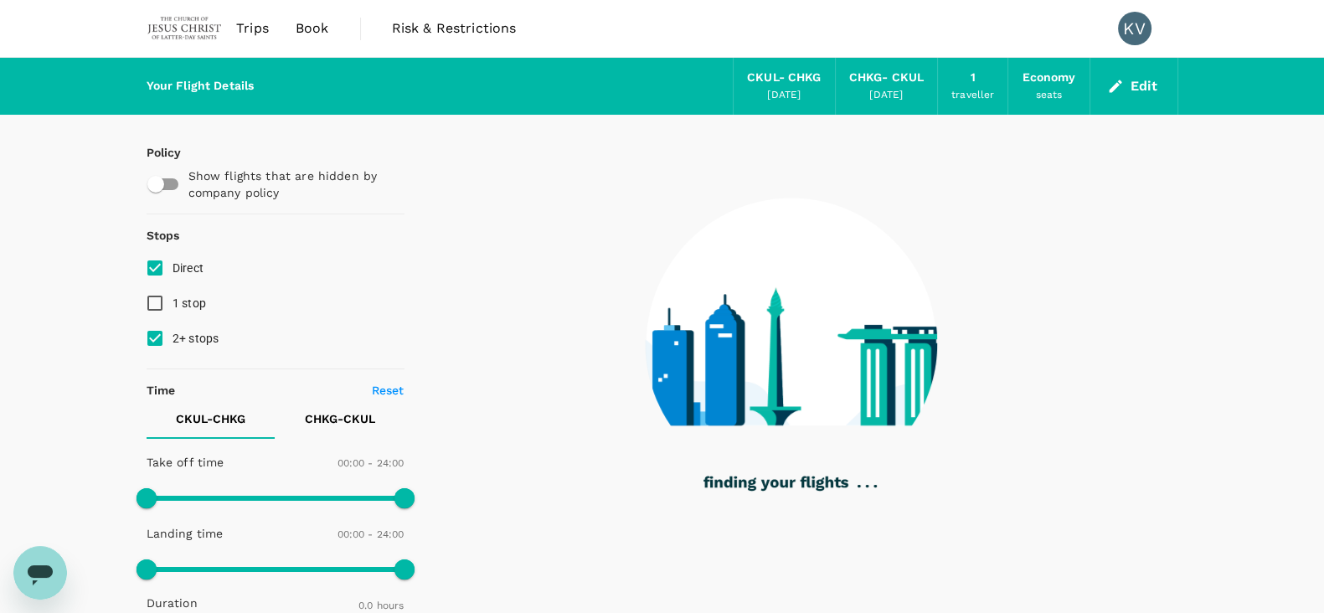
click at [151, 338] on input "2+ stops" at bounding box center [154, 338] width 35 height 35
checkbox input "false"
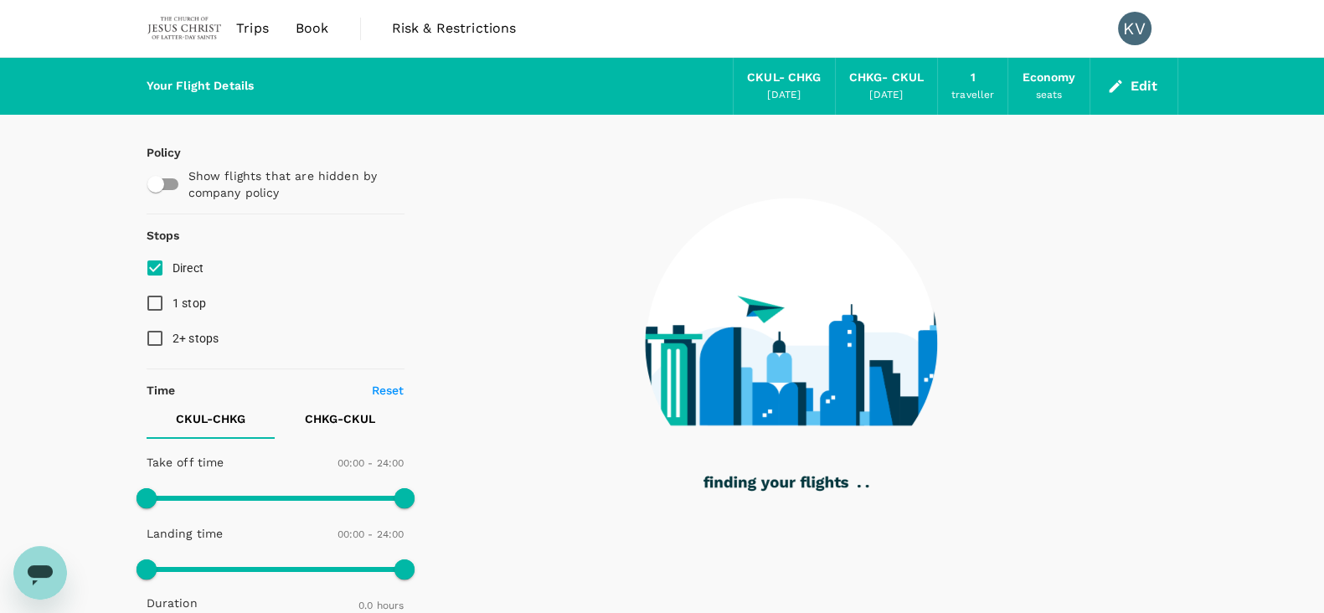
type input "1160"
checkbox input "true"
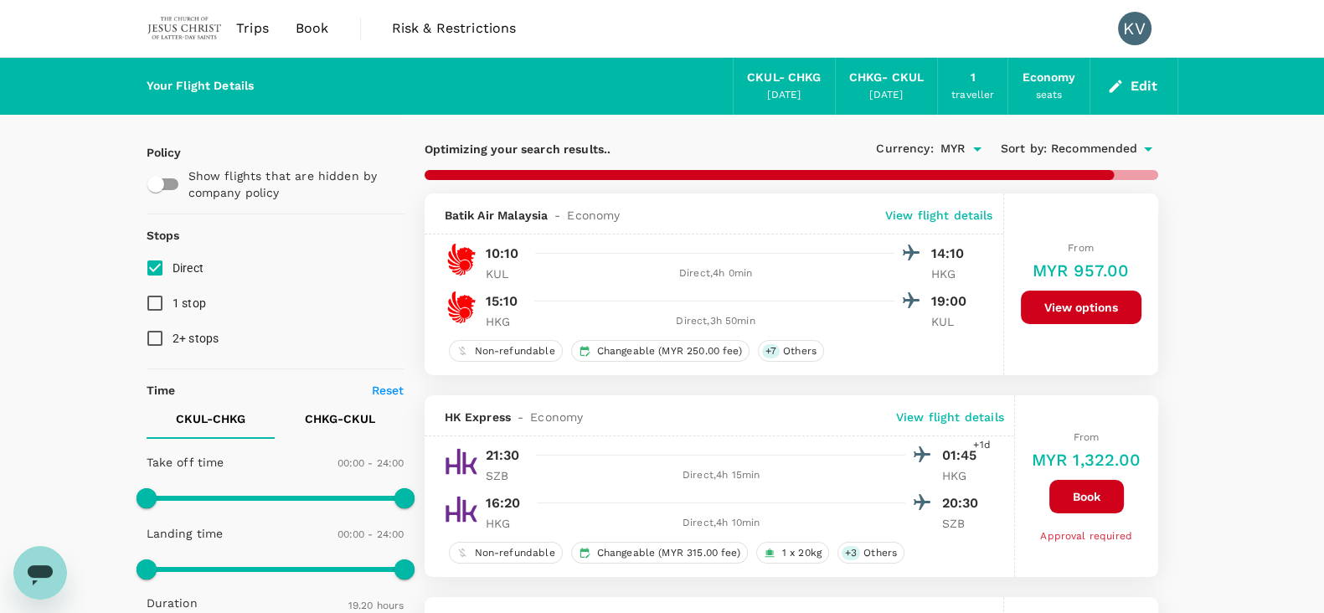
type input "1700"
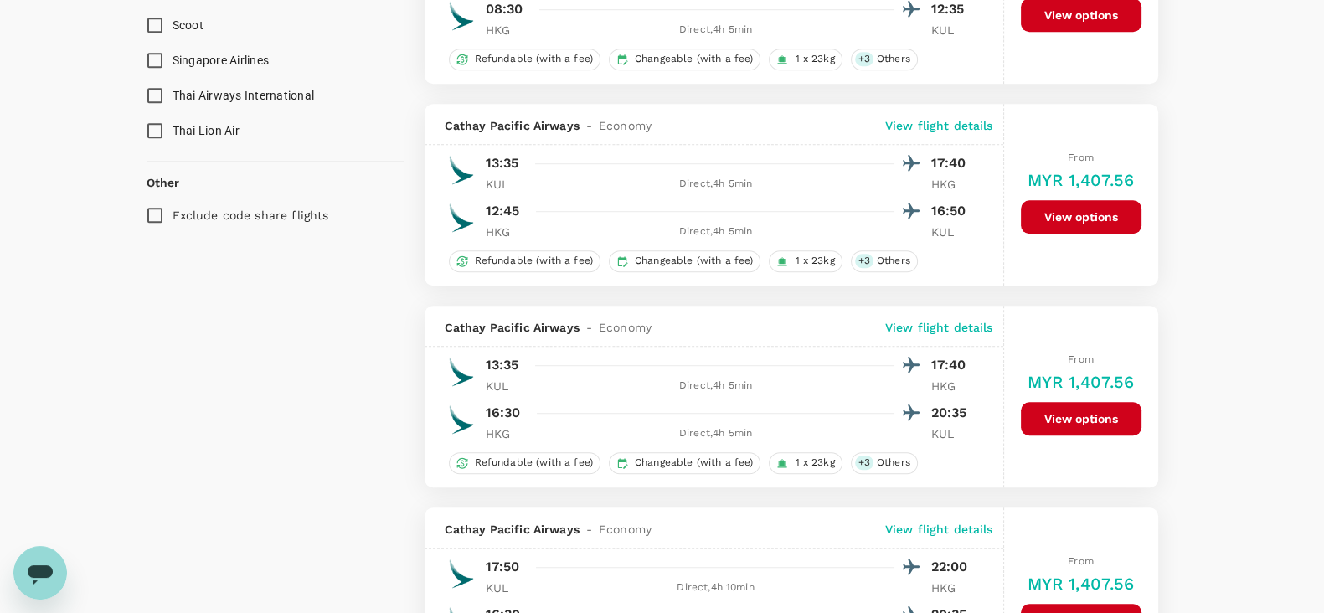
scroll to position [1360, 0]
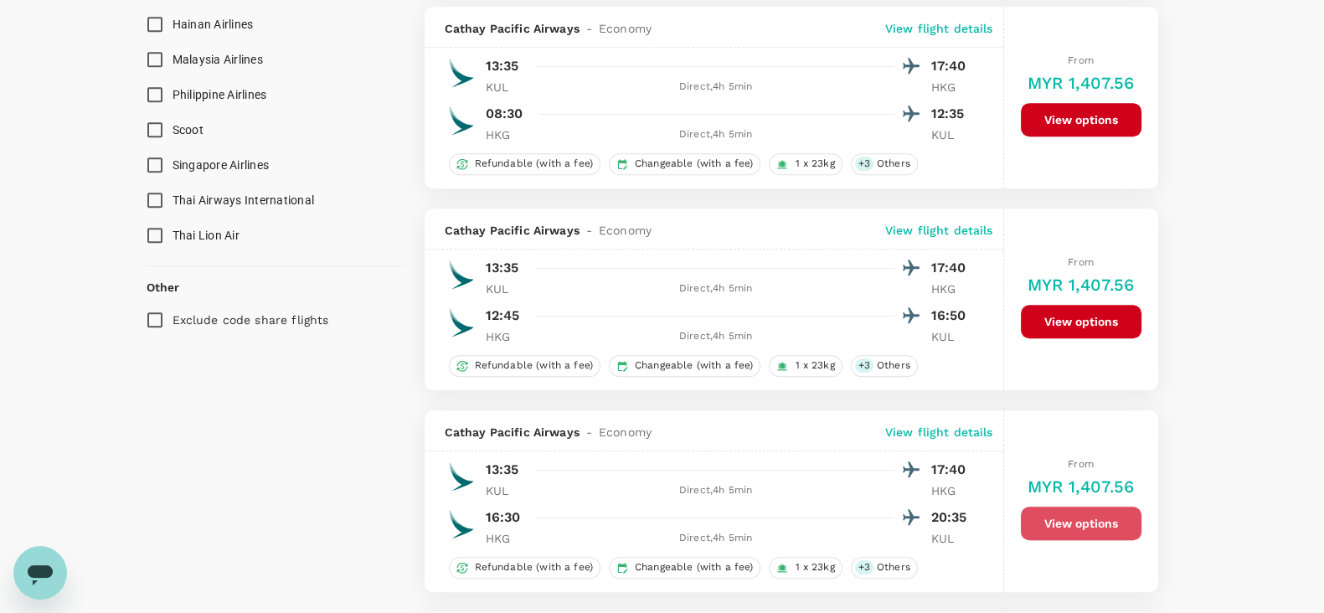
click at [1070, 513] on button "View options" at bounding box center [1081, 524] width 121 height 34
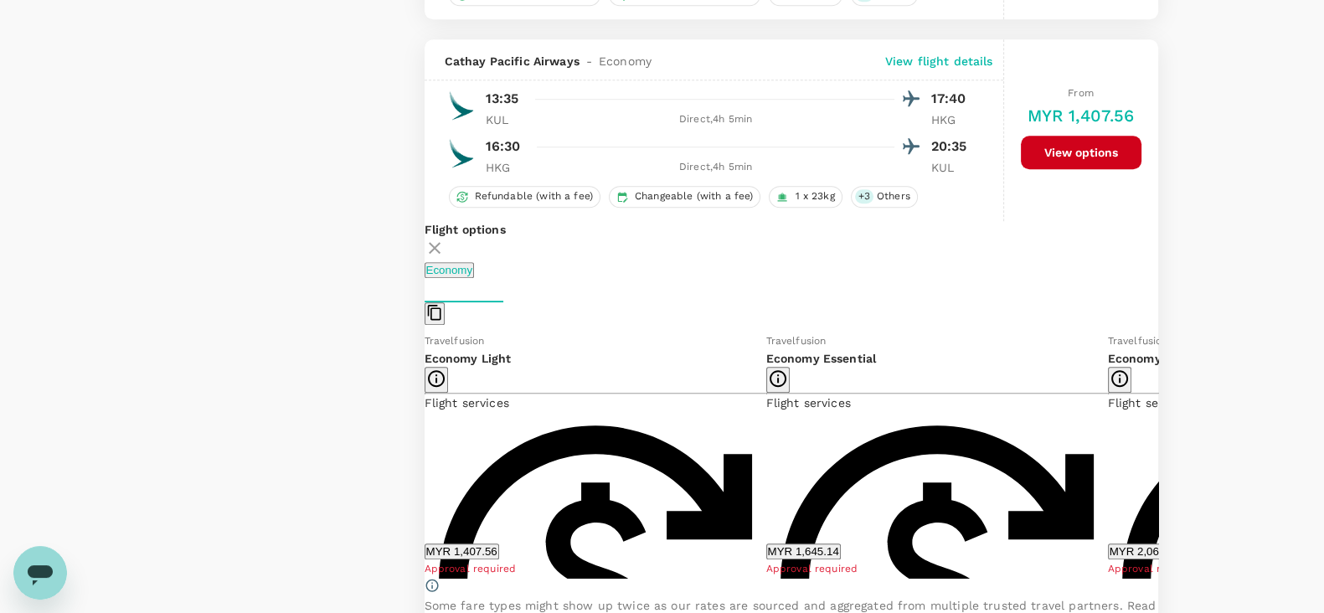
scroll to position [1767, 0]
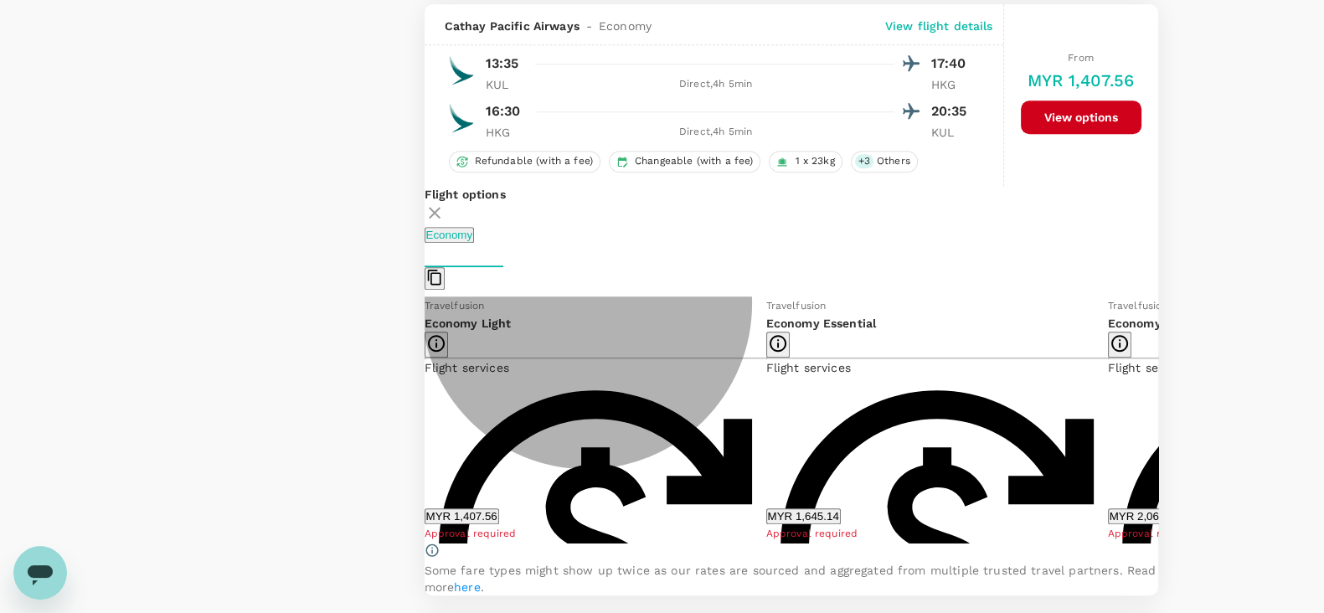
click at [499, 509] on button "MYR 1,407.56" at bounding box center [462, 516] width 75 height 16
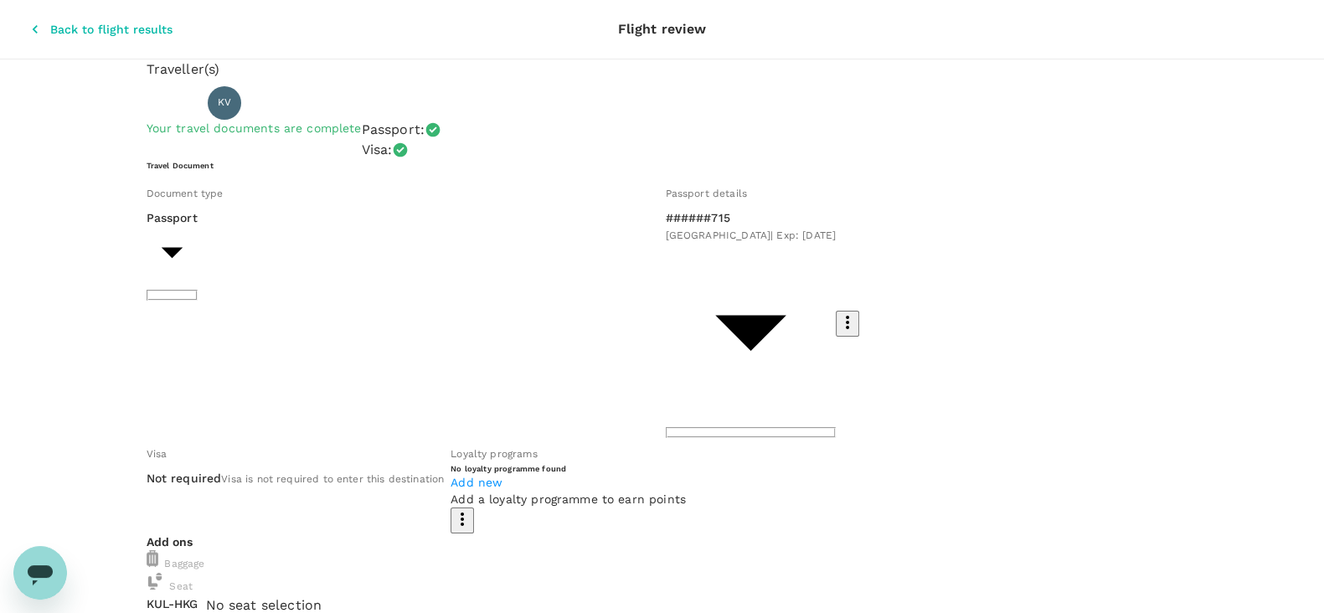
drag, startPoint x: 59, startPoint y: 105, endPoint x: 215, endPoint y: 10, distance: 183.0
